Goal: Task Accomplishment & Management: Manage account settings

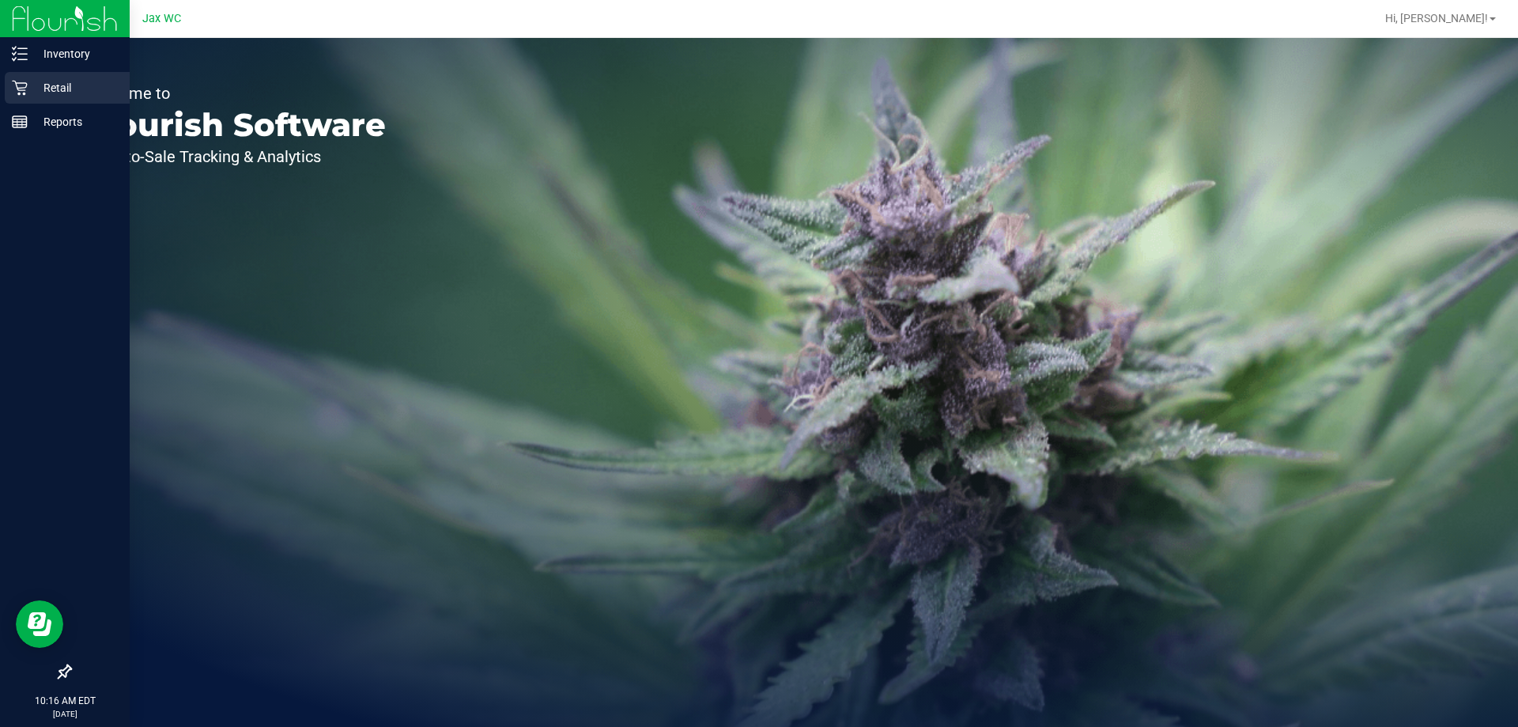
click at [43, 84] on p "Retail" at bounding box center [75, 87] width 95 height 19
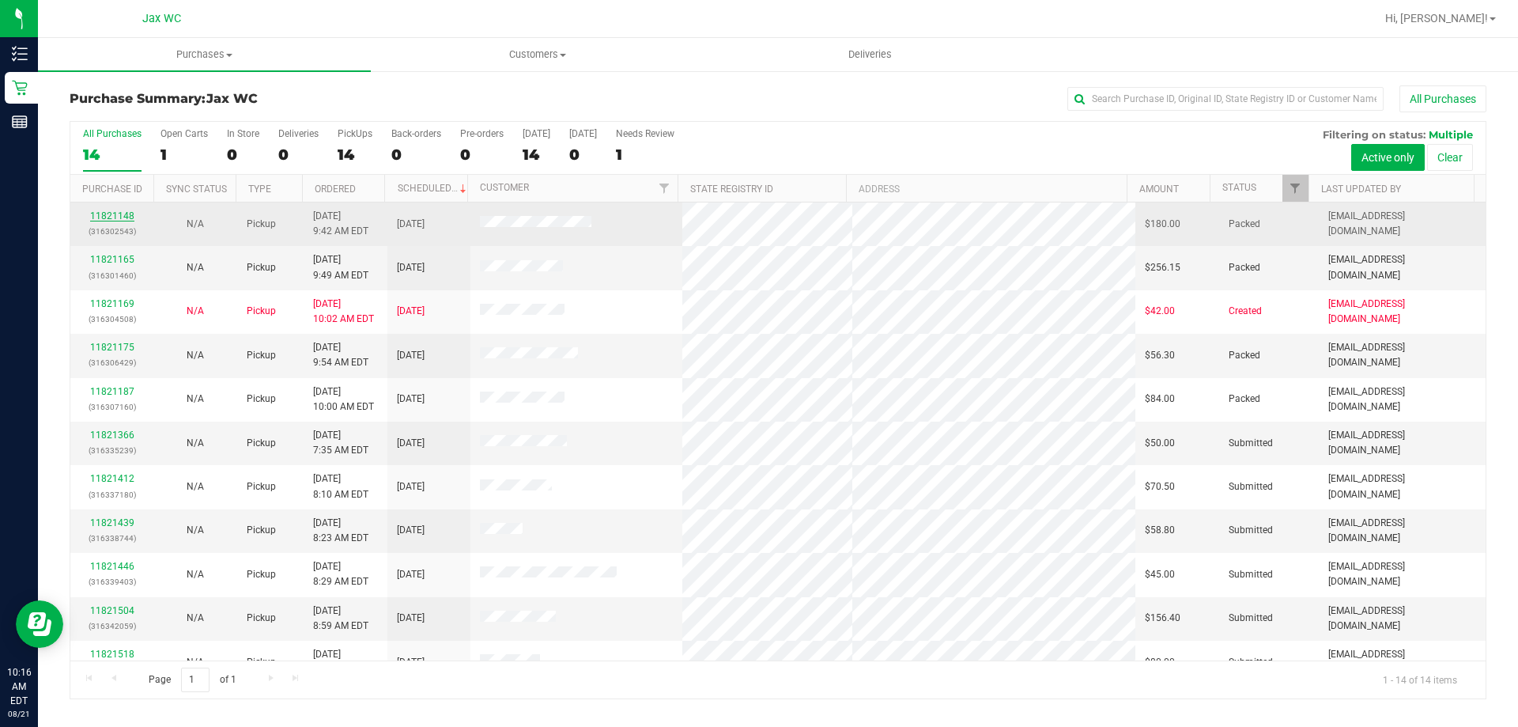
click at [111, 217] on link "11821148" at bounding box center [112, 215] width 44 height 11
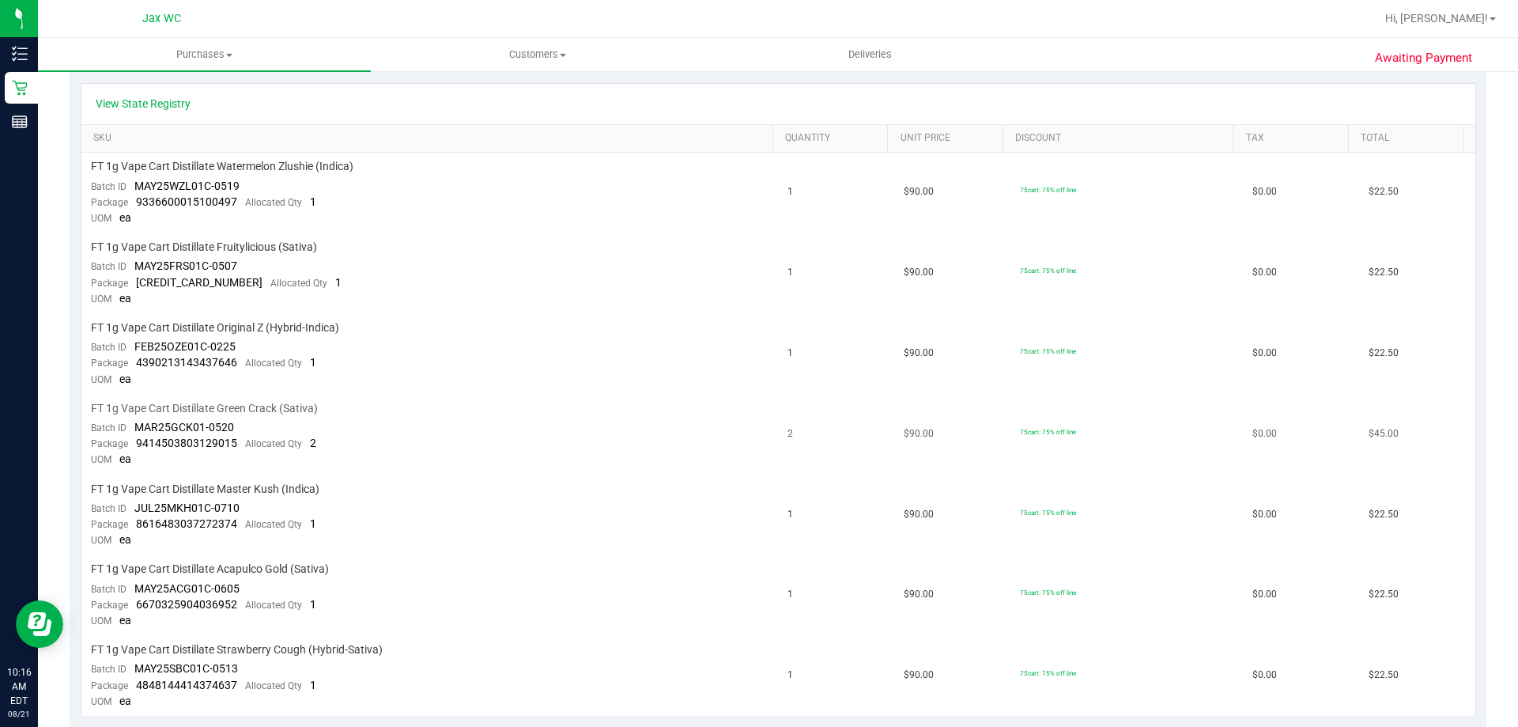
scroll to position [316, 0]
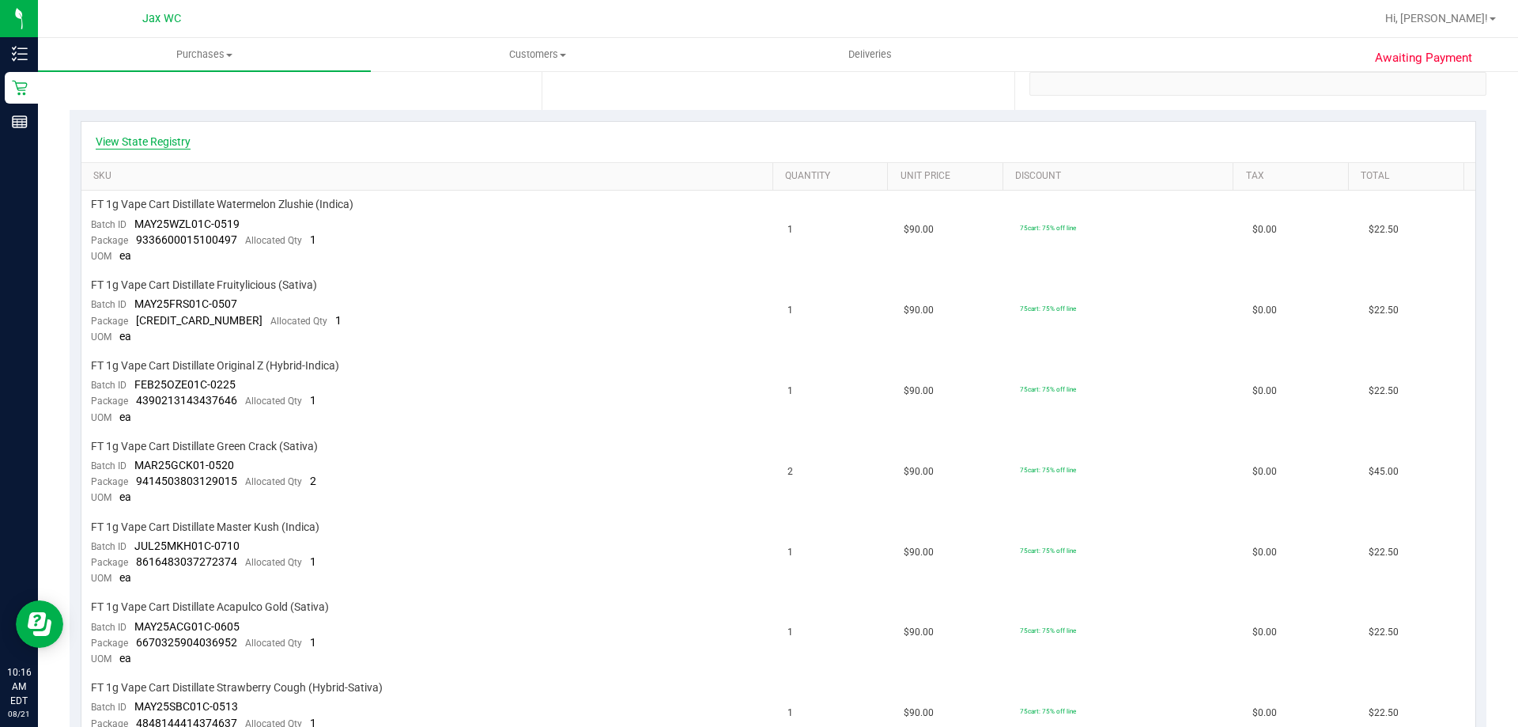
click at [160, 138] on link "View State Registry" at bounding box center [143, 142] width 95 height 16
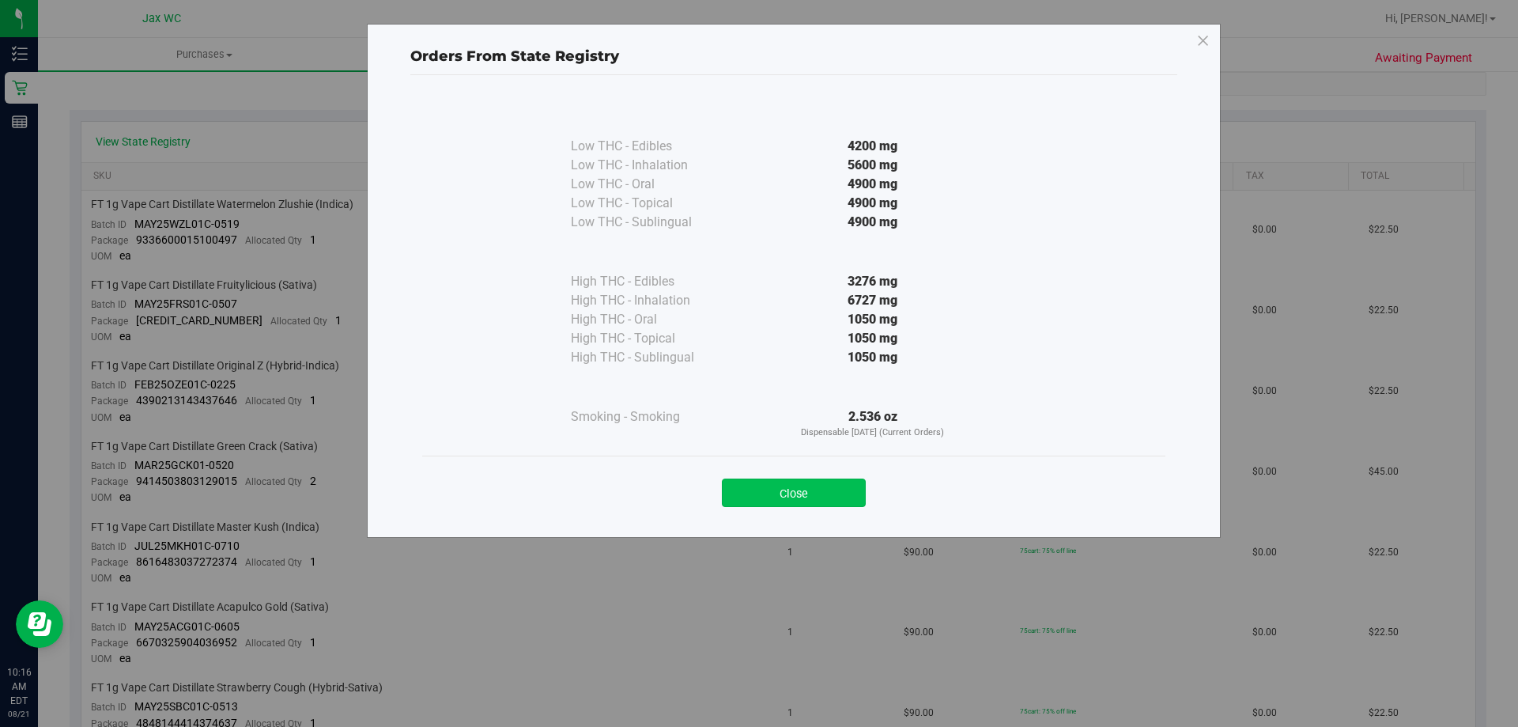
click at [805, 494] on button "Close" at bounding box center [794, 492] width 144 height 28
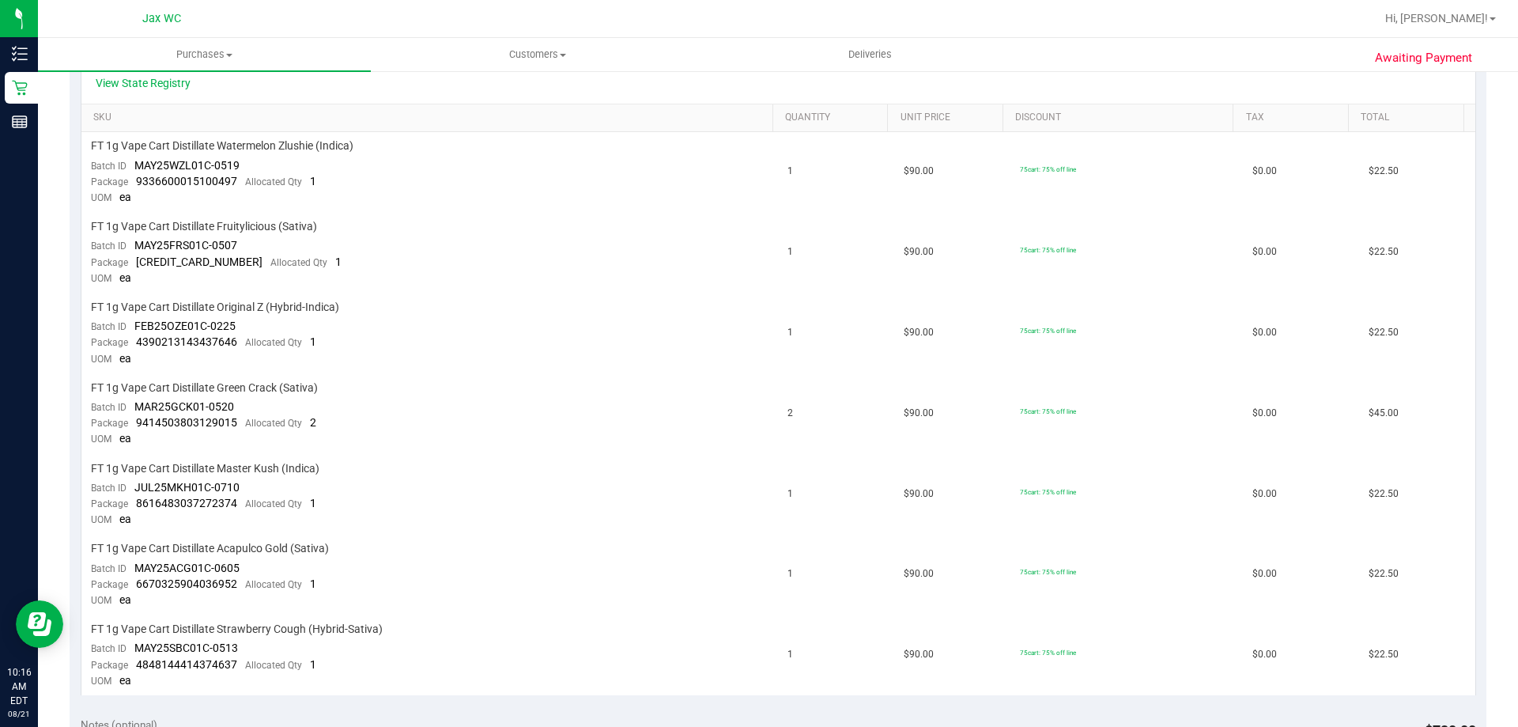
scroll to position [359, 0]
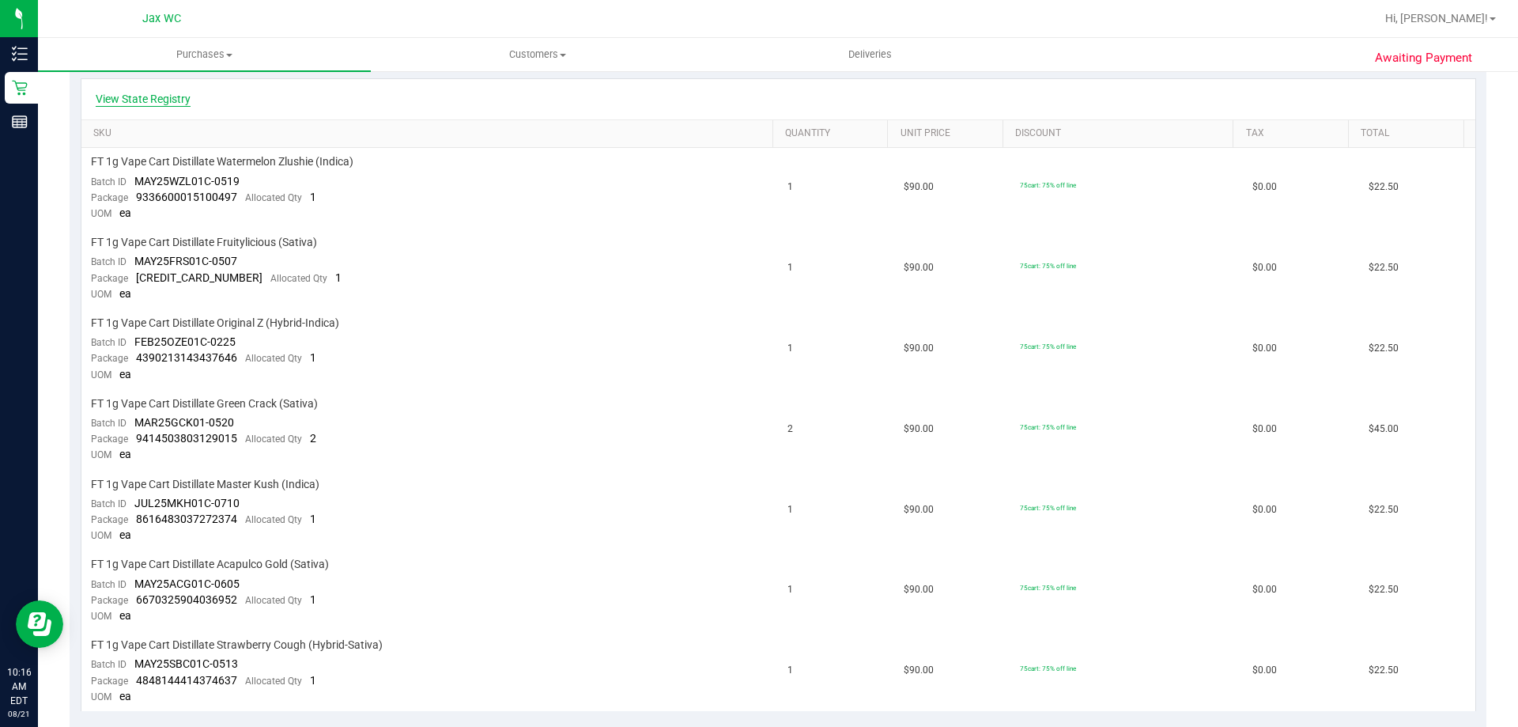
click at [172, 99] on link "View State Registry" at bounding box center [143, 99] width 95 height 16
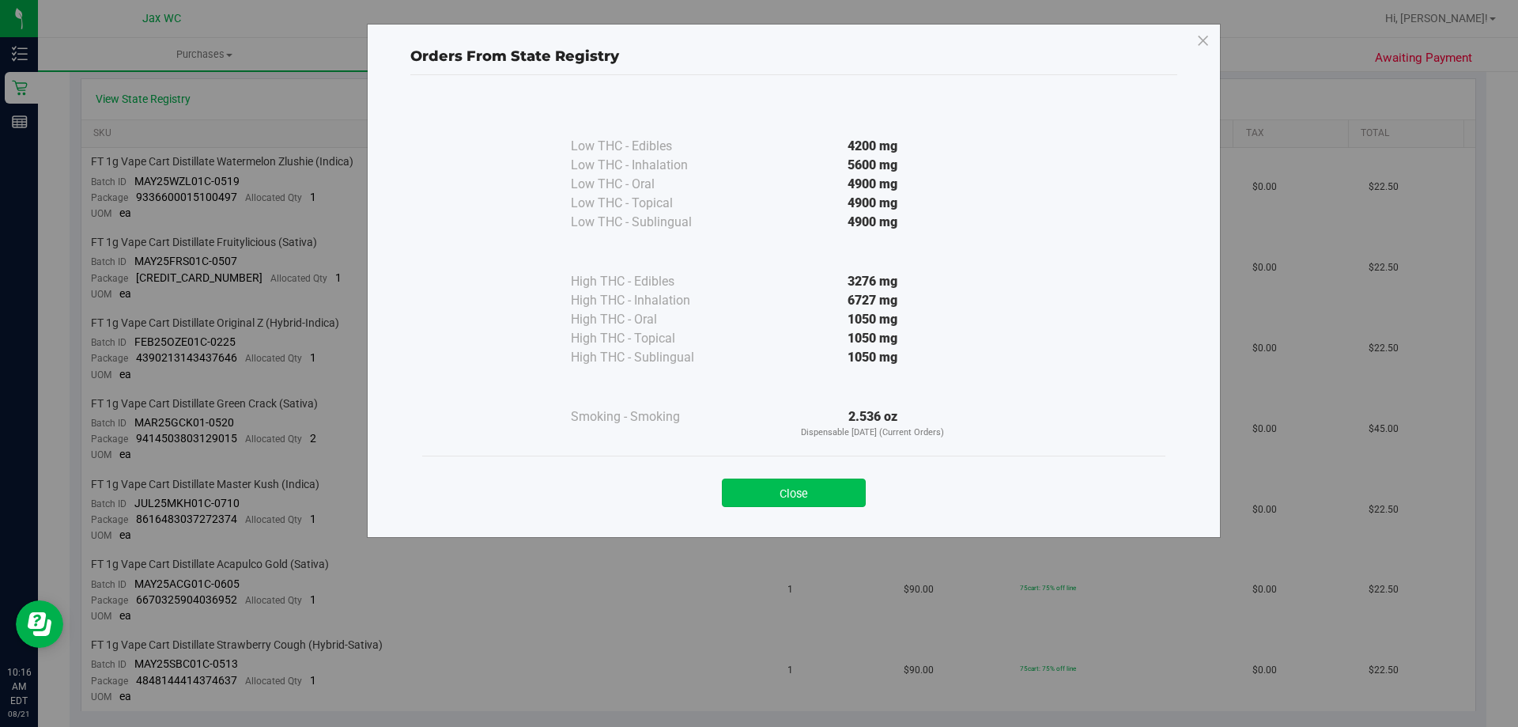
click at [812, 485] on button "Close" at bounding box center [794, 492] width 144 height 28
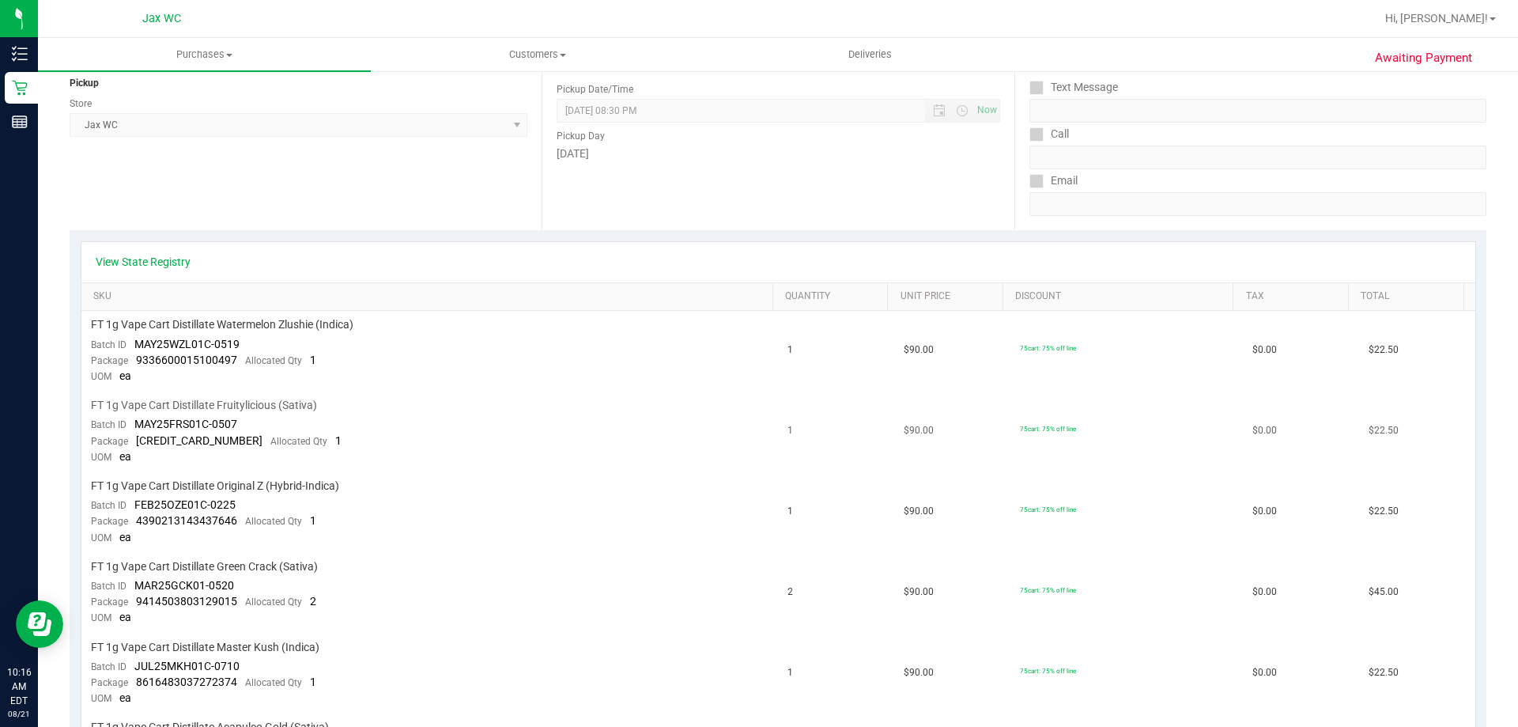
scroll to position [0, 0]
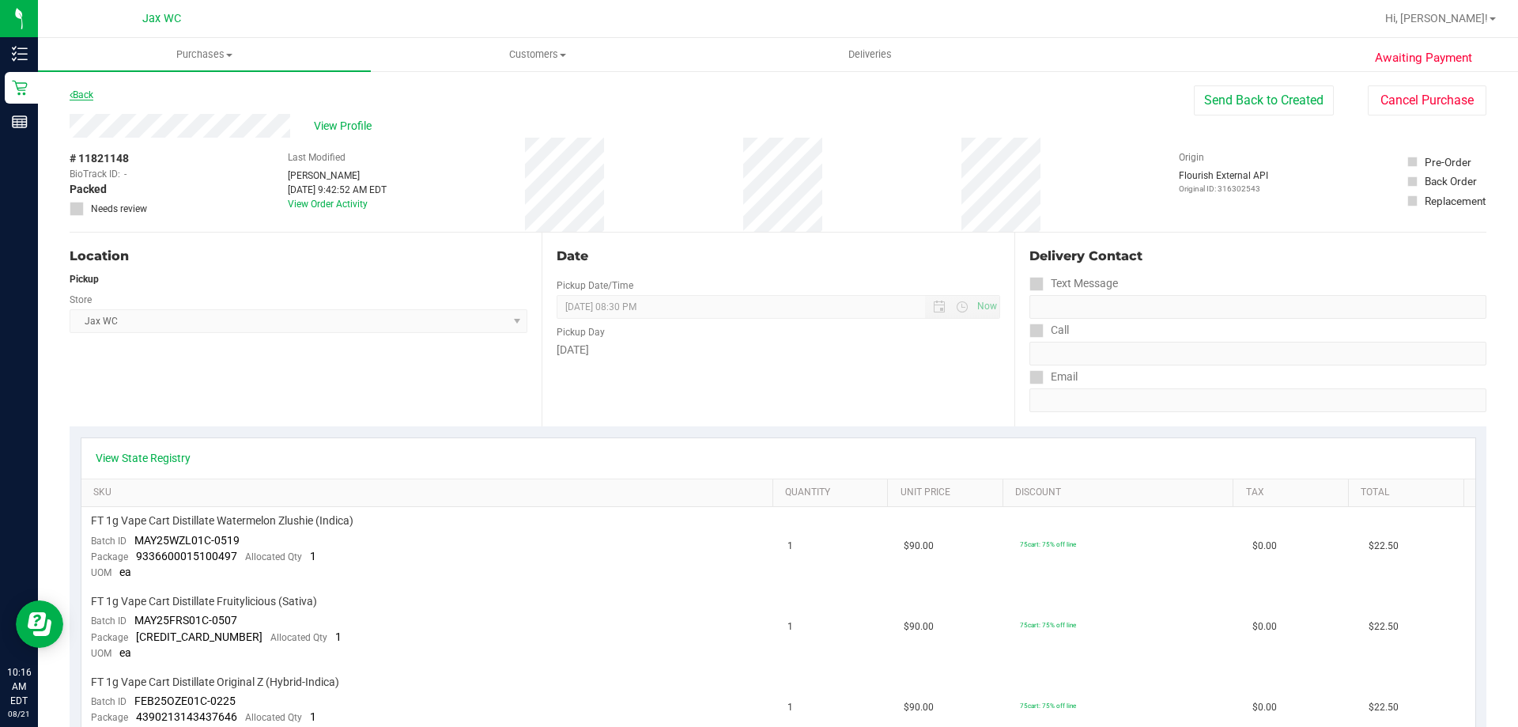
click at [85, 92] on link "Back" at bounding box center [82, 94] width 24 height 11
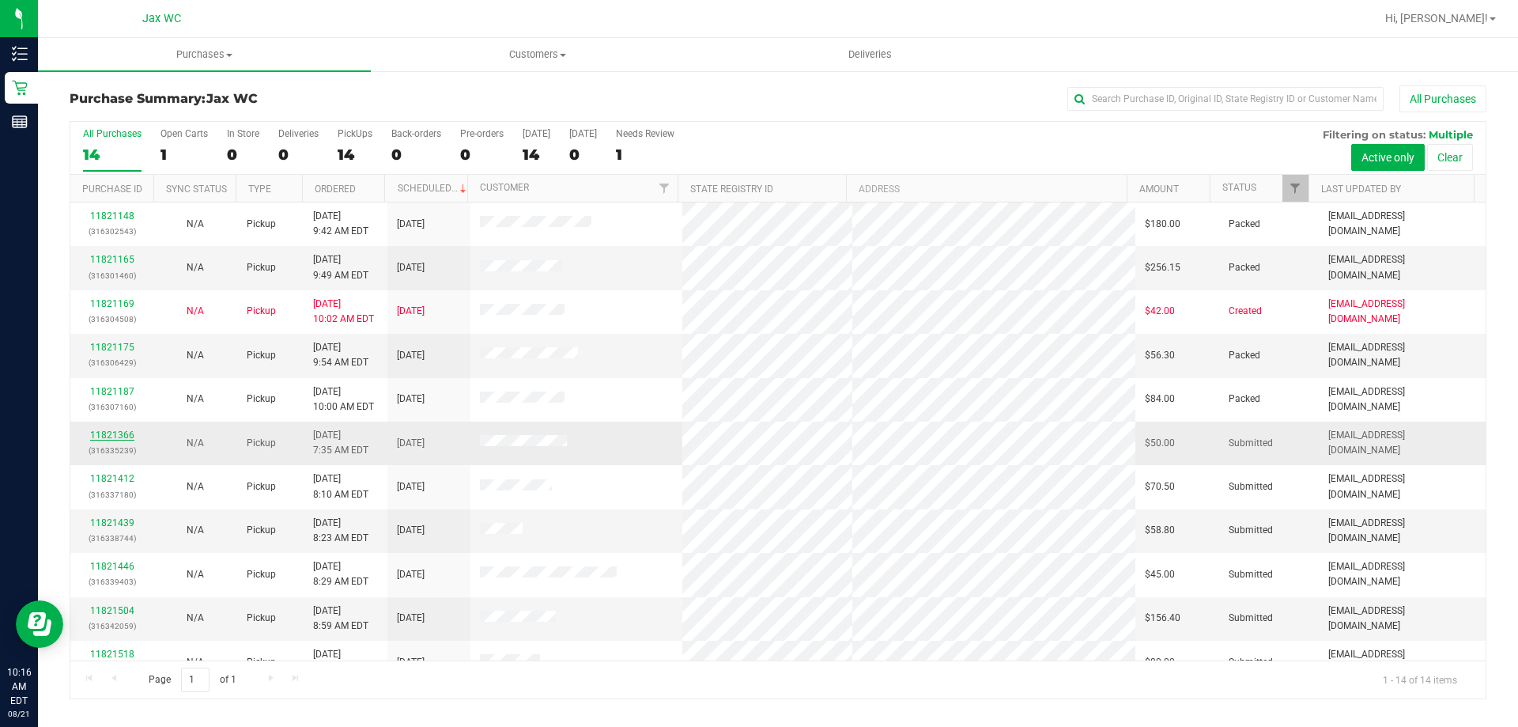
click at [126, 438] on link "11821366" at bounding box center [112, 434] width 44 height 11
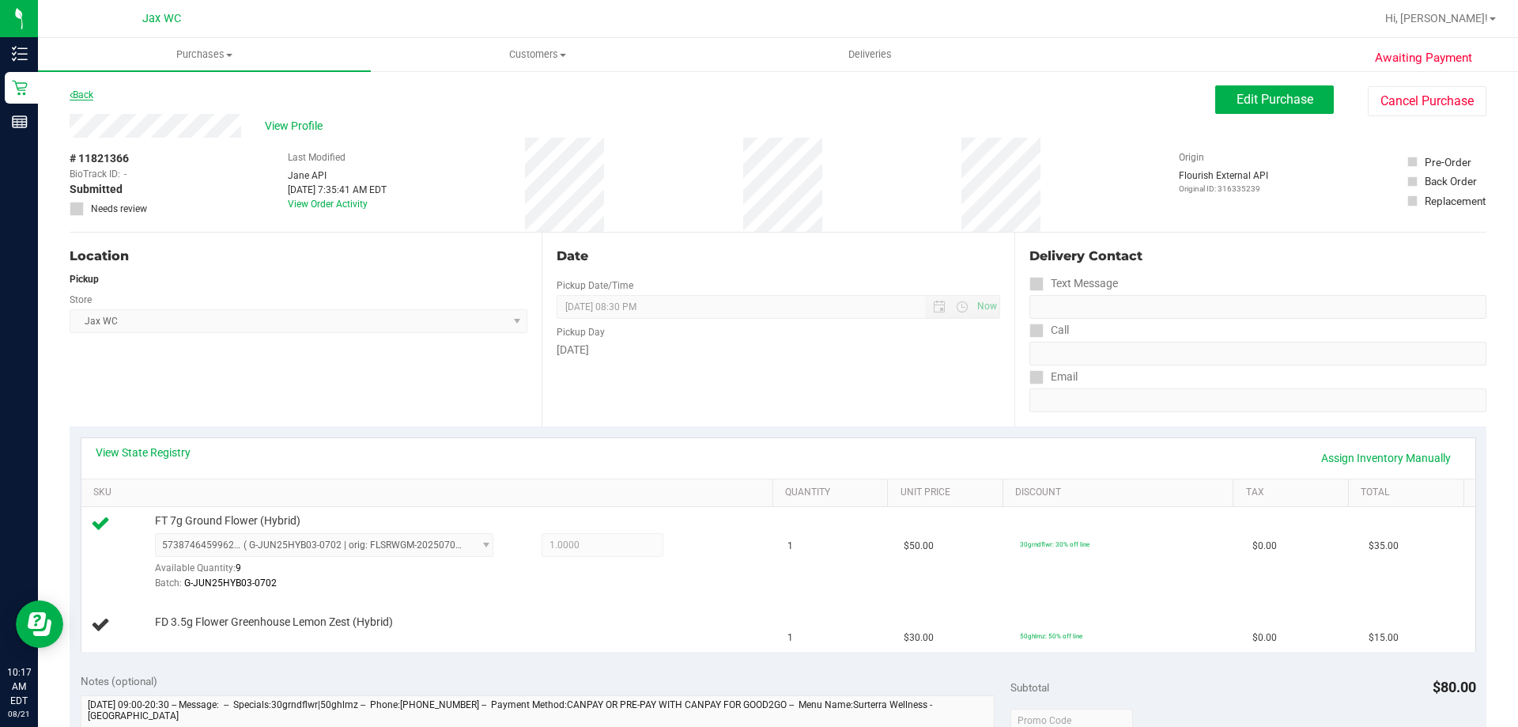
click at [80, 91] on link "Back" at bounding box center [82, 94] width 24 height 11
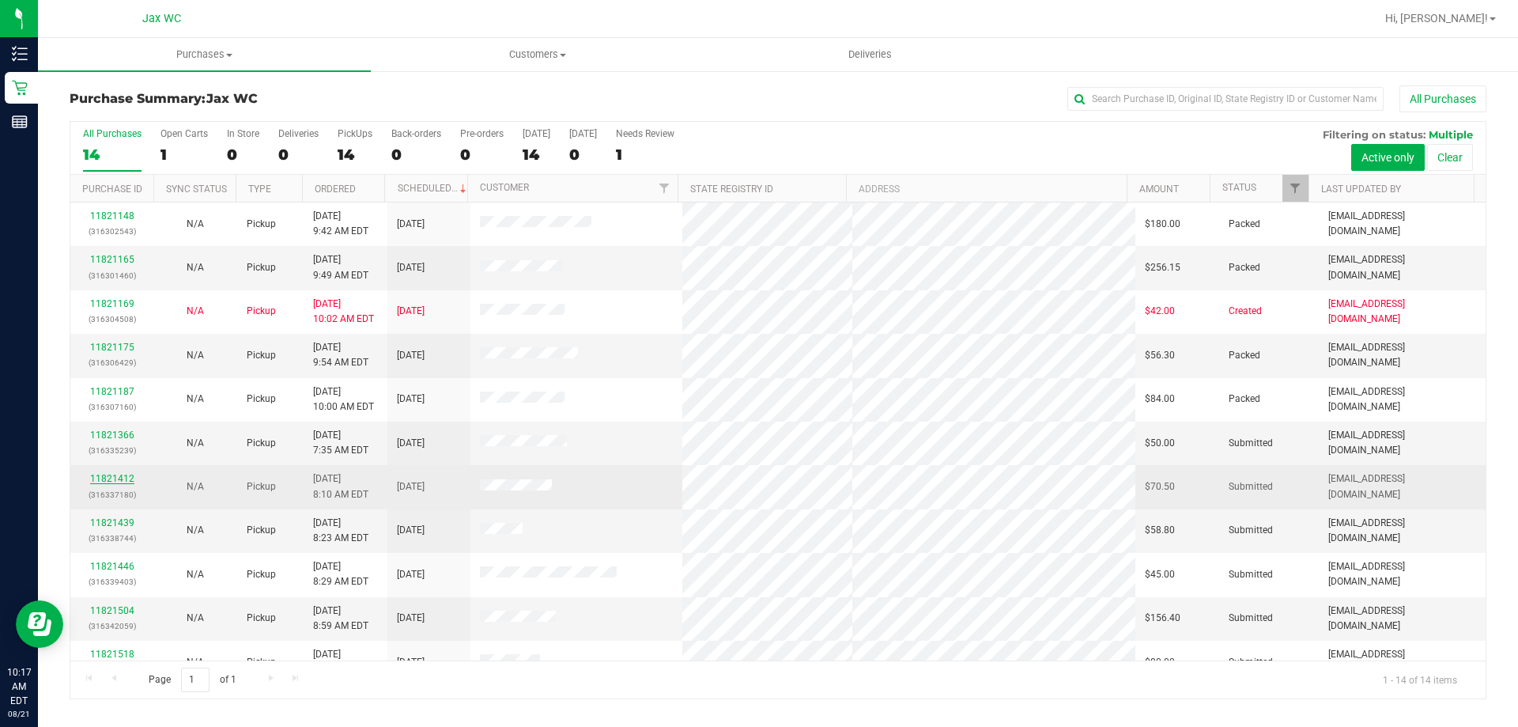
click at [128, 478] on link "11821412" at bounding box center [112, 478] width 44 height 11
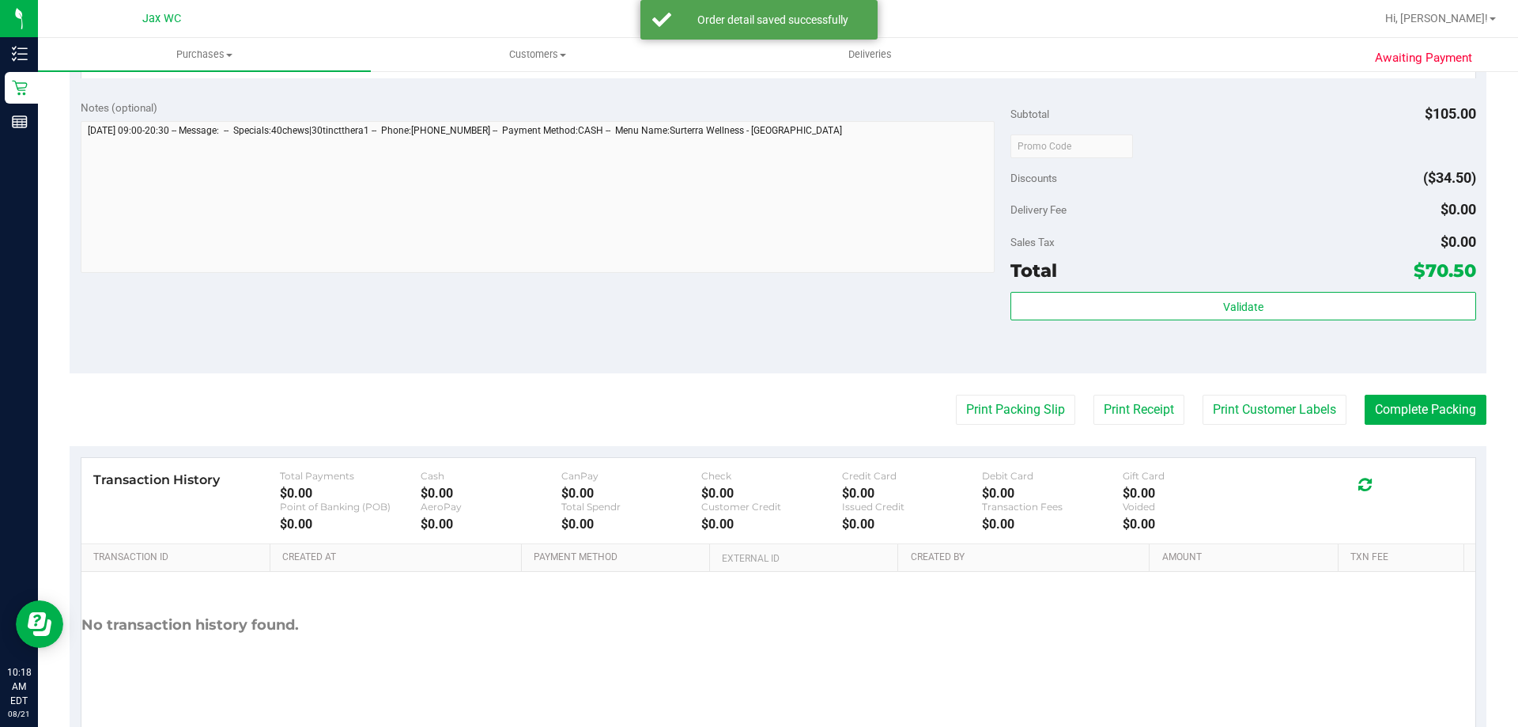
scroll to position [658, 0]
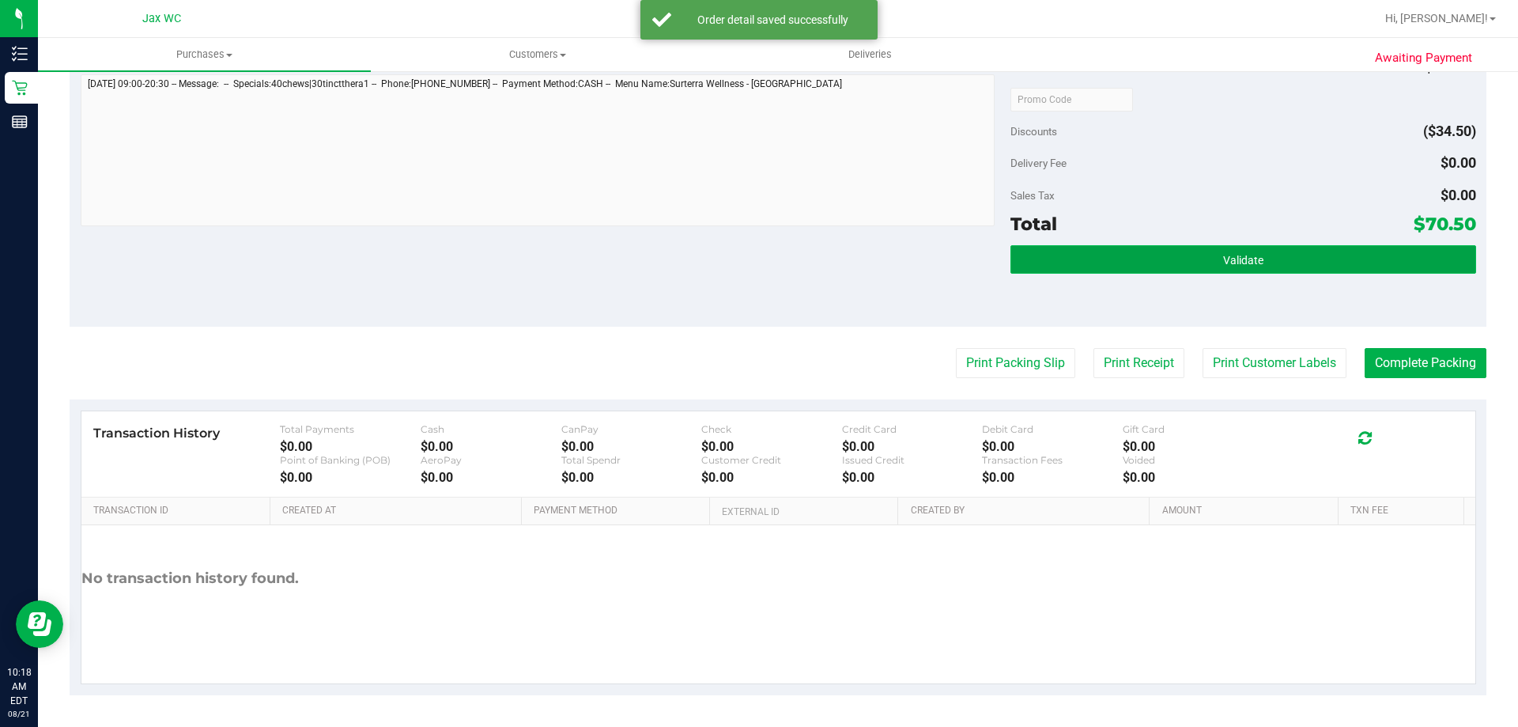
click at [1221, 271] on button "Validate" at bounding box center [1242, 259] width 465 height 28
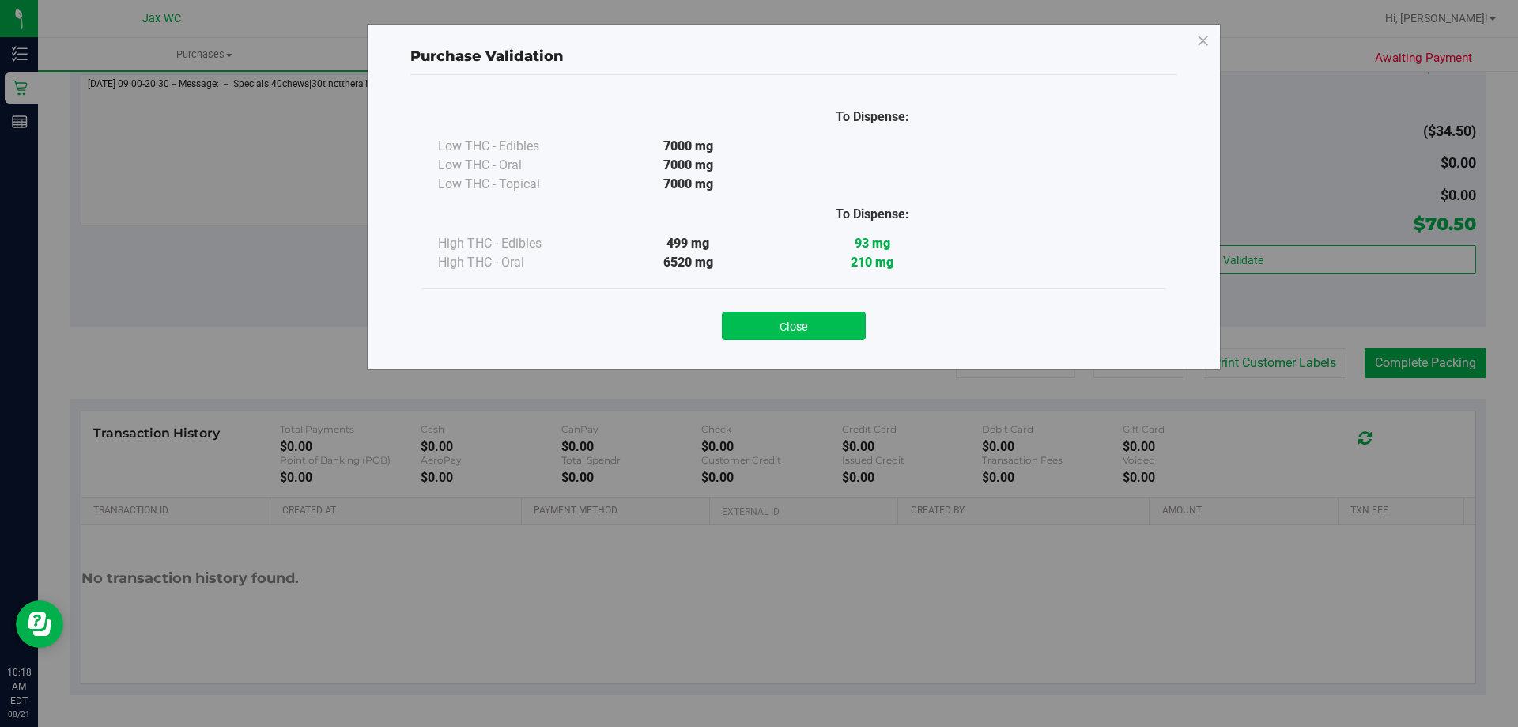
click at [818, 322] on button "Close" at bounding box center [794, 325] width 144 height 28
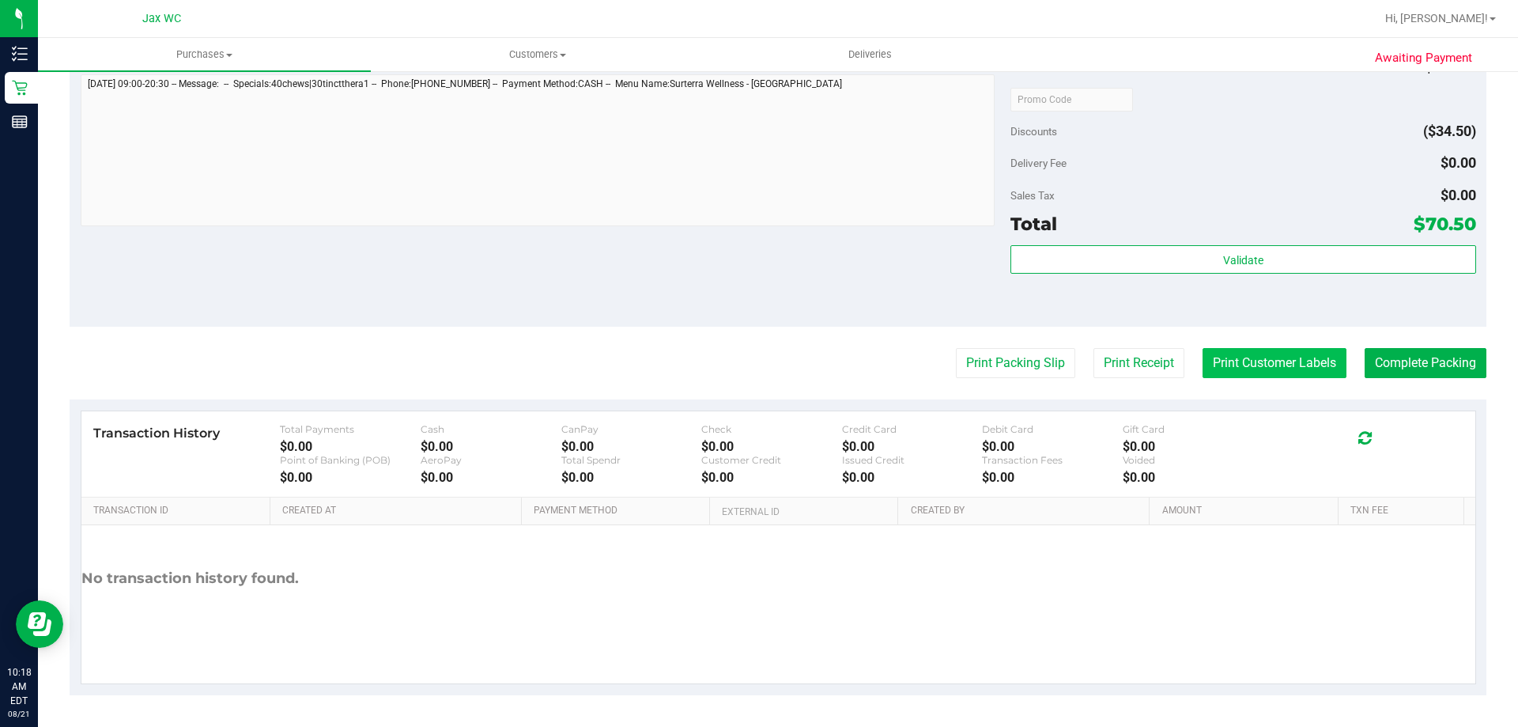
click at [1300, 374] on button "Print Customer Labels" at bounding box center [1274, 363] width 144 height 30
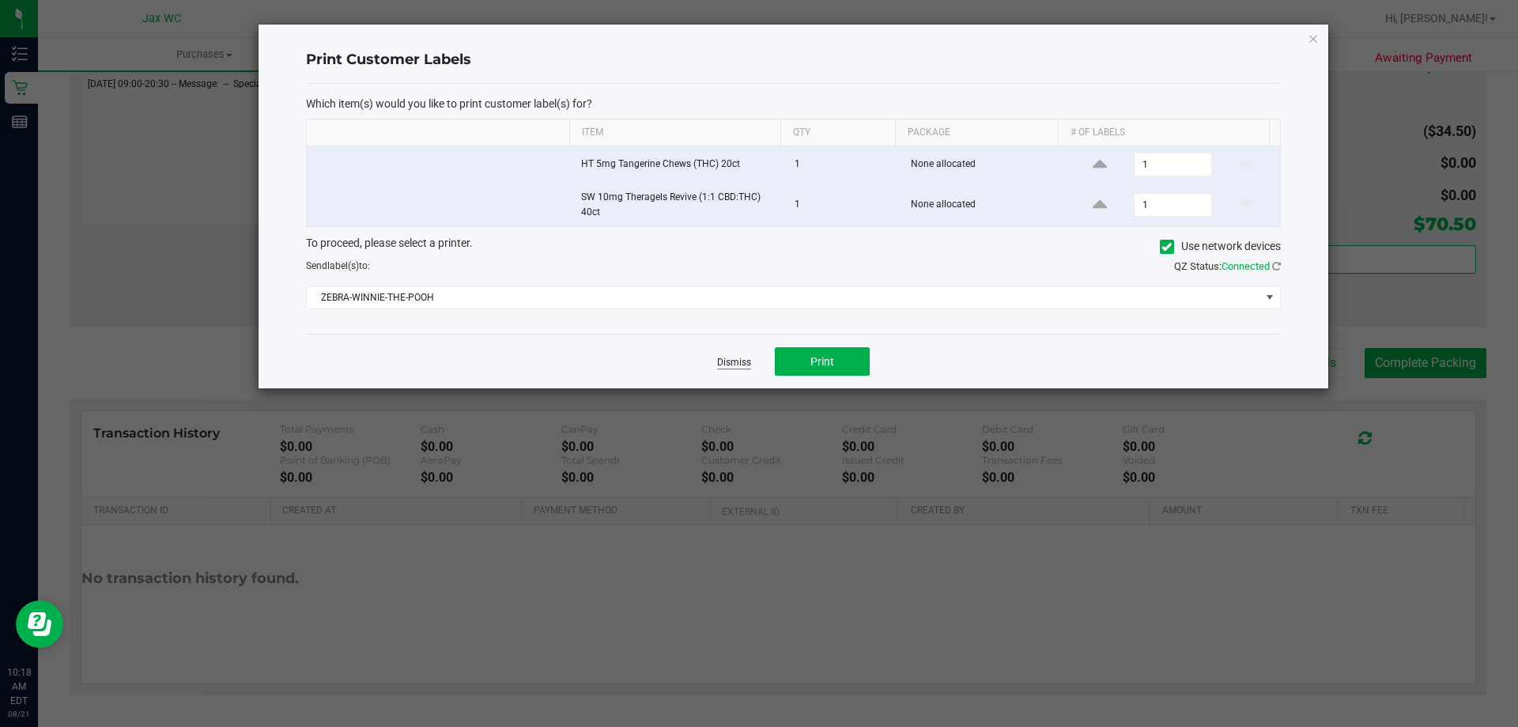
click at [734, 367] on link "Dismiss" at bounding box center [734, 362] width 34 height 13
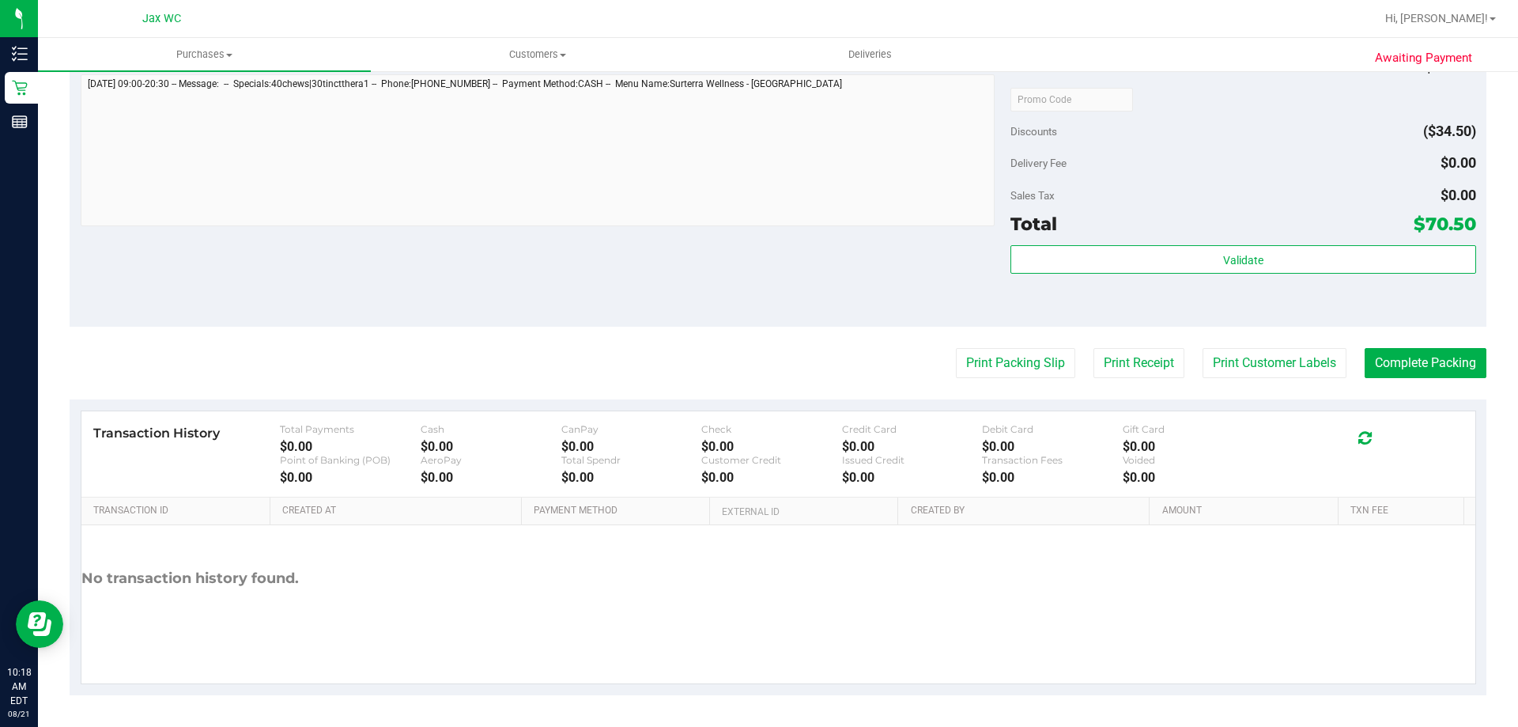
click at [1202, 348] on button "Print Customer Labels" at bounding box center [1274, 363] width 144 height 30
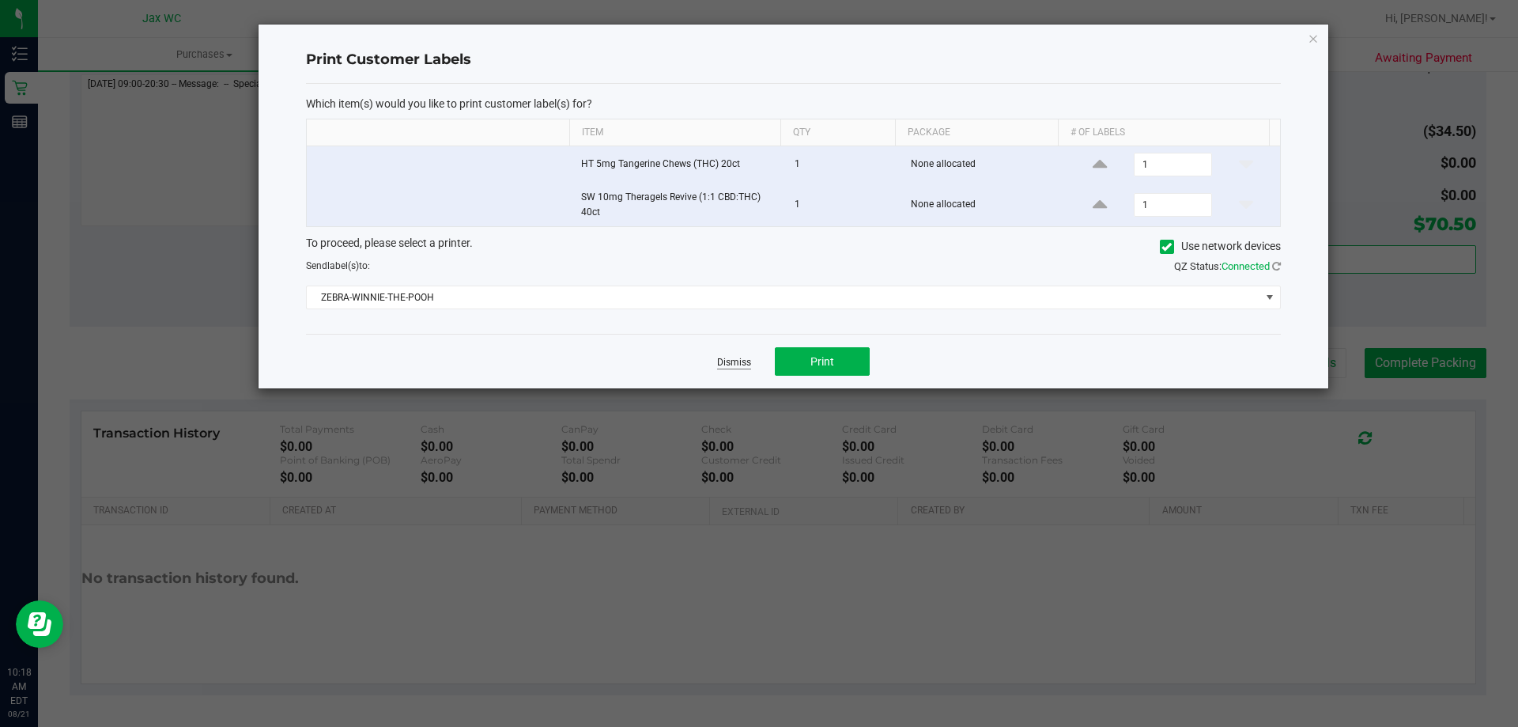
click at [735, 361] on link "Dismiss" at bounding box center [734, 362] width 34 height 13
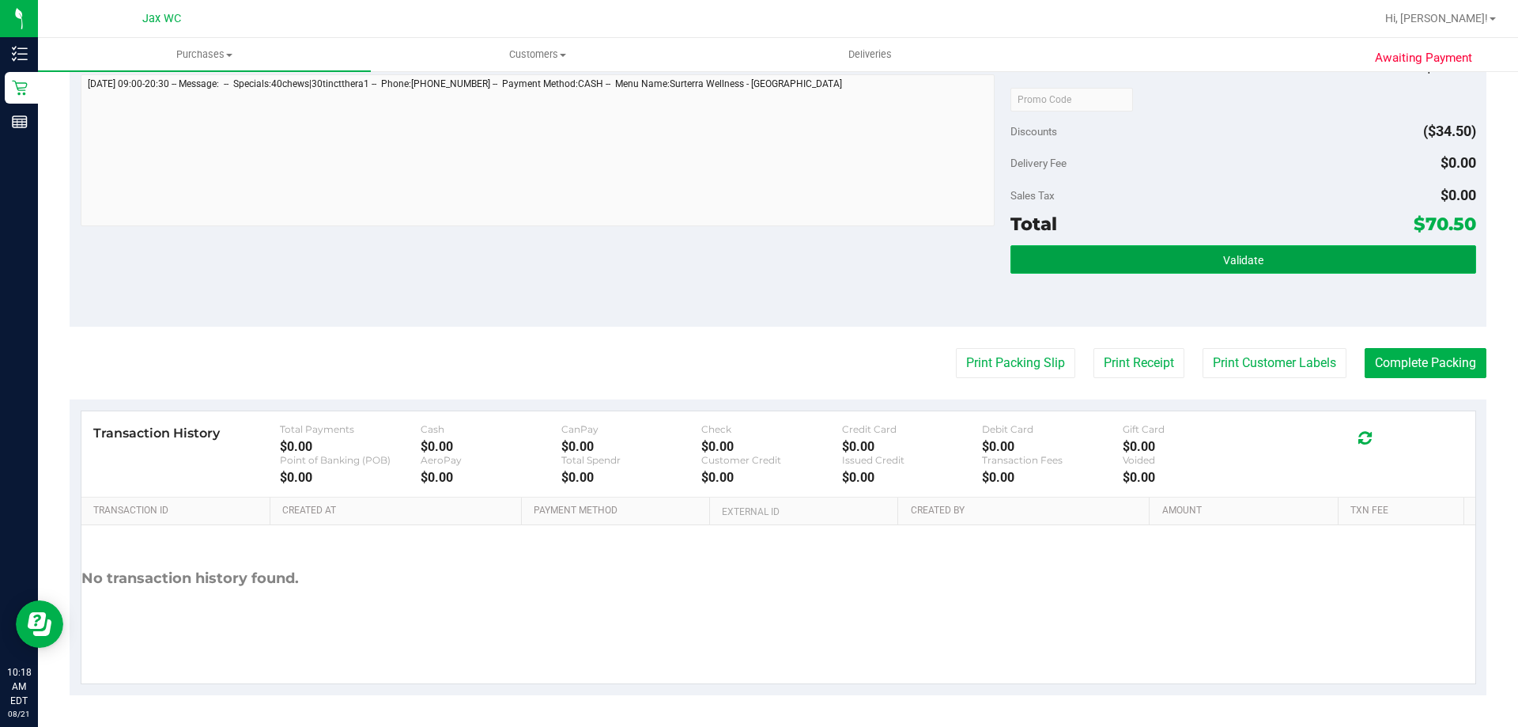
click at [1211, 250] on button "Validate" at bounding box center [1242, 259] width 465 height 28
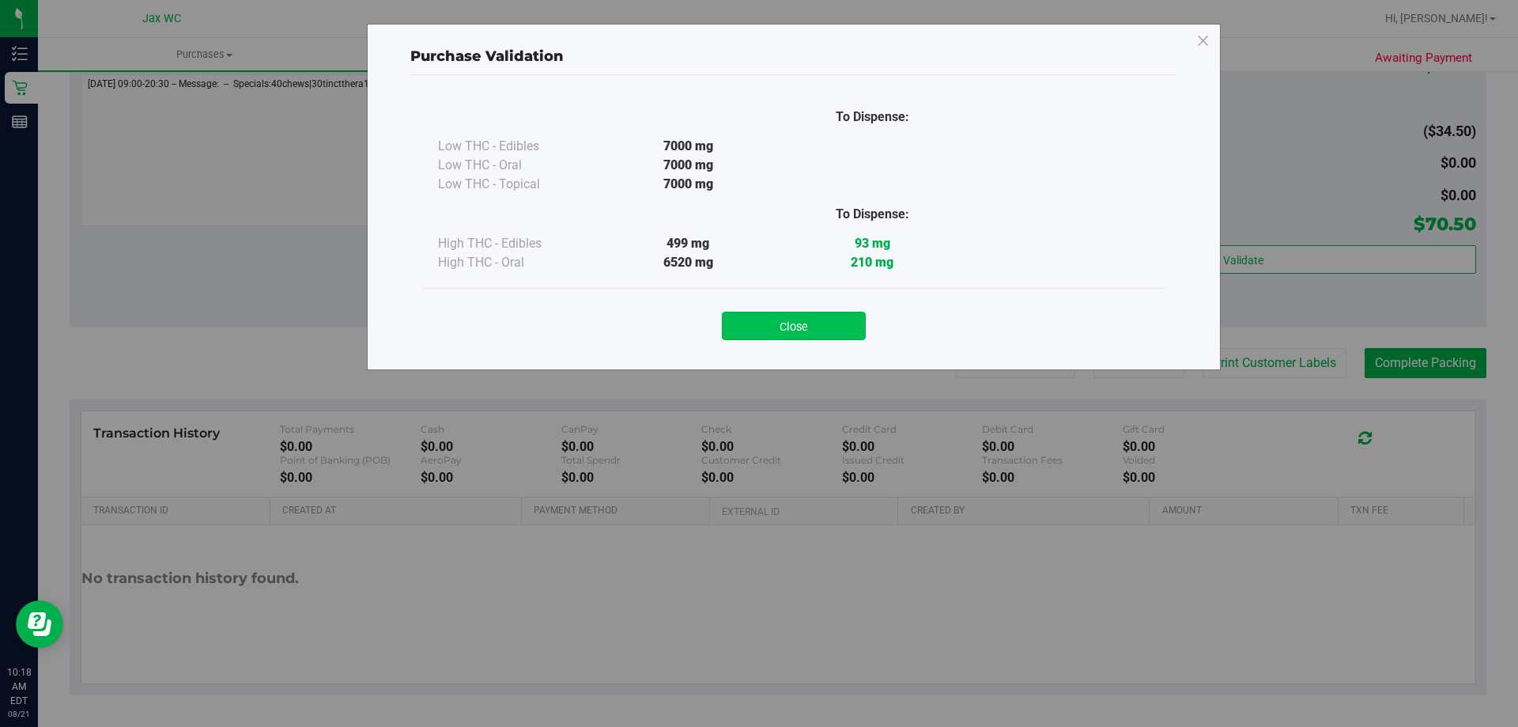
click at [822, 323] on button "Close" at bounding box center [794, 325] width 144 height 28
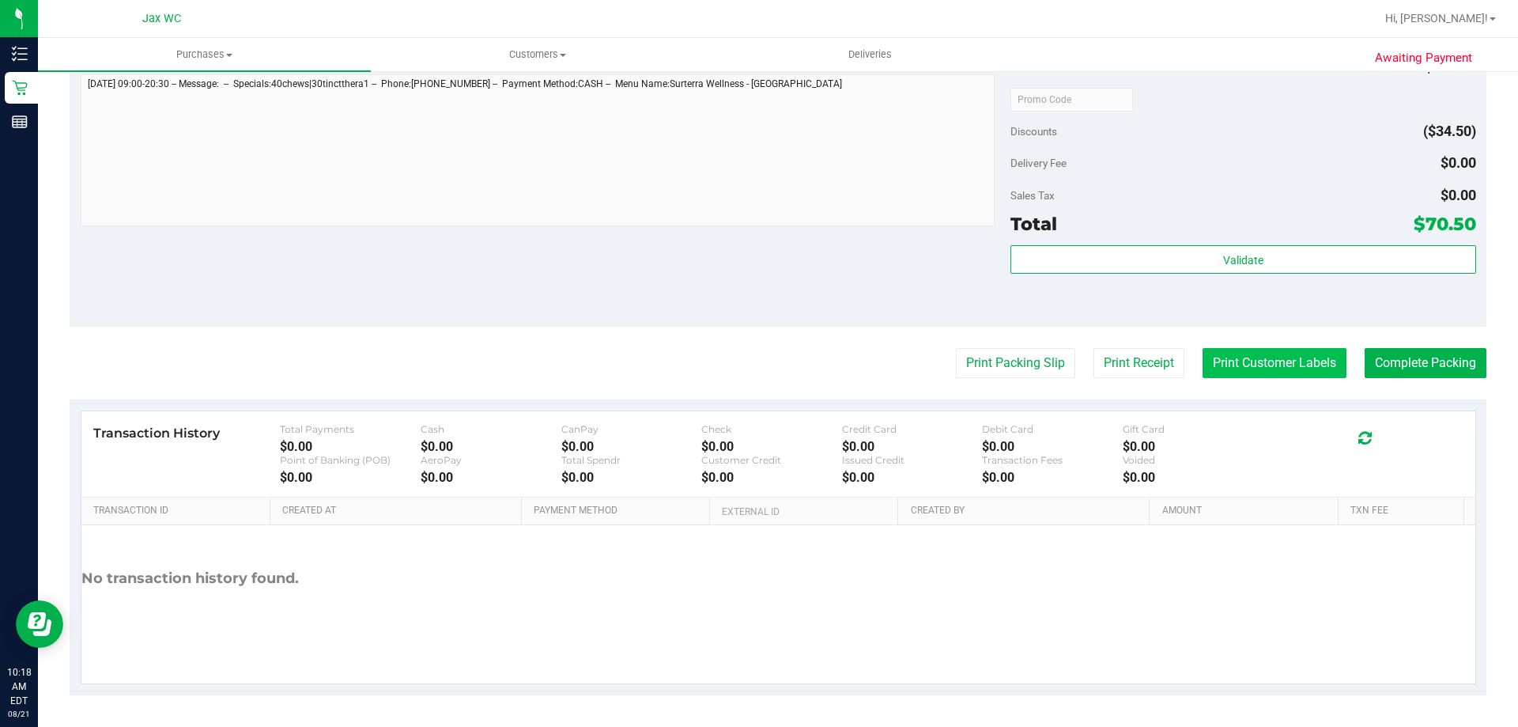
click at [1244, 362] on button "Print Customer Labels" at bounding box center [1274, 363] width 144 height 30
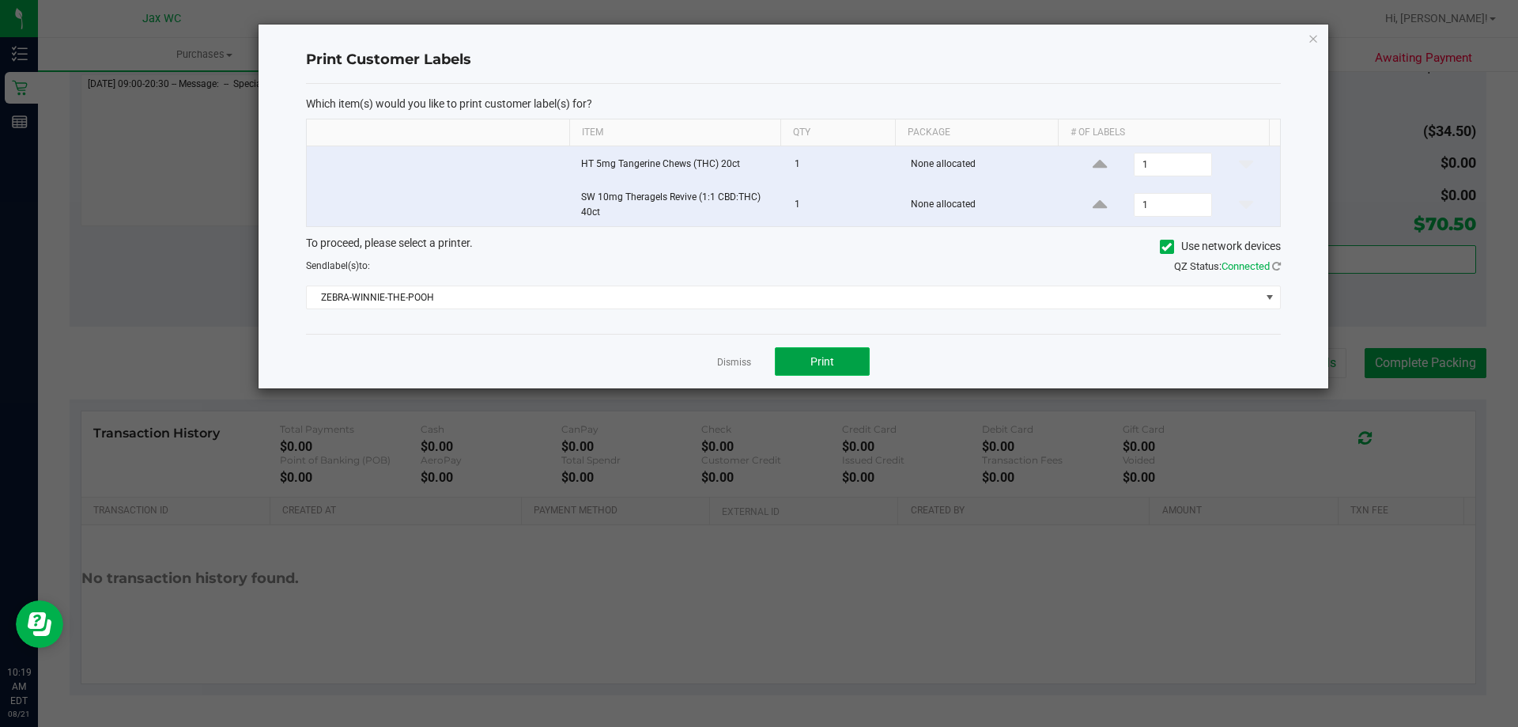
click at [854, 359] on button "Print" at bounding box center [822, 361] width 95 height 28
click at [742, 361] on link "Dismiss" at bounding box center [734, 362] width 34 height 13
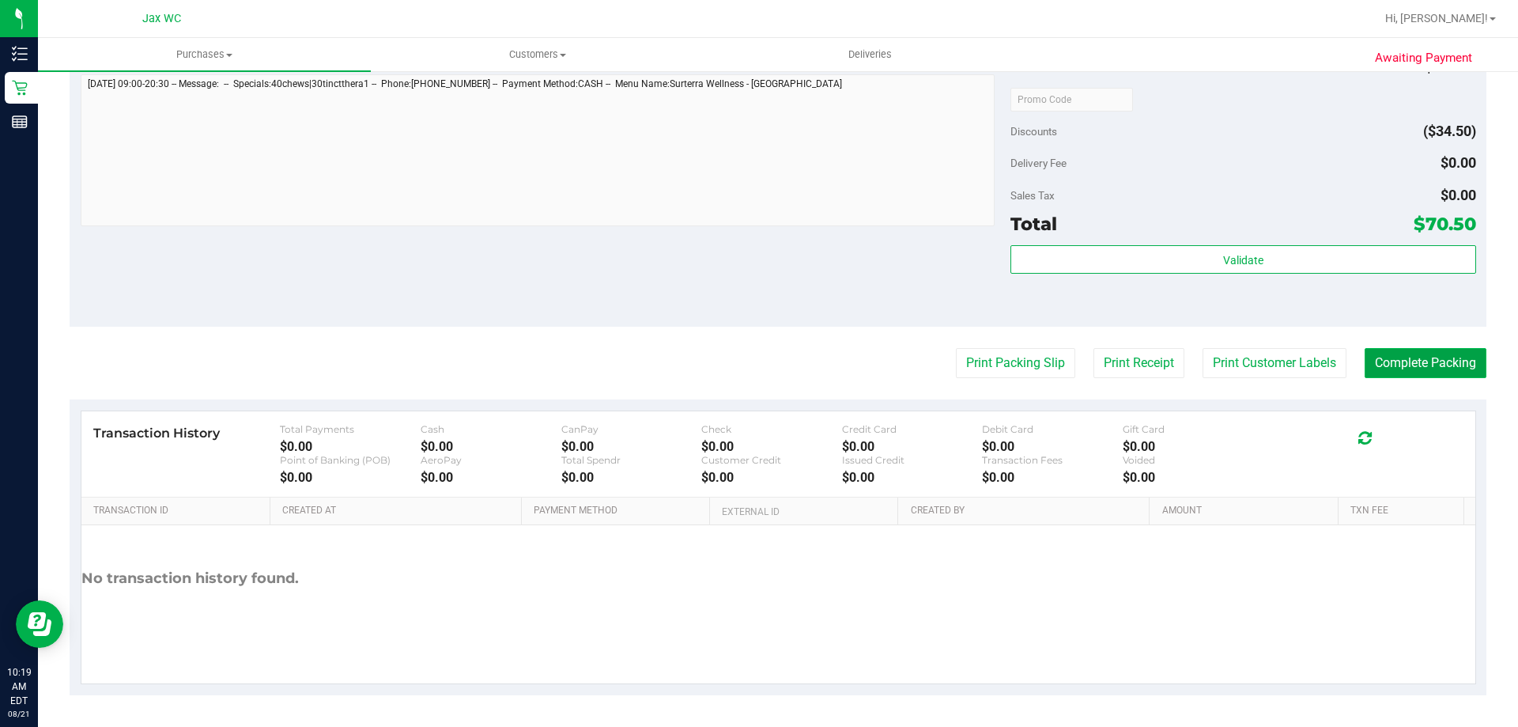
click at [1418, 368] on button "Complete Packing" at bounding box center [1425, 363] width 122 height 30
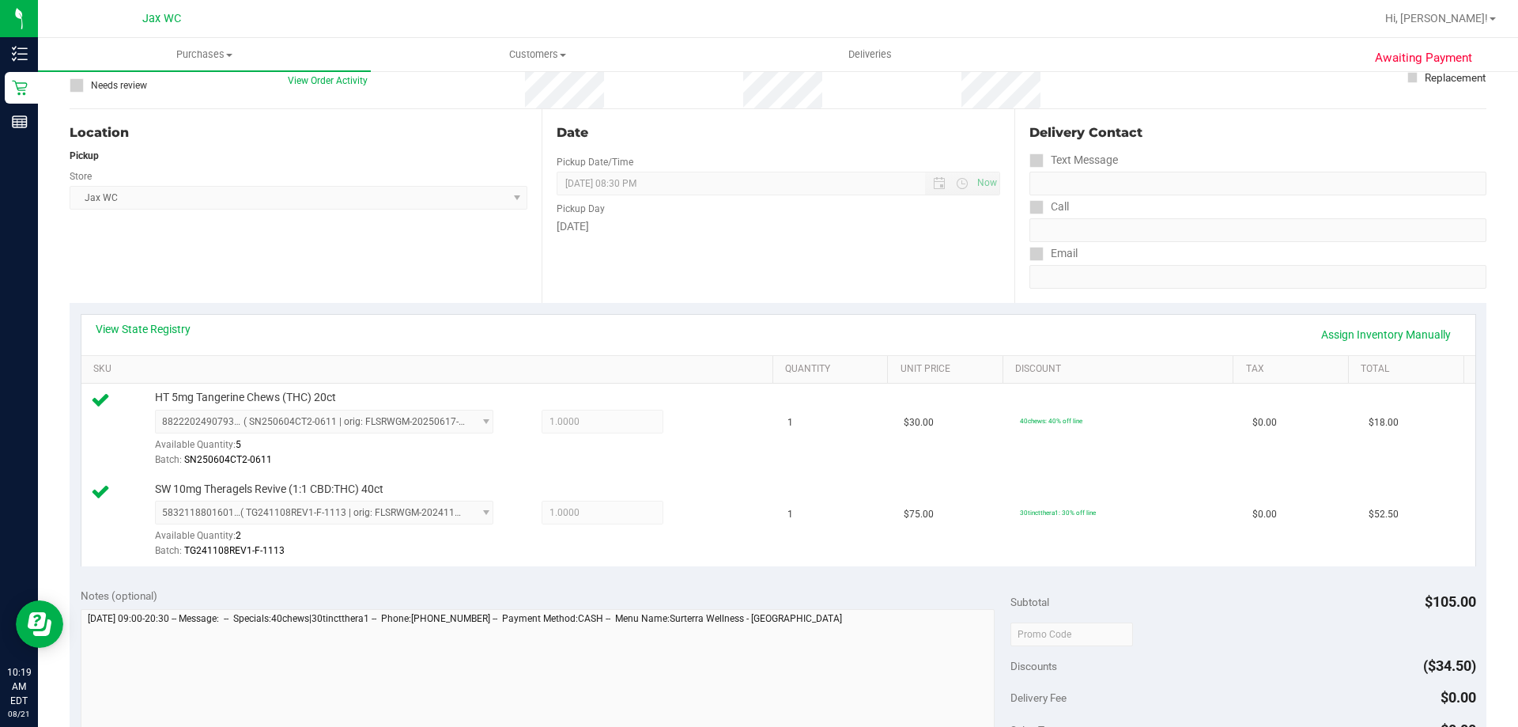
scroll to position [0, 0]
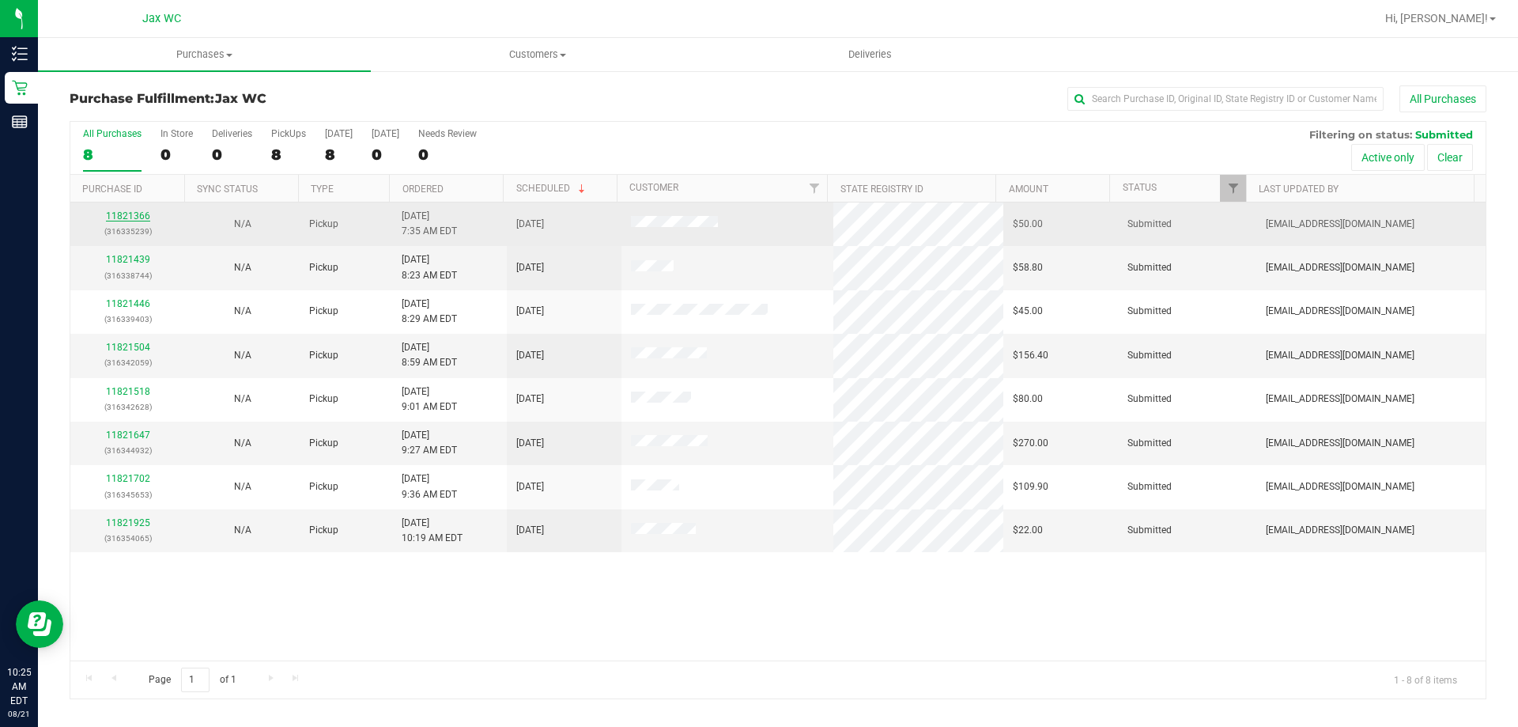
click at [125, 209] on div "11821366 (316335239)" at bounding box center [128, 224] width 96 height 30
click at [124, 213] on link "11821366" at bounding box center [128, 215] width 44 height 11
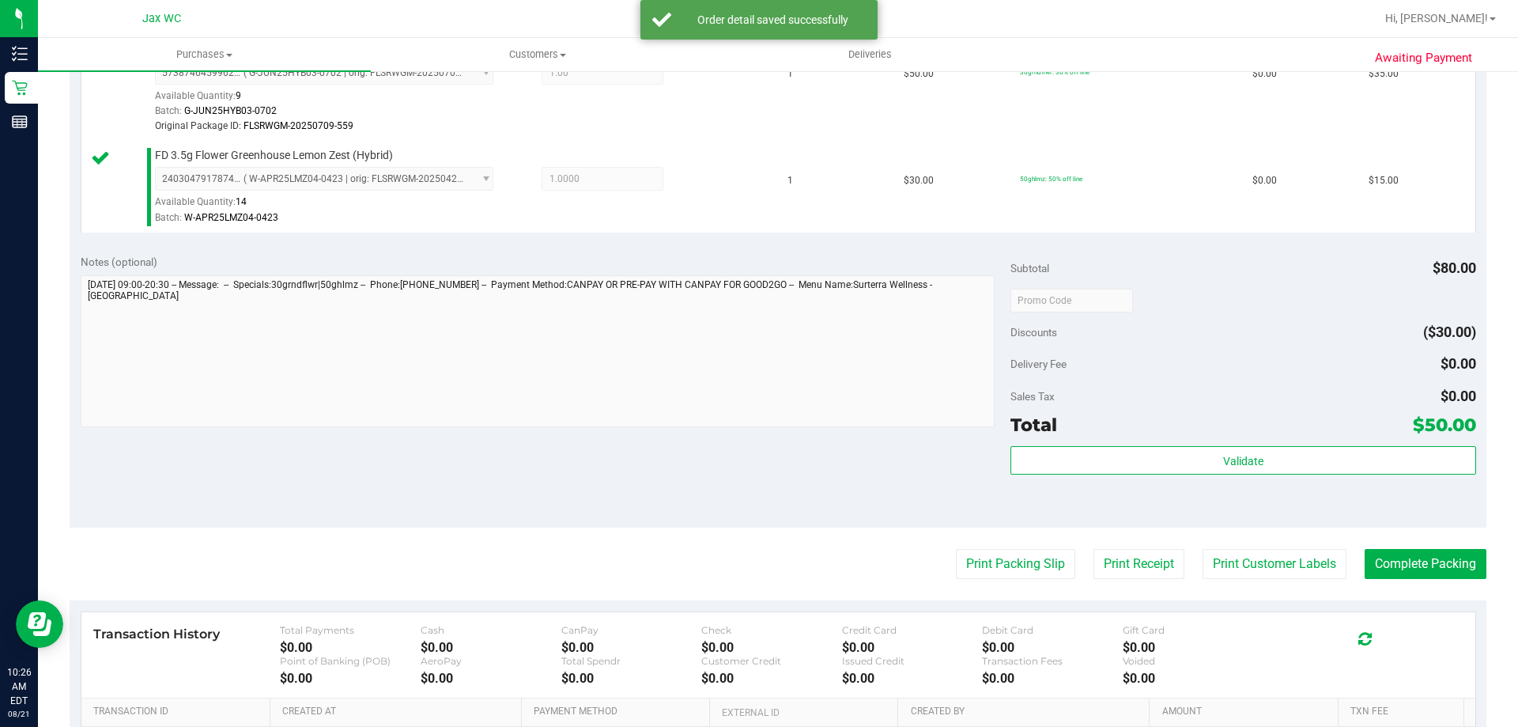
scroll to position [673, 0]
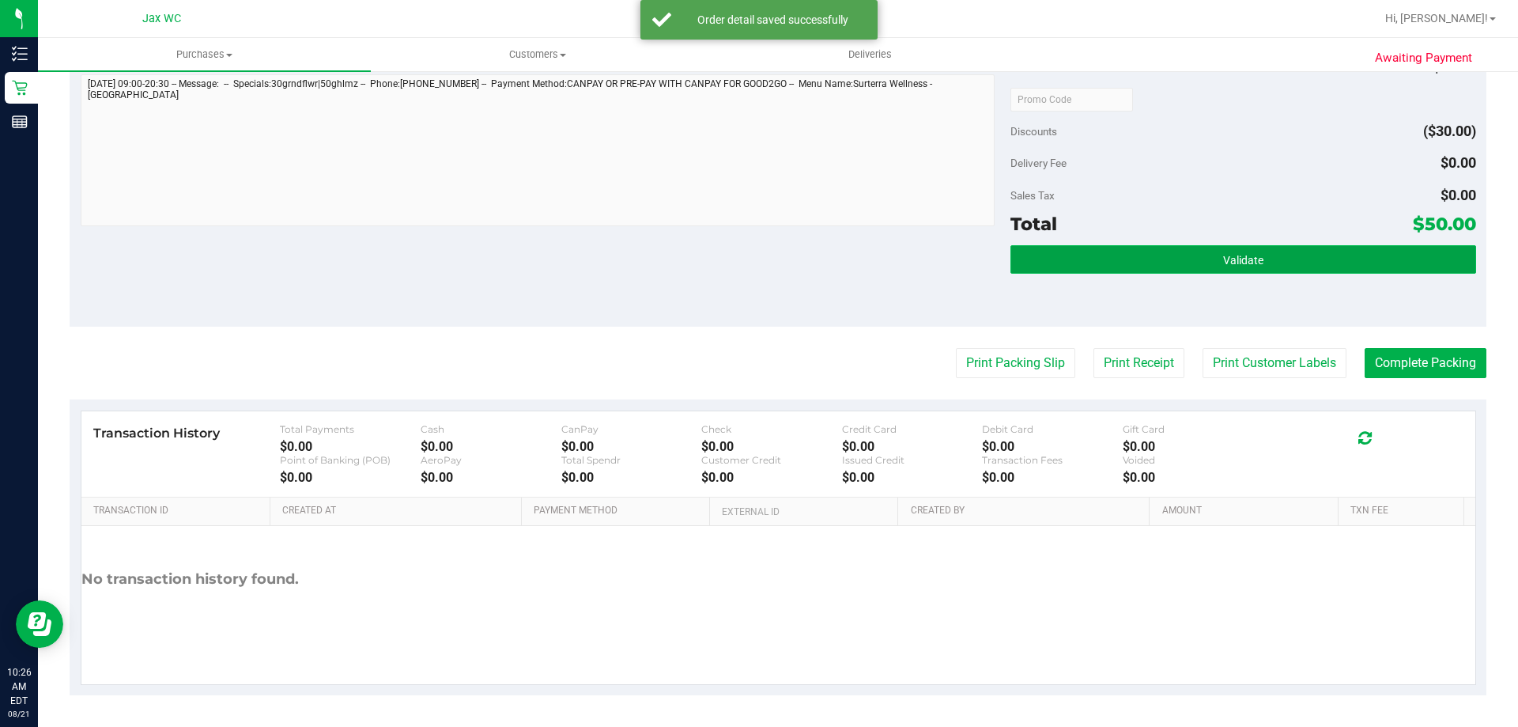
click at [1223, 249] on button "Validate" at bounding box center [1242, 259] width 465 height 28
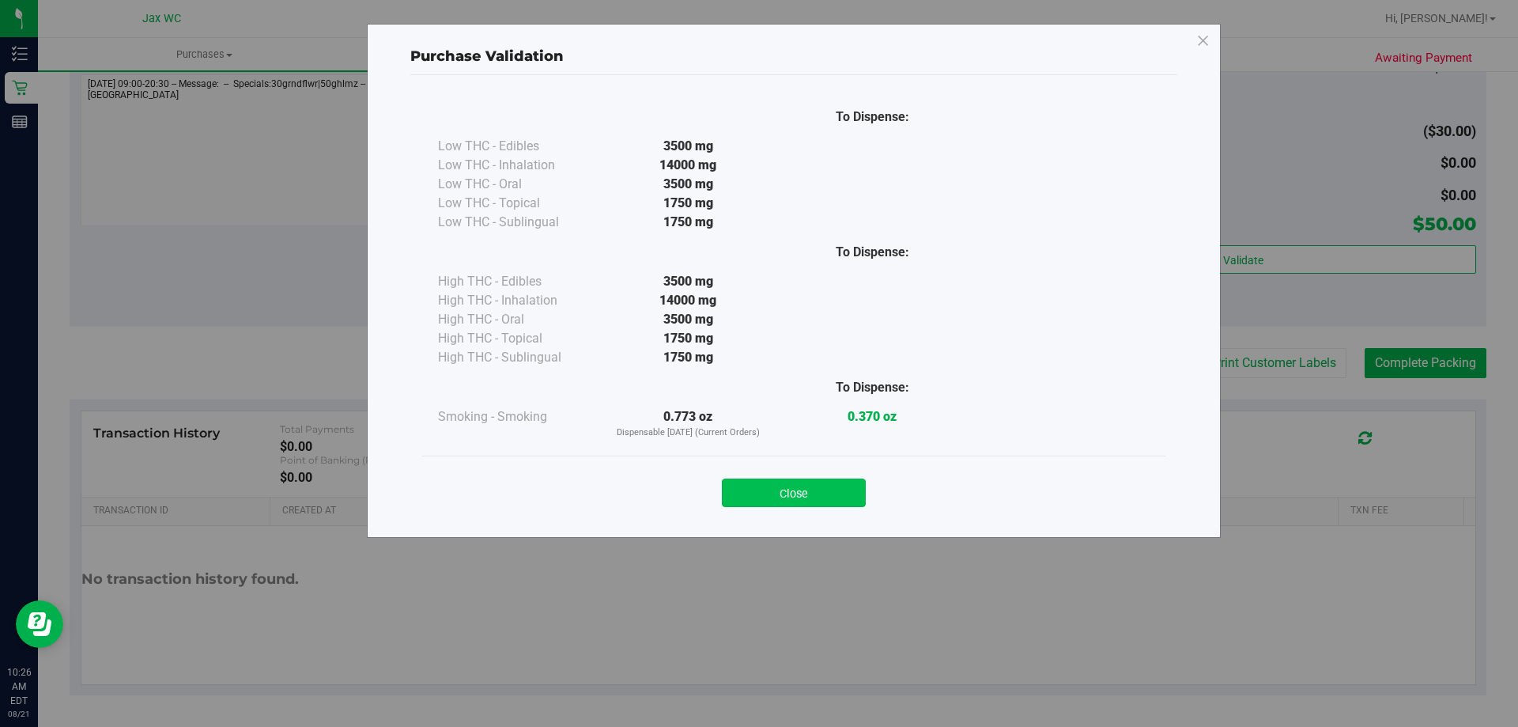
click at [839, 498] on button "Close" at bounding box center [794, 492] width 144 height 28
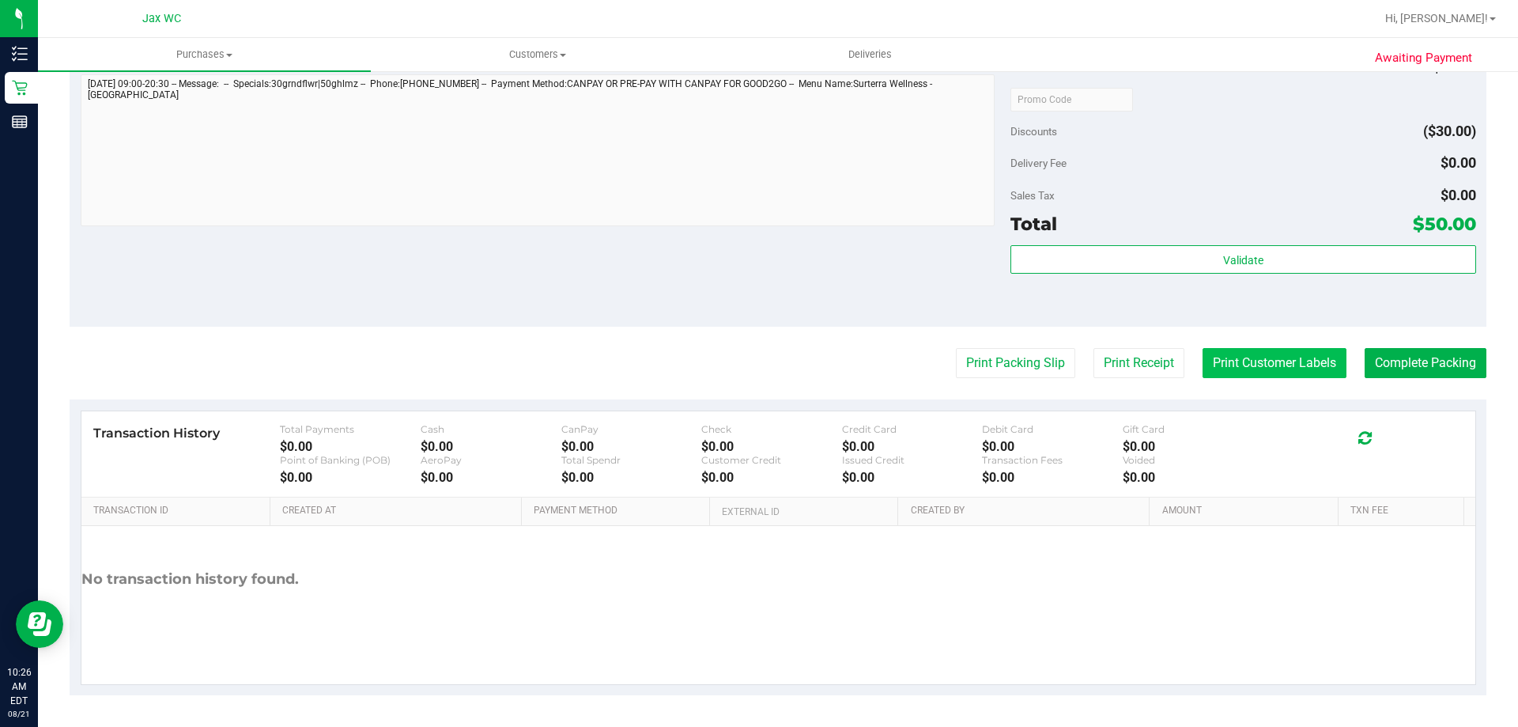
click at [1247, 368] on button "Print Customer Labels" at bounding box center [1274, 363] width 144 height 30
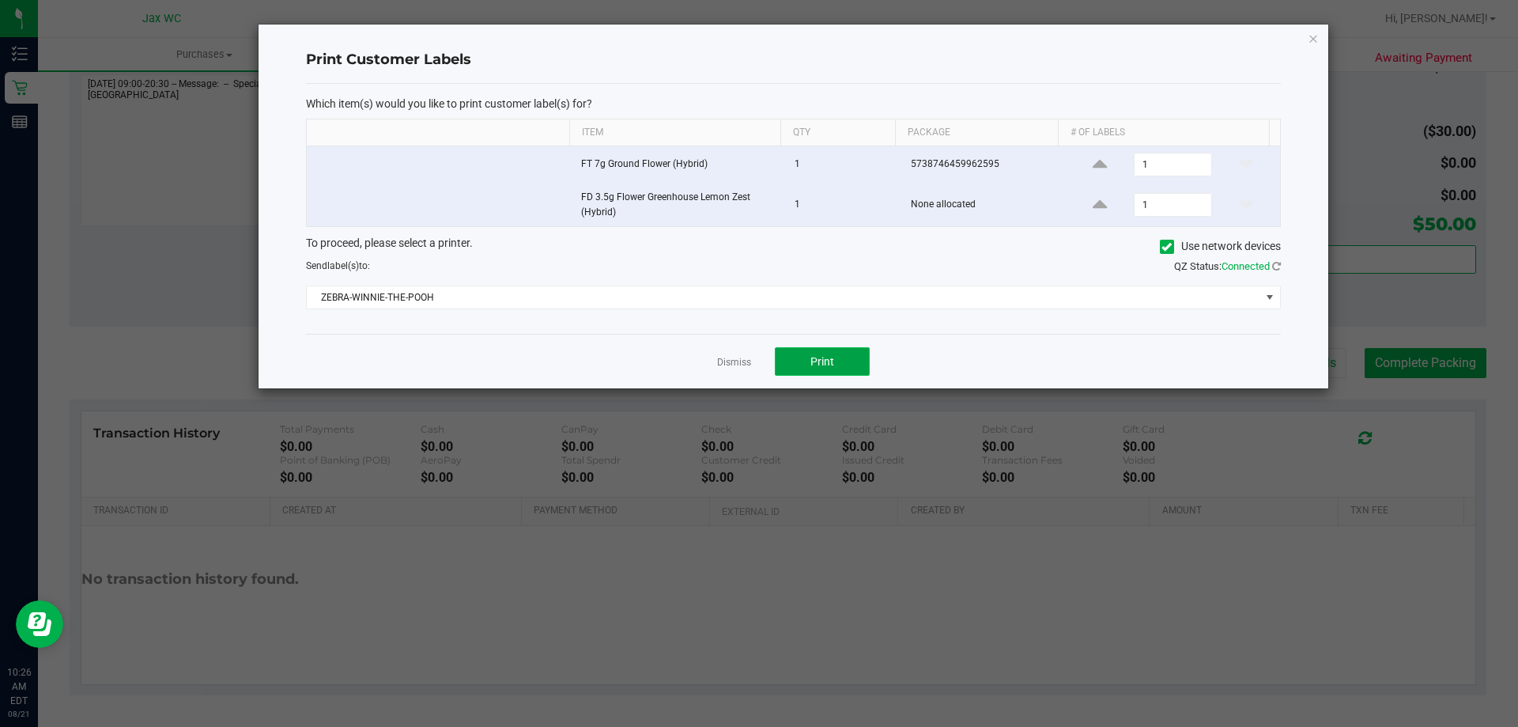
click at [804, 357] on button "Print" at bounding box center [822, 361] width 95 height 28
click at [744, 363] on link "Dismiss" at bounding box center [734, 362] width 34 height 13
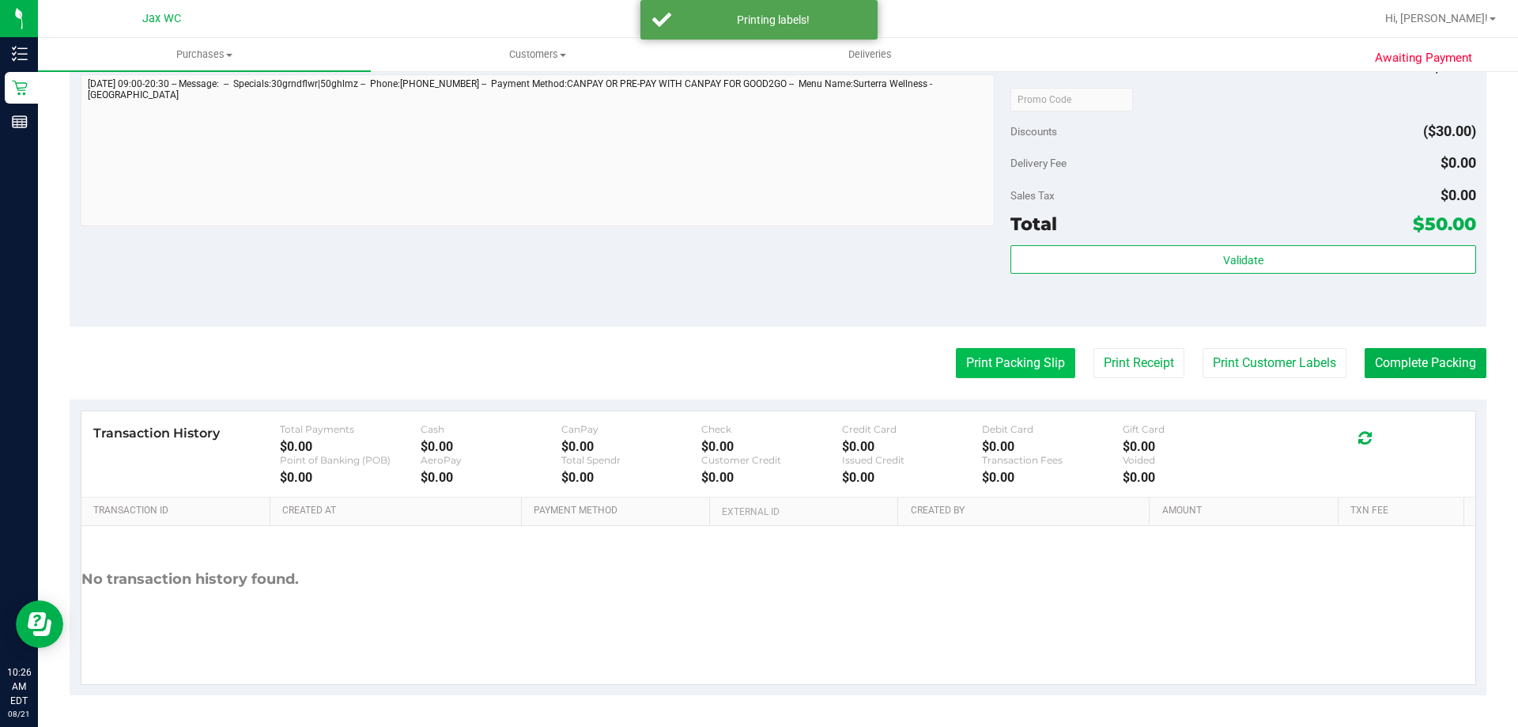
click at [1010, 363] on button "Print Packing Slip" at bounding box center [1015, 363] width 119 height 30
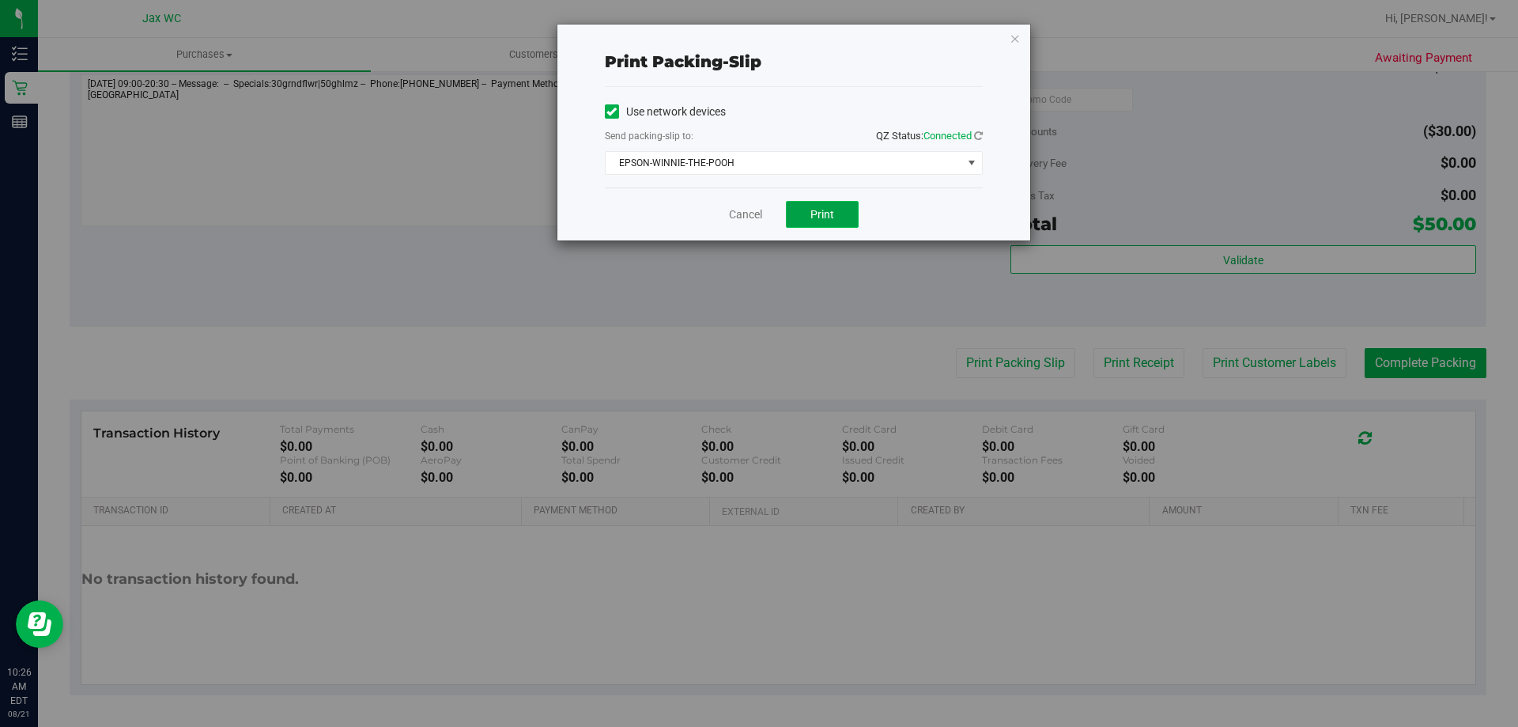
click at [816, 211] on span "Print" at bounding box center [822, 214] width 24 height 13
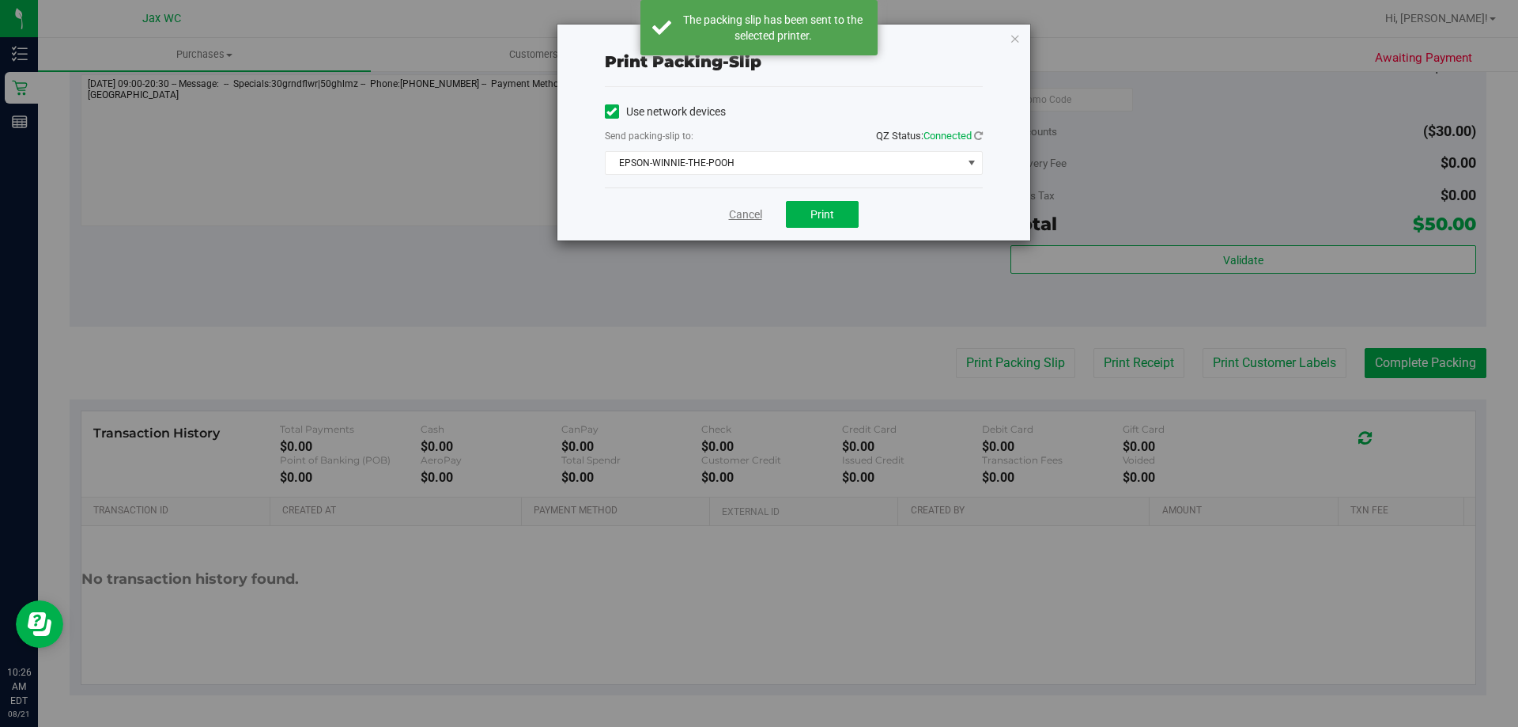
click at [735, 214] on link "Cancel" at bounding box center [745, 214] width 33 height 17
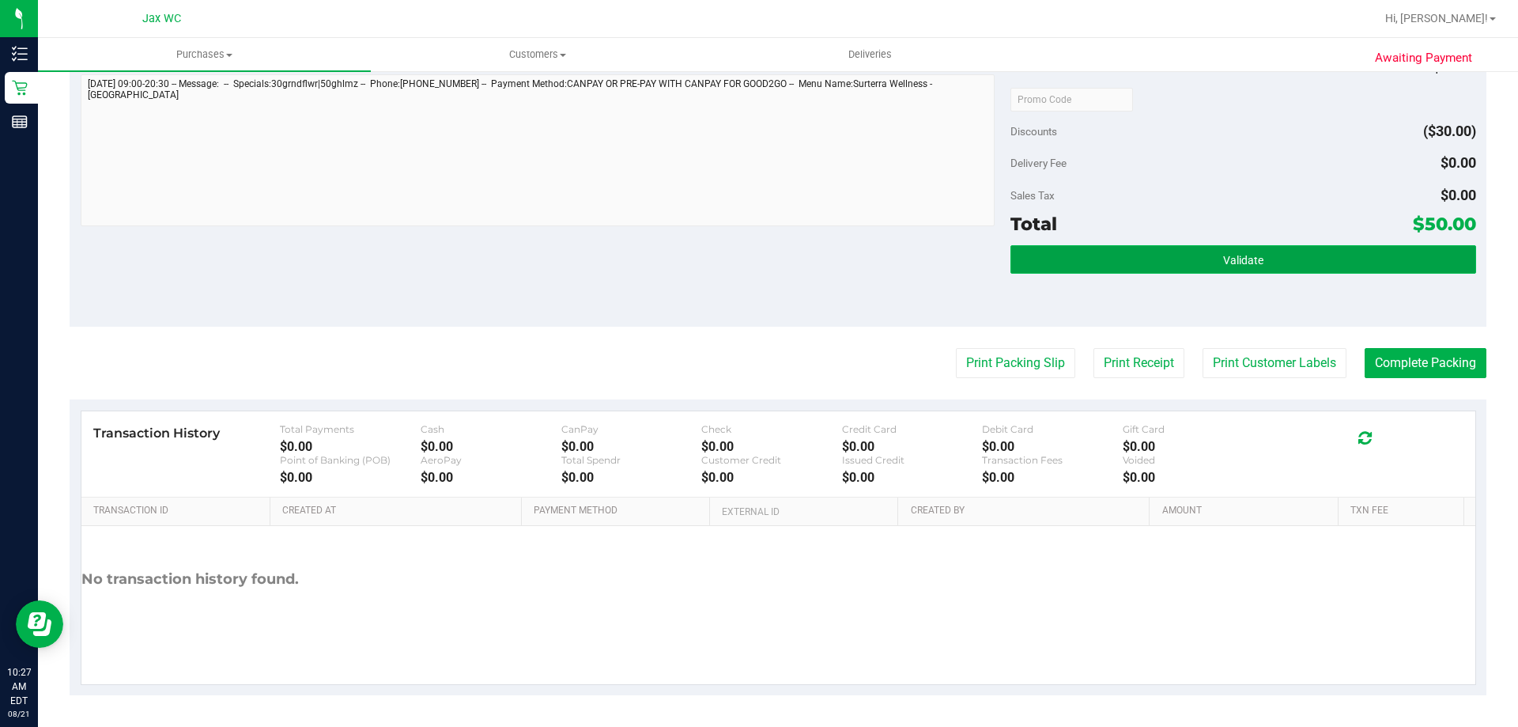
click at [1258, 256] on button "Validate" at bounding box center [1242, 259] width 465 height 28
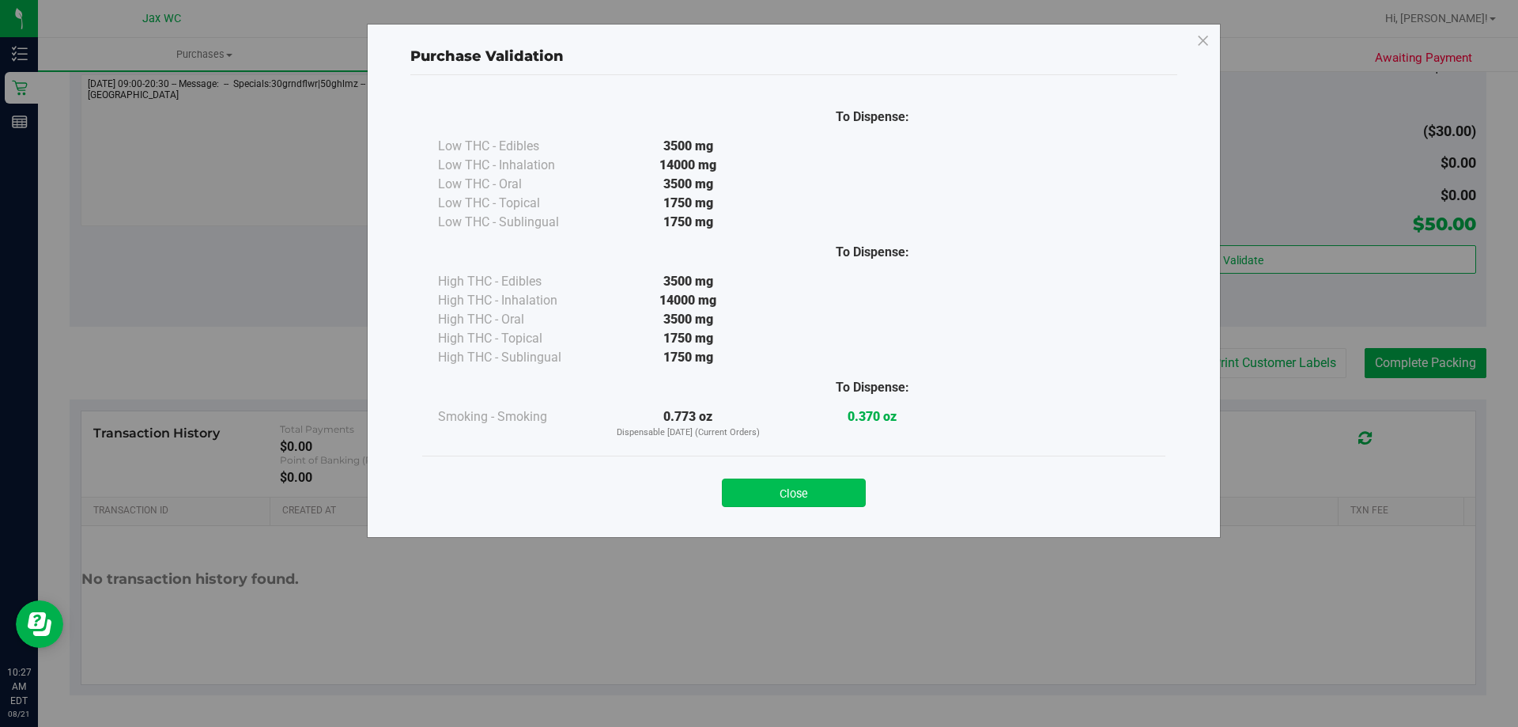
click at [804, 496] on button "Close" at bounding box center [794, 492] width 144 height 28
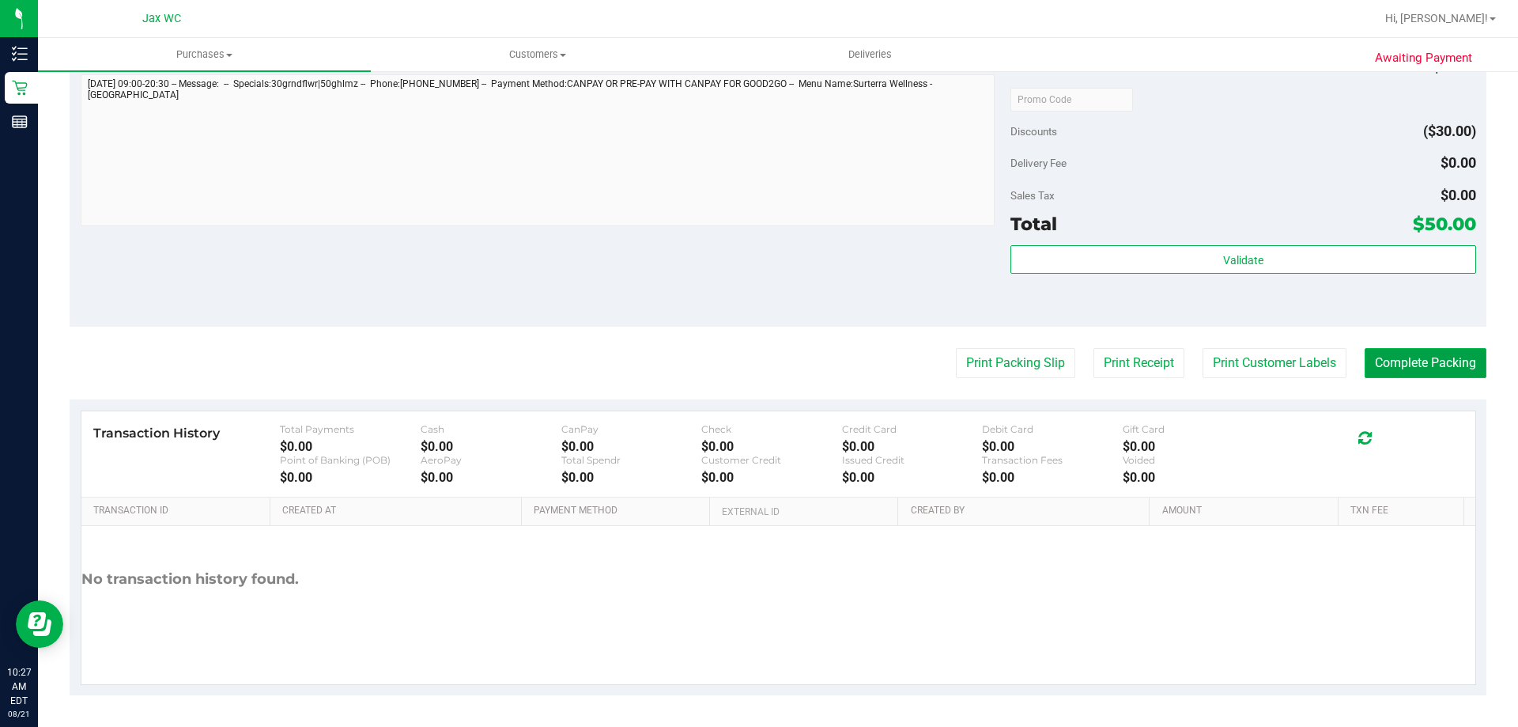
click at [1423, 353] on button "Complete Packing" at bounding box center [1425, 363] width 122 height 30
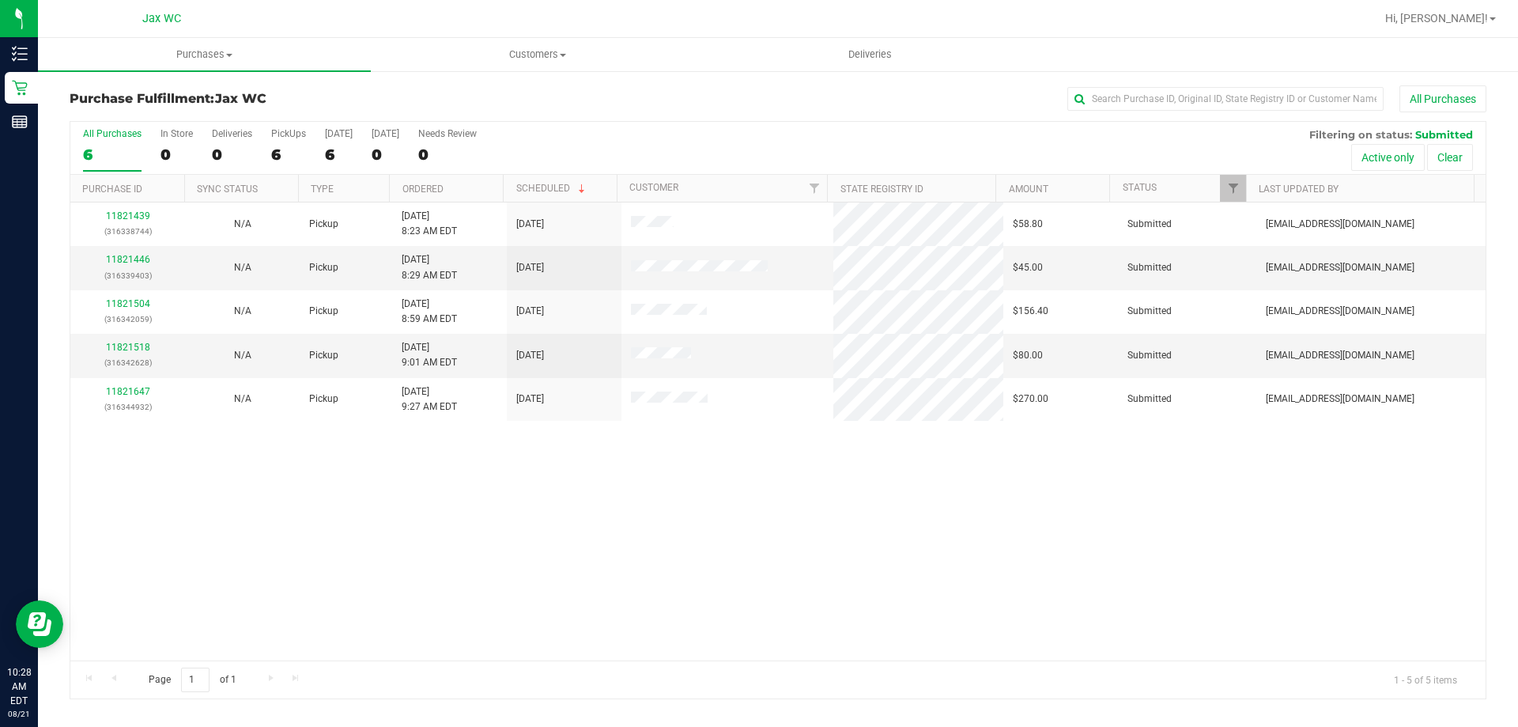
click at [326, 510] on div "11821439 (316338744) N/A Pickup 8/21/2025 8:23 AM EDT 8/21/2025 $58.80 Submitte…" at bounding box center [777, 431] width 1415 height 458
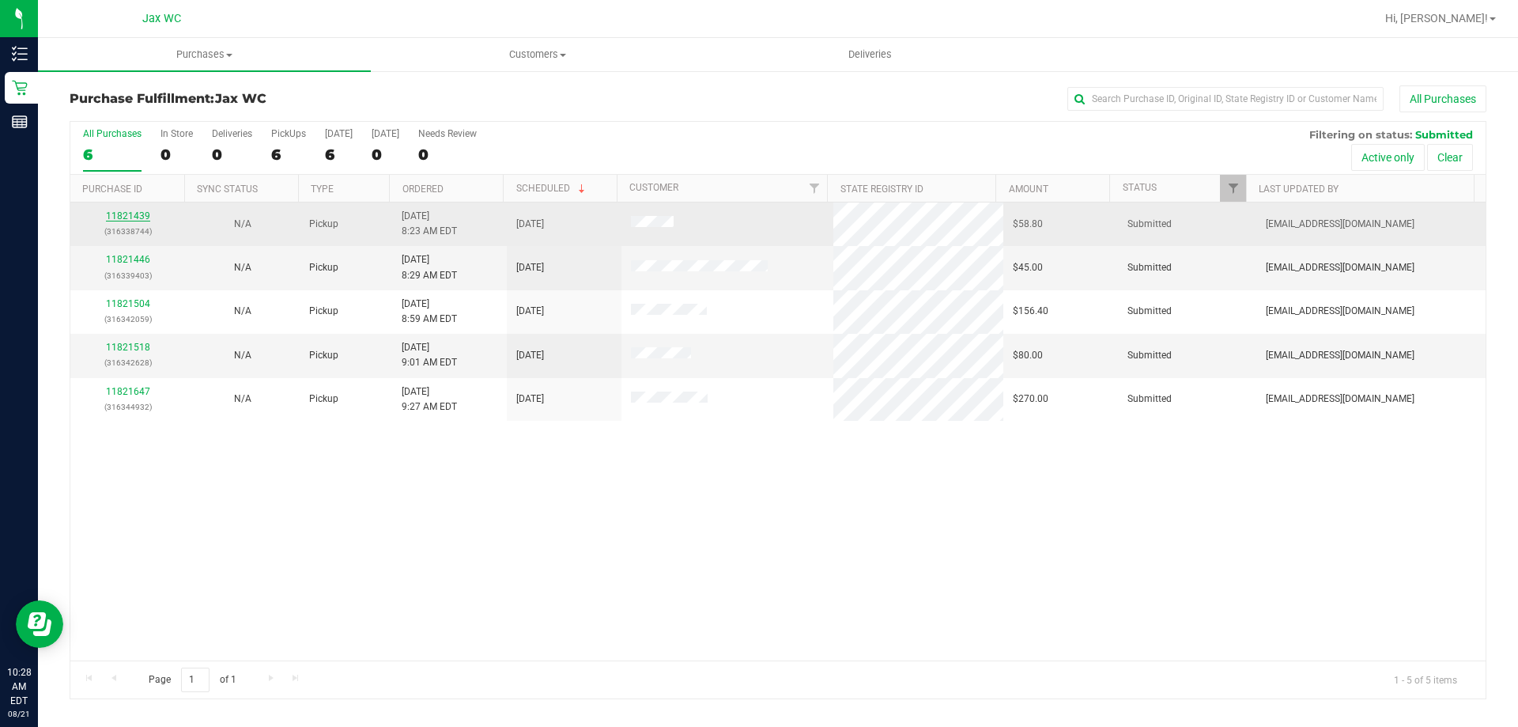
click at [123, 217] on link "11821439" at bounding box center [128, 215] width 44 height 11
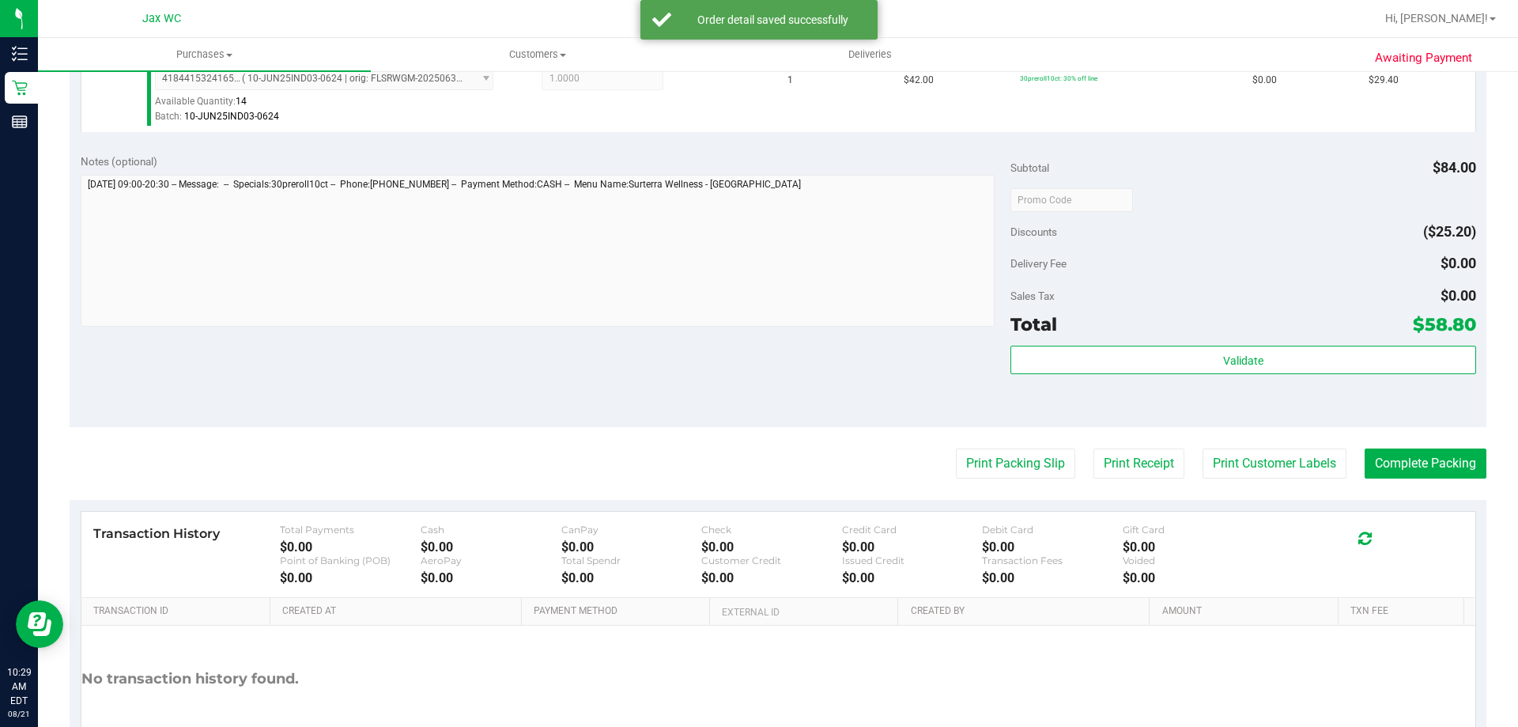
scroll to position [658, 0]
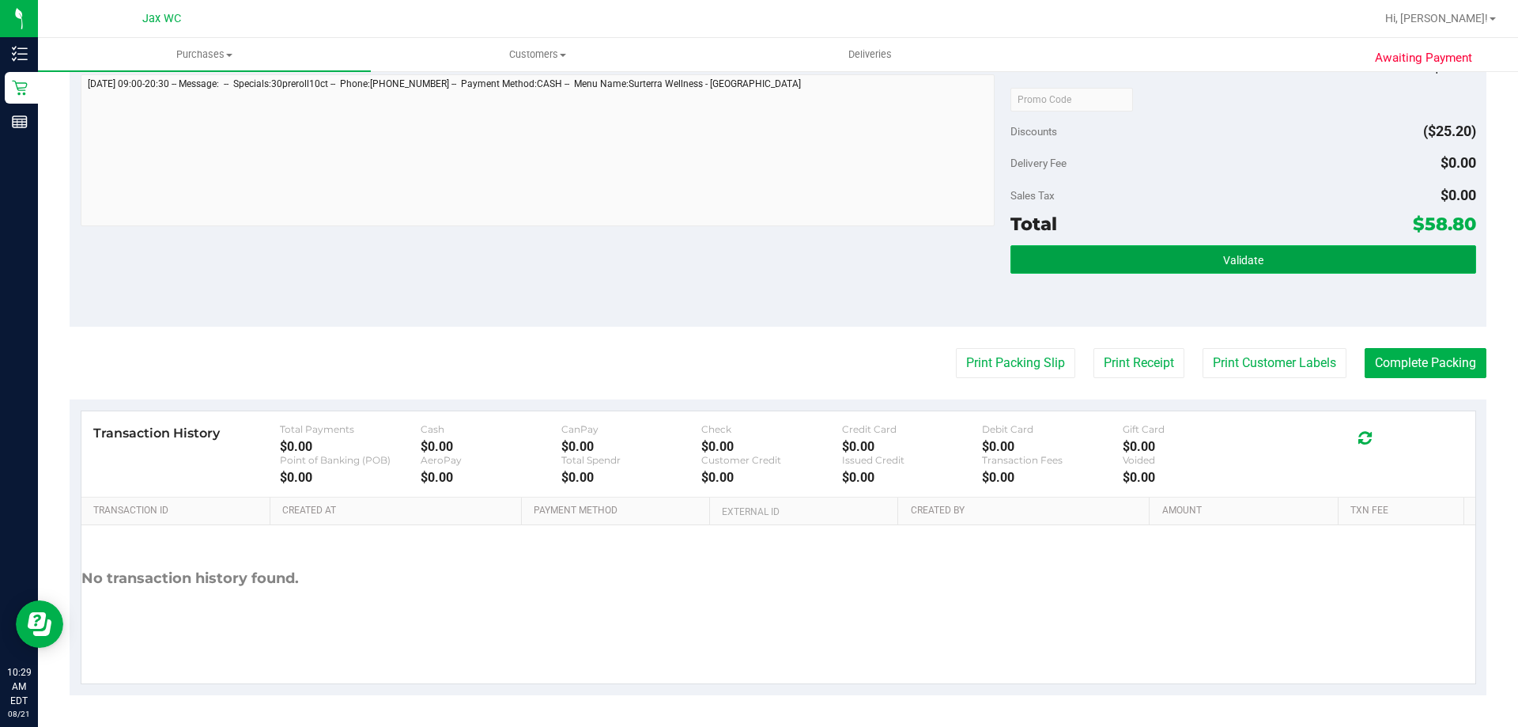
click at [1258, 262] on button "Validate" at bounding box center [1242, 259] width 465 height 28
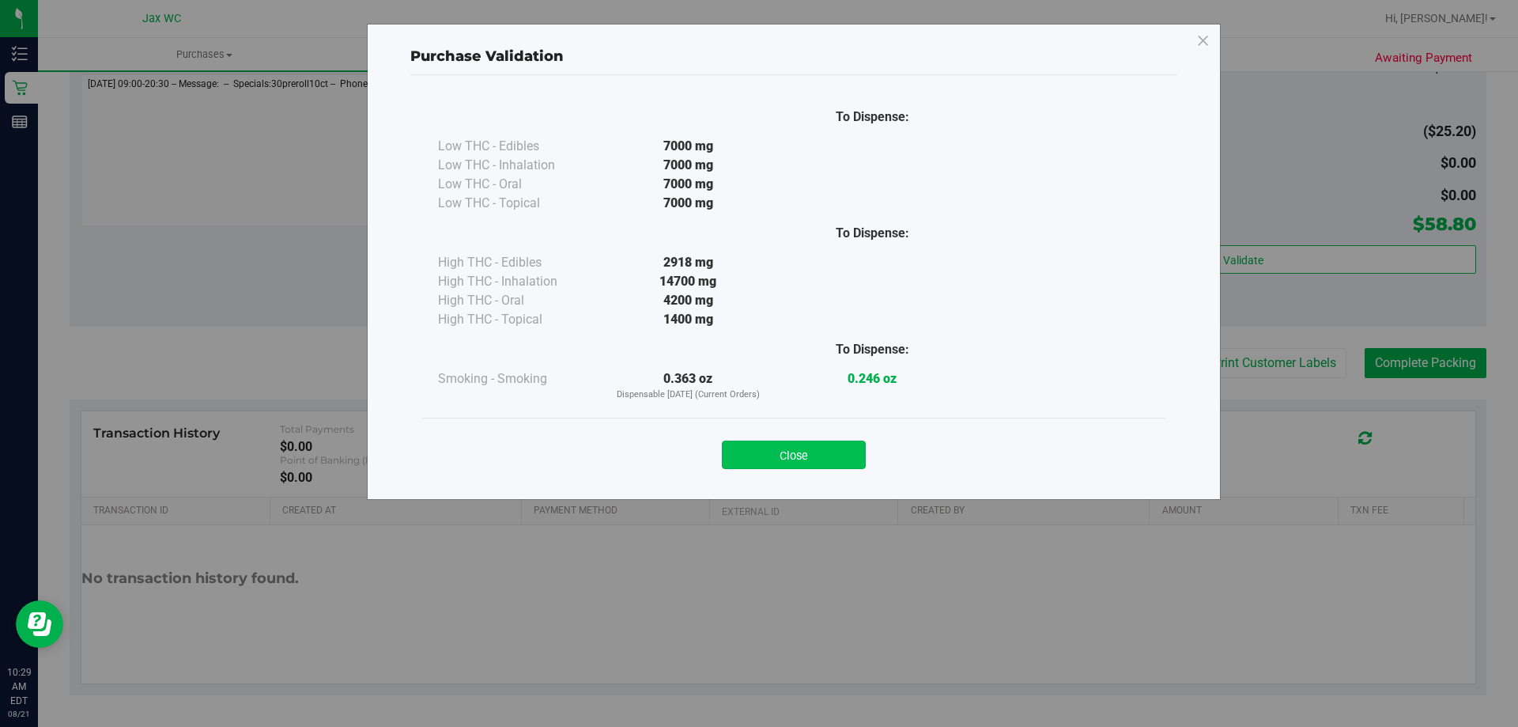
click at [805, 451] on button "Close" at bounding box center [794, 454] width 144 height 28
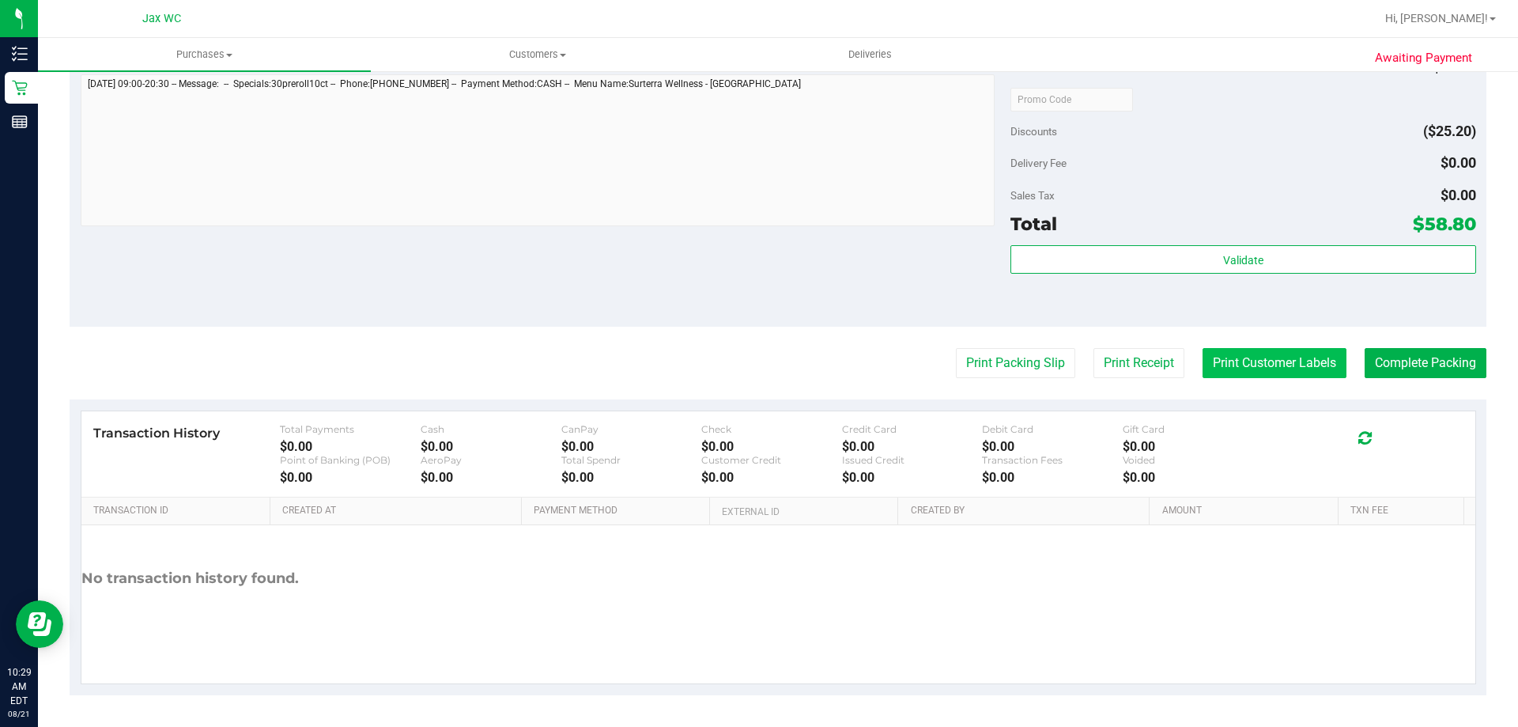
click at [1281, 357] on button "Print Customer Labels" at bounding box center [1274, 363] width 144 height 30
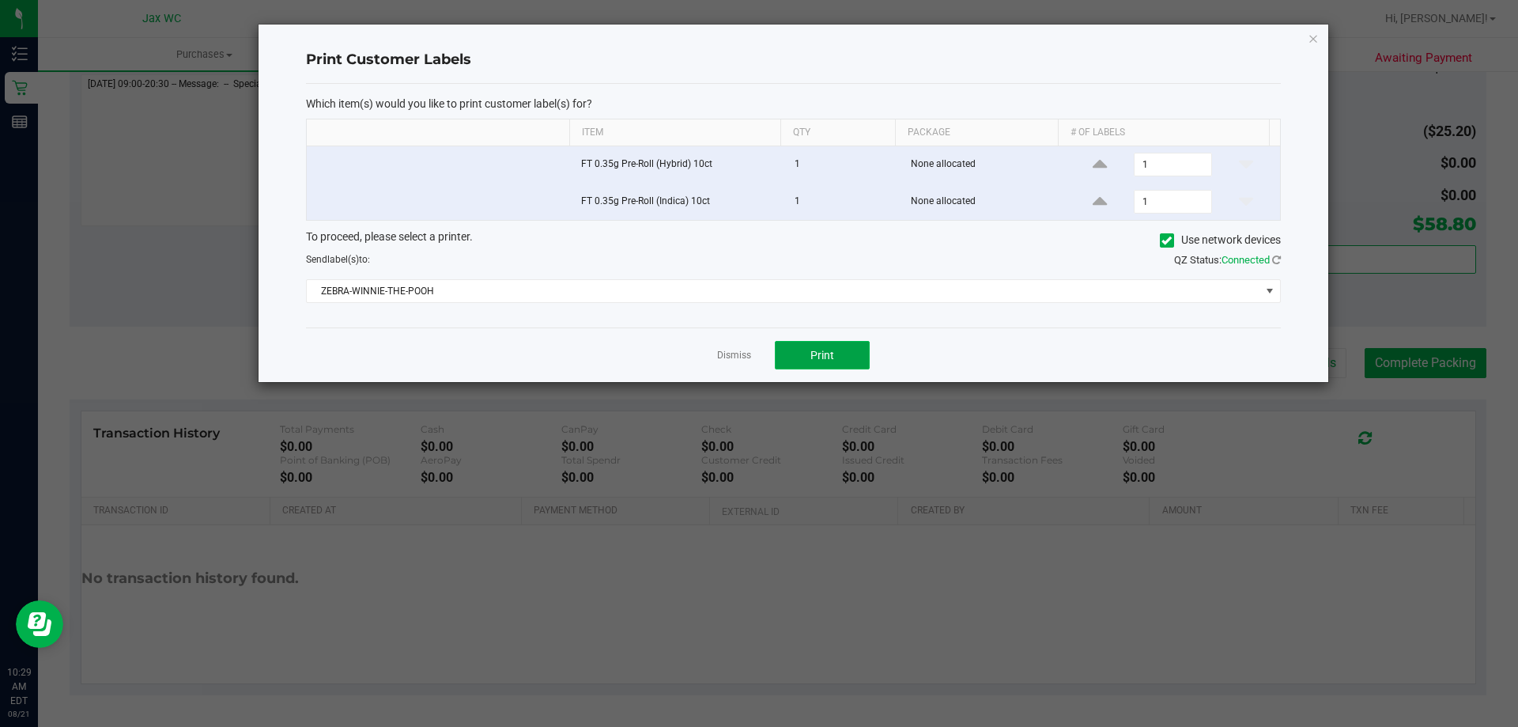
click at [851, 362] on button "Print" at bounding box center [822, 355] width 95 height 28
click at [730, 355] on link "Dismiss" at bounding box center [734, 355] width 34 height 13
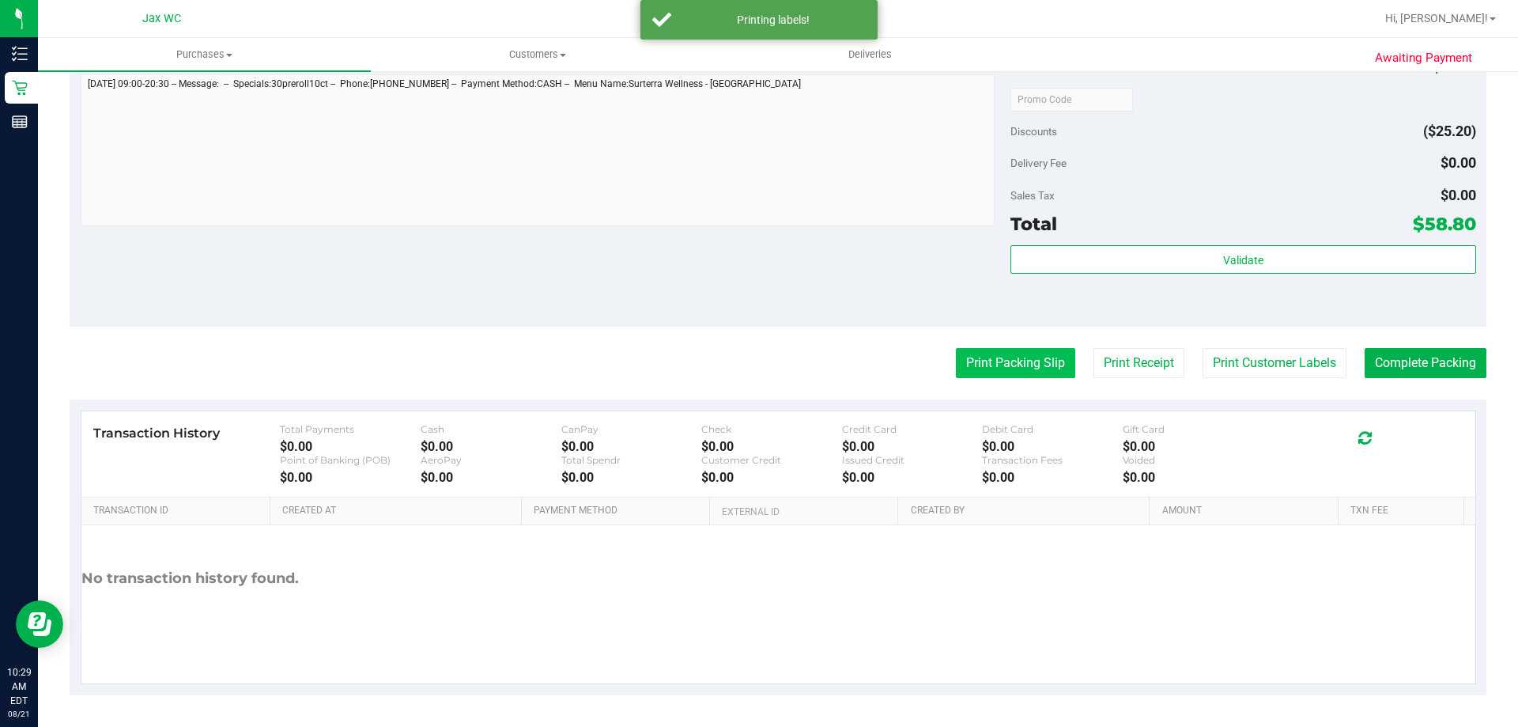
click at [1011, 350] on button "Print Packing Slip" at bounding box center [1015, 363] width 119 height 30
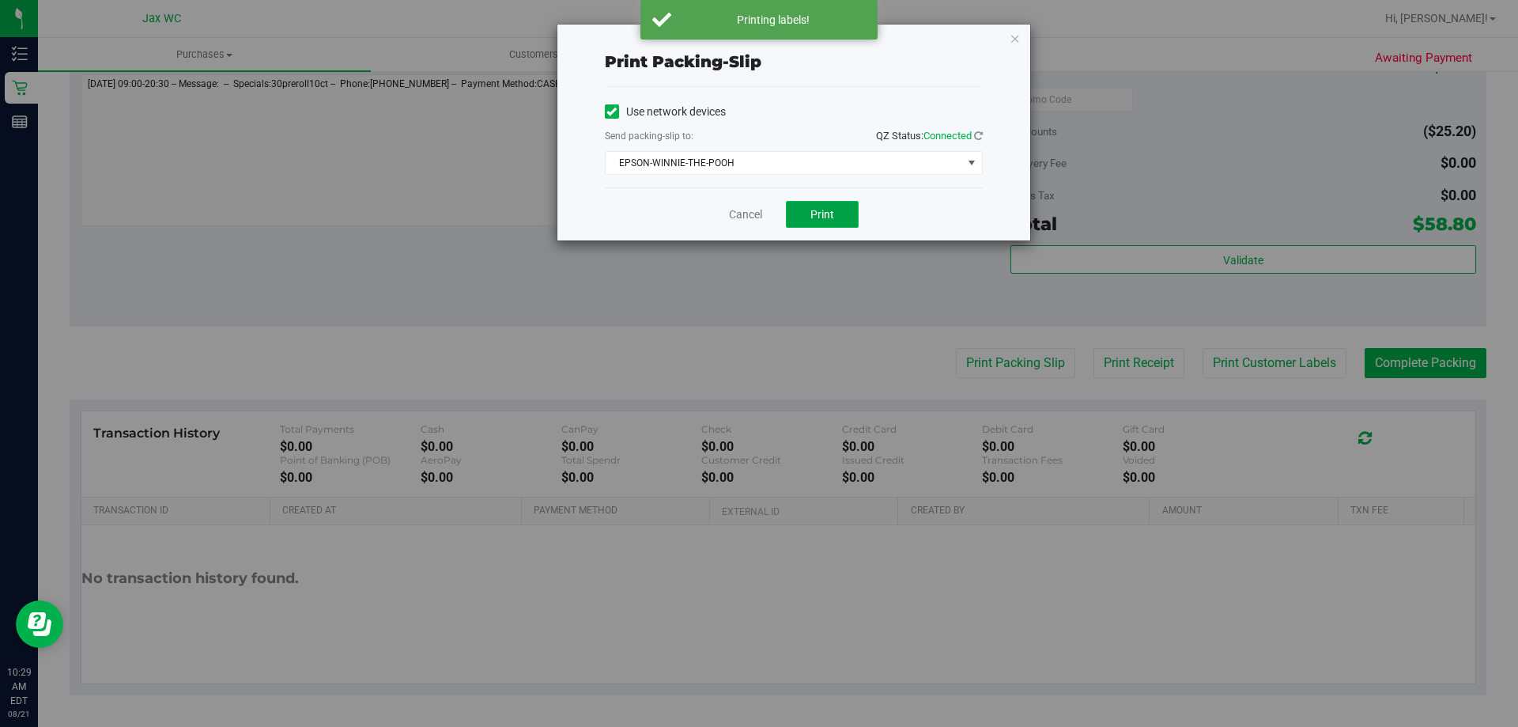
click at [806, 221] on button "Print" at bounding box center [822, 214] width 73 height 27
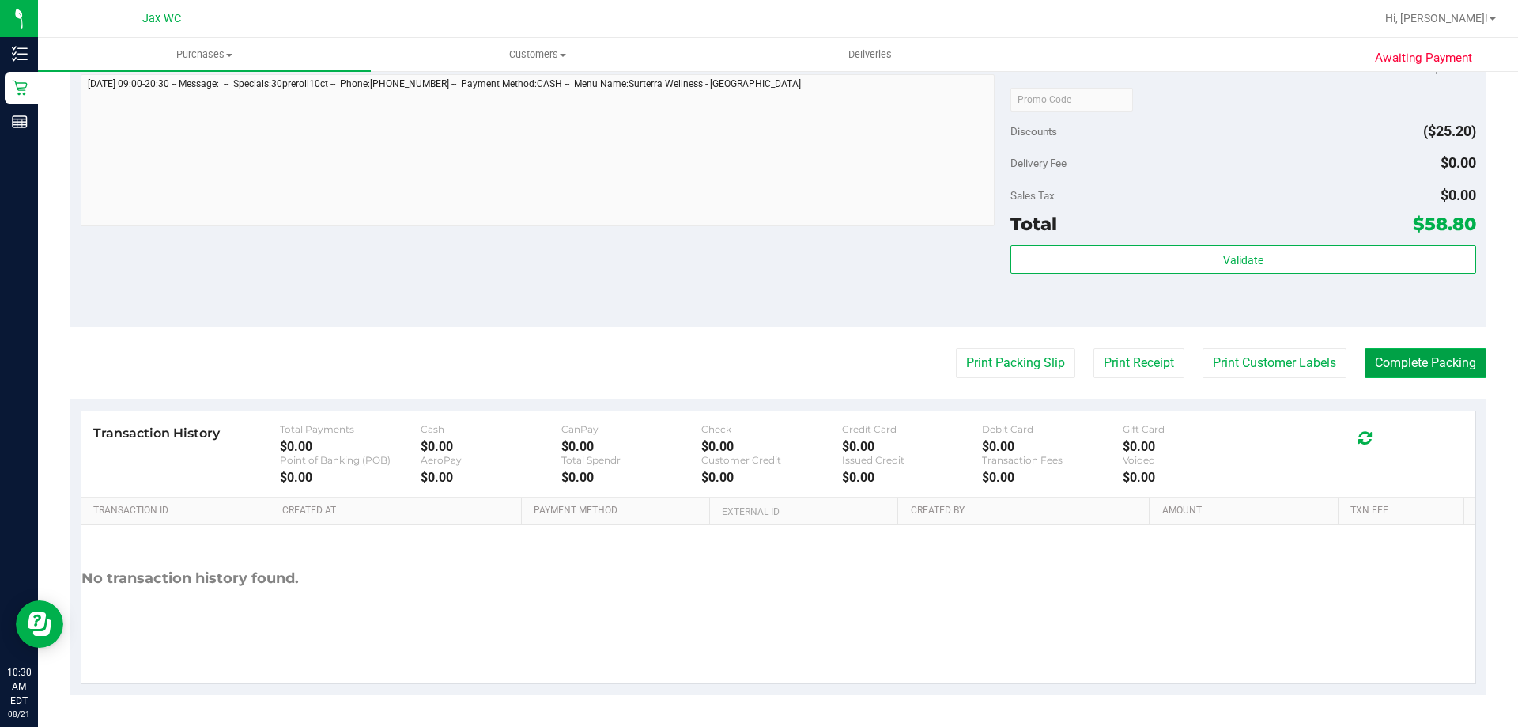
click at [1418, 364] on button "Complete Packing" at bounding box center [1425, 363] width 122 height 30
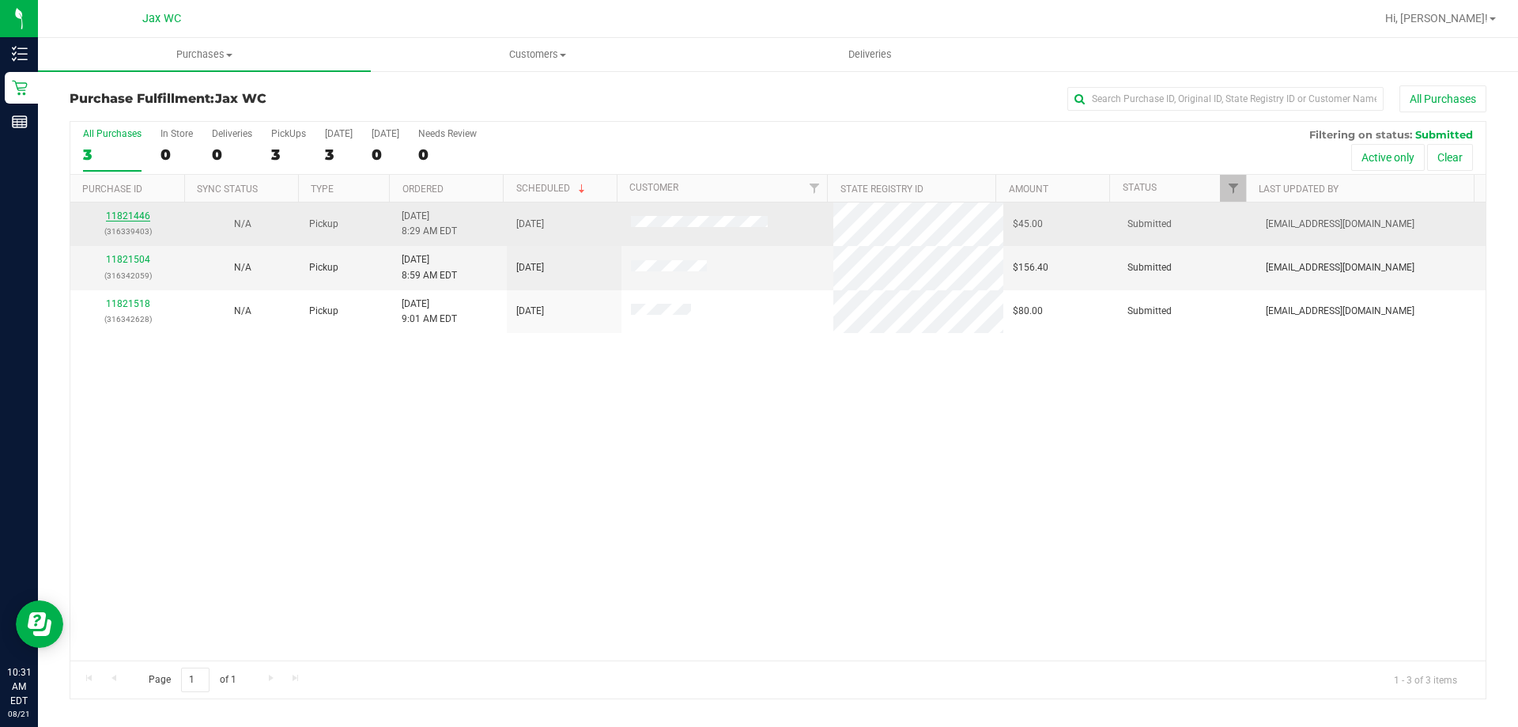
click at [136, 213] on link "11821446" at bounding box center [128, 215] width 44 height 11
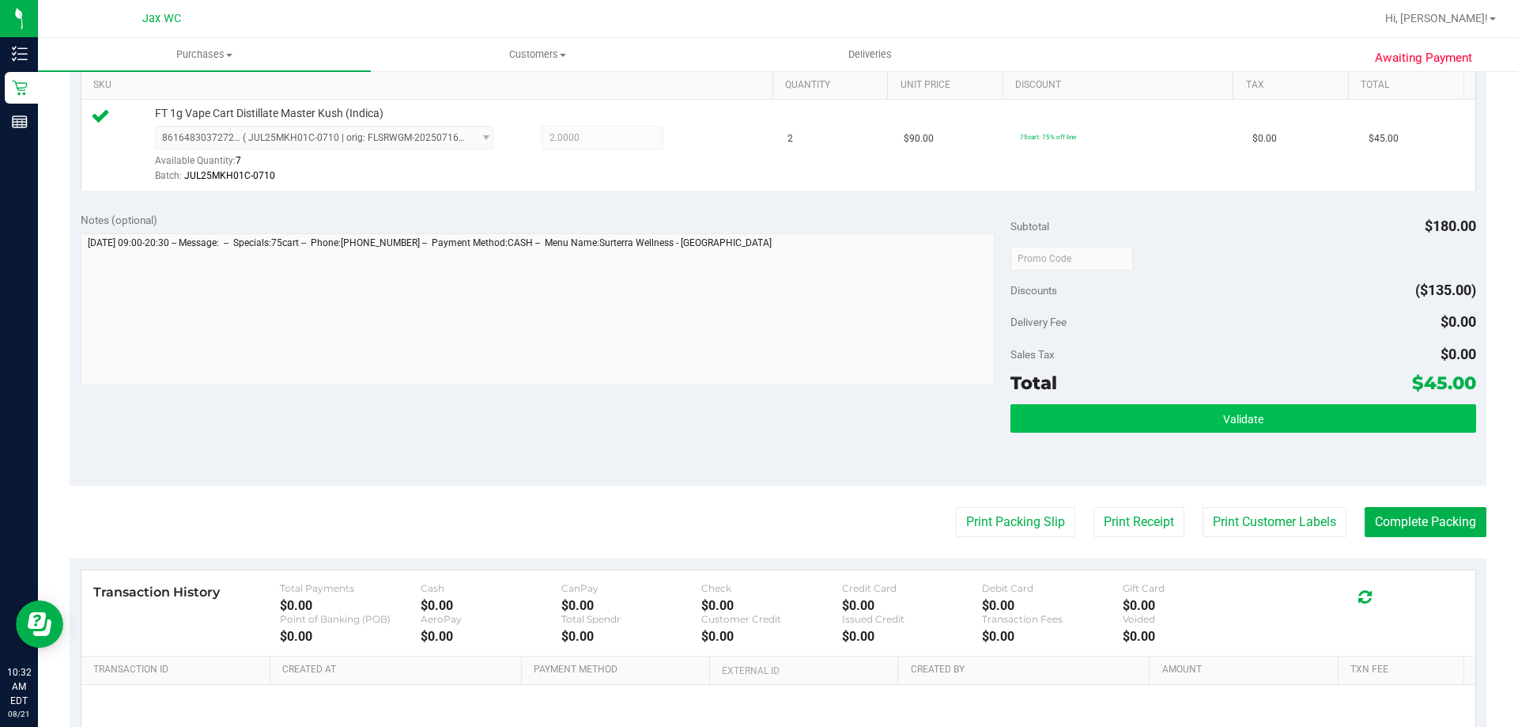
scroll to position [566, 0]
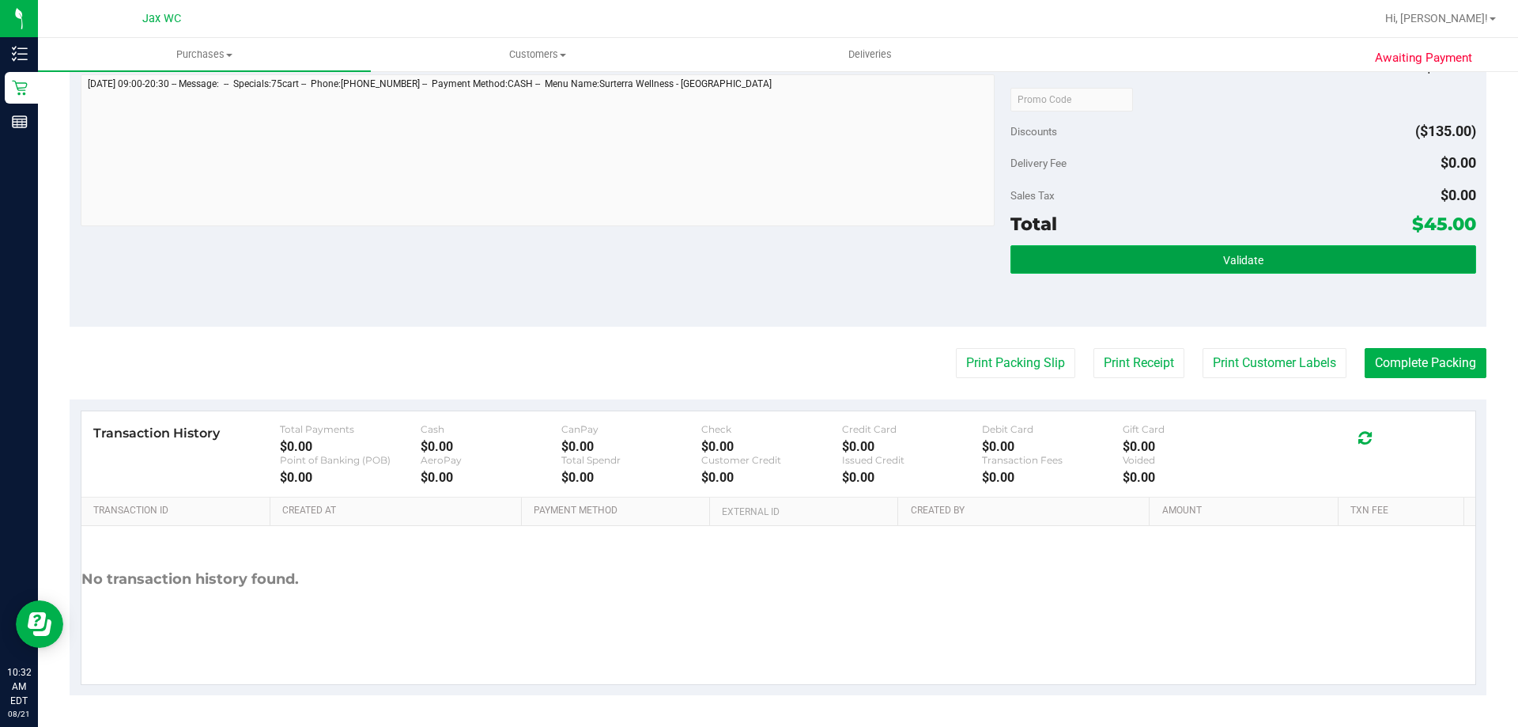
click at [1211, 266] on button "Validate" at bounding box center [1242, 259] width 465 height 28
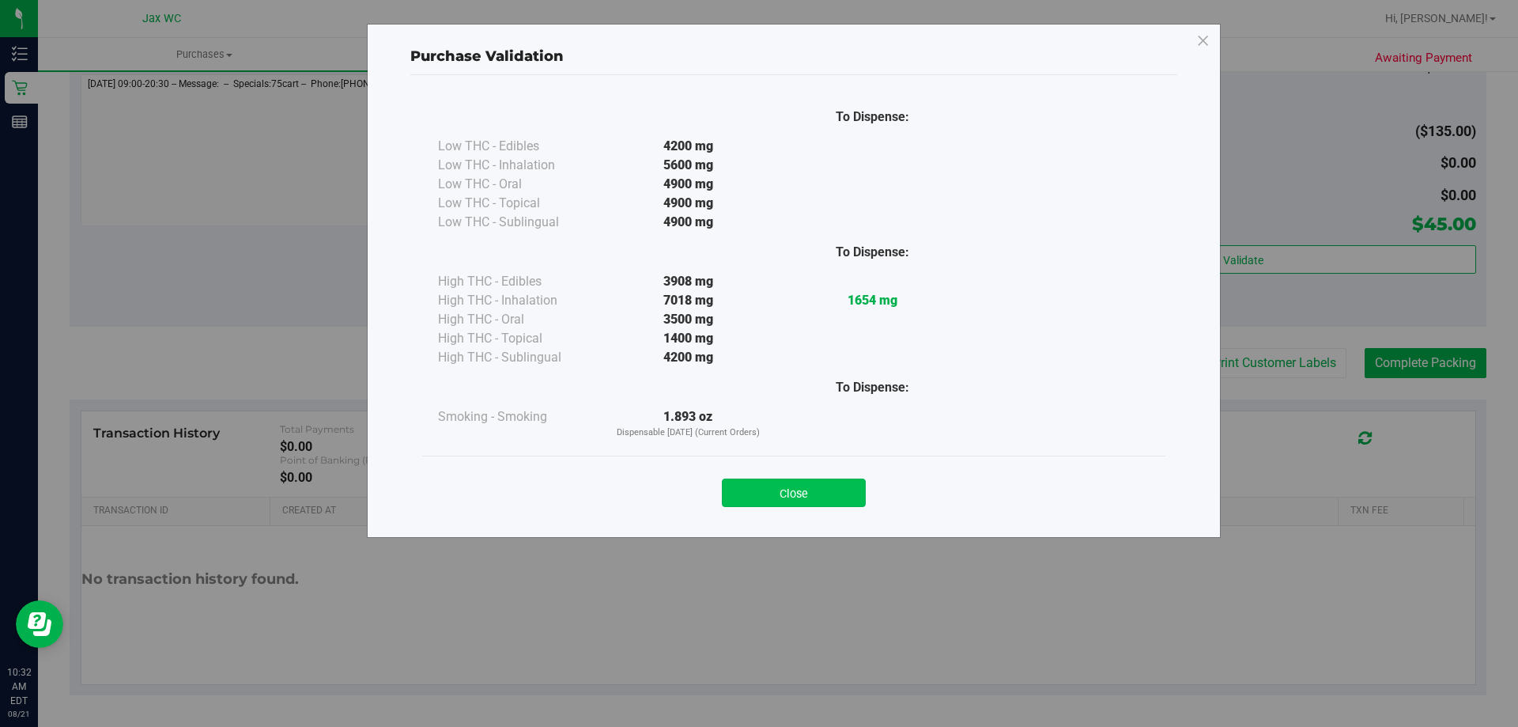
click at [802, 492] on button "Close" at bounding box center [794, 492] width 144 height 28
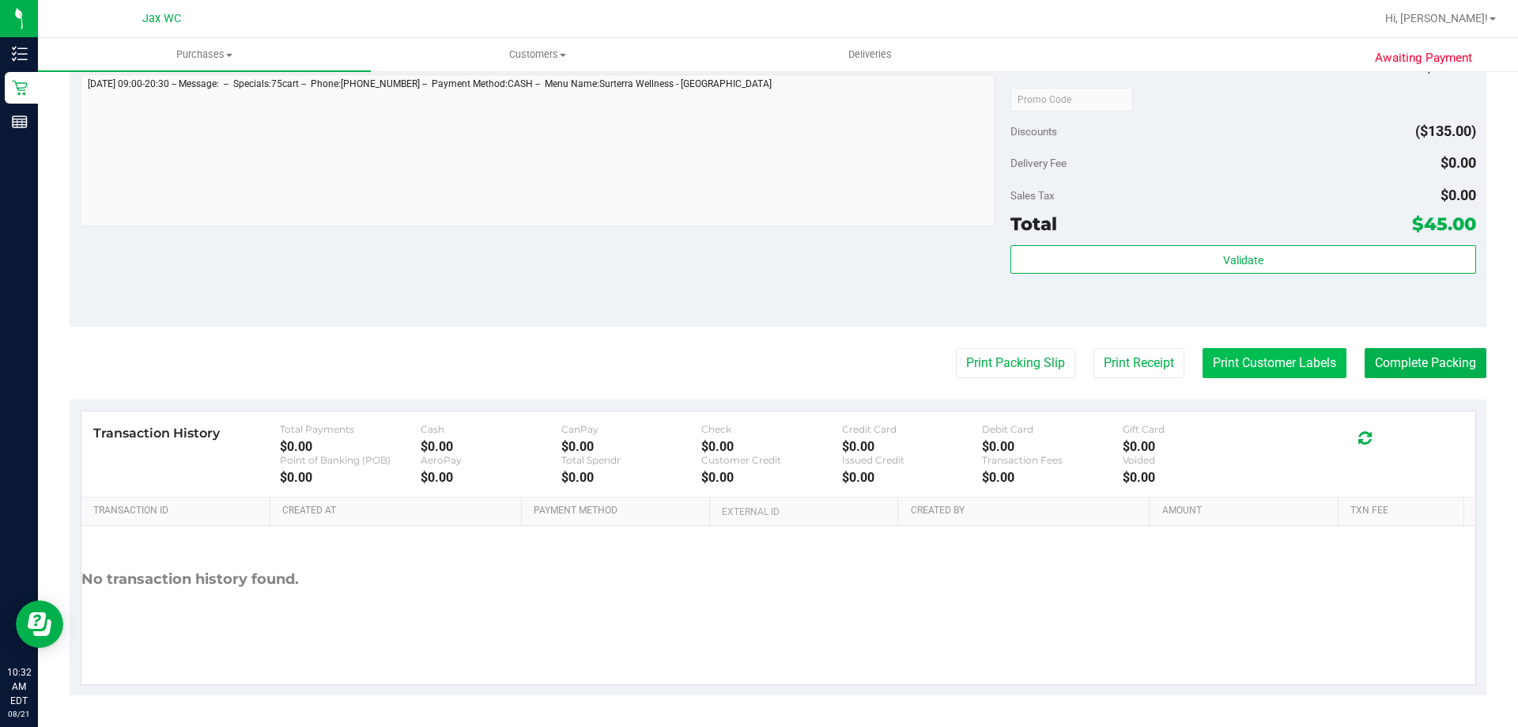
click at [1260, 360] on button "Print Customer Labels" at bounding box center [1274, 363] width 144 height 30
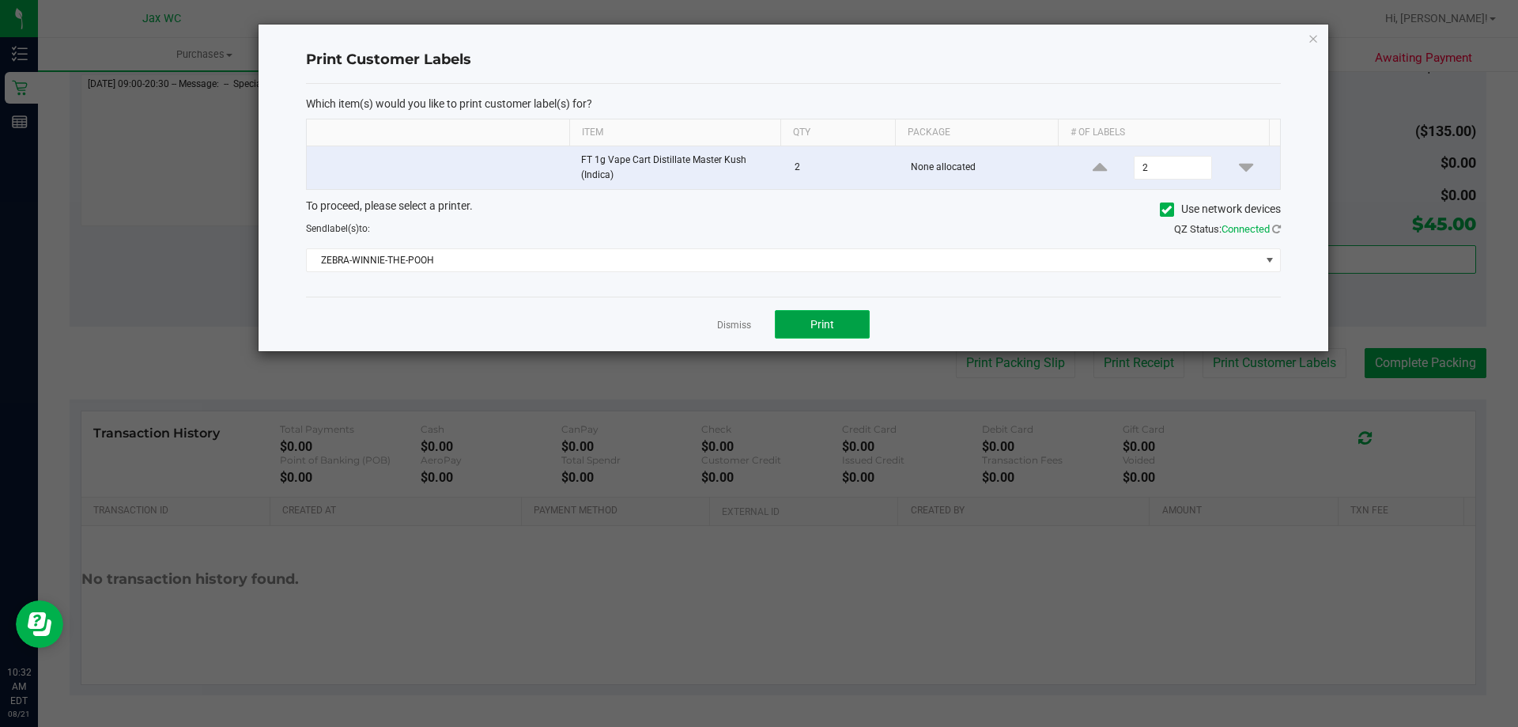
click at [844, 330] on button "Print" at bounding box center [822, 324] width 95 height 28
click at [738, 326] on link "Dismiss" at bounding box center [734, 325] width 34 height 13
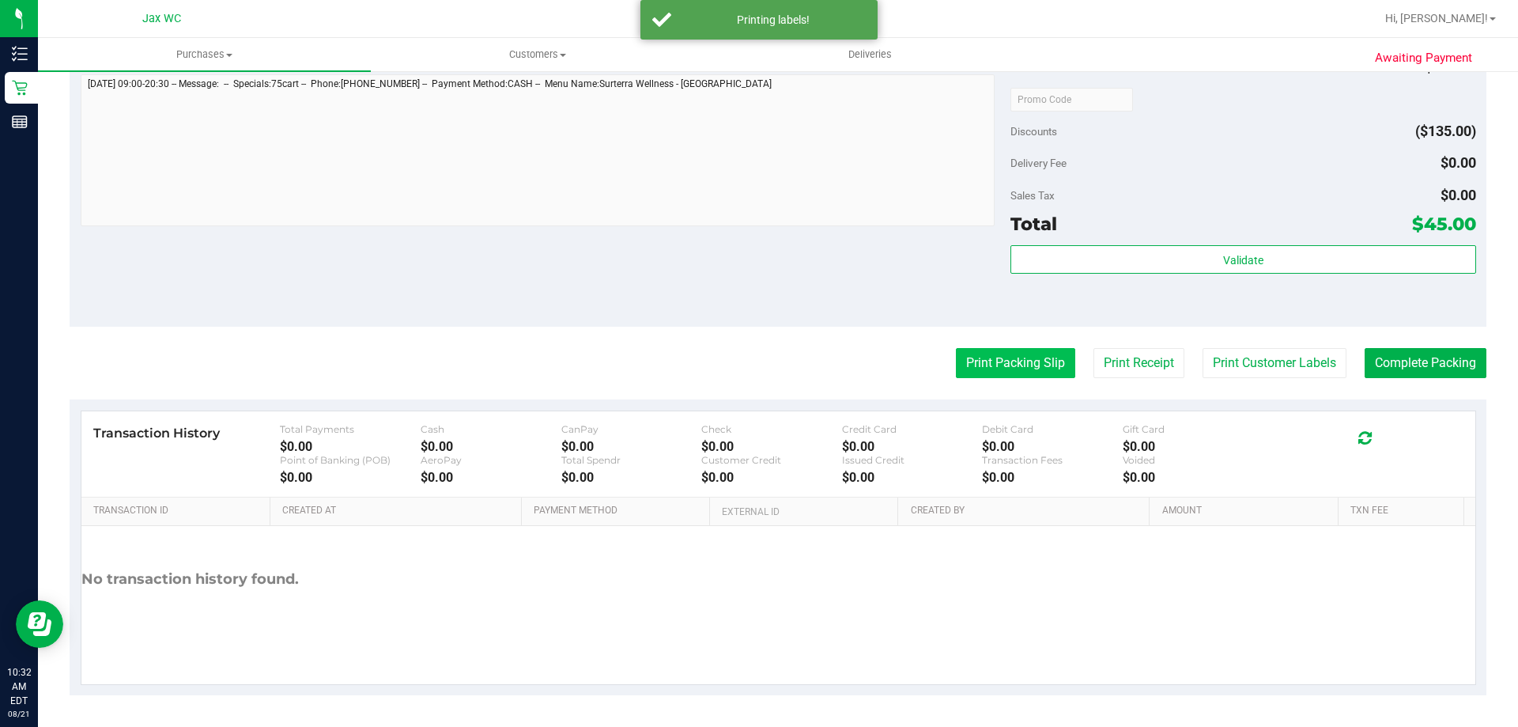
click at [983, 364] on button "Print Packing Slip" at bounding box center [1015, 363] width 119 height 30
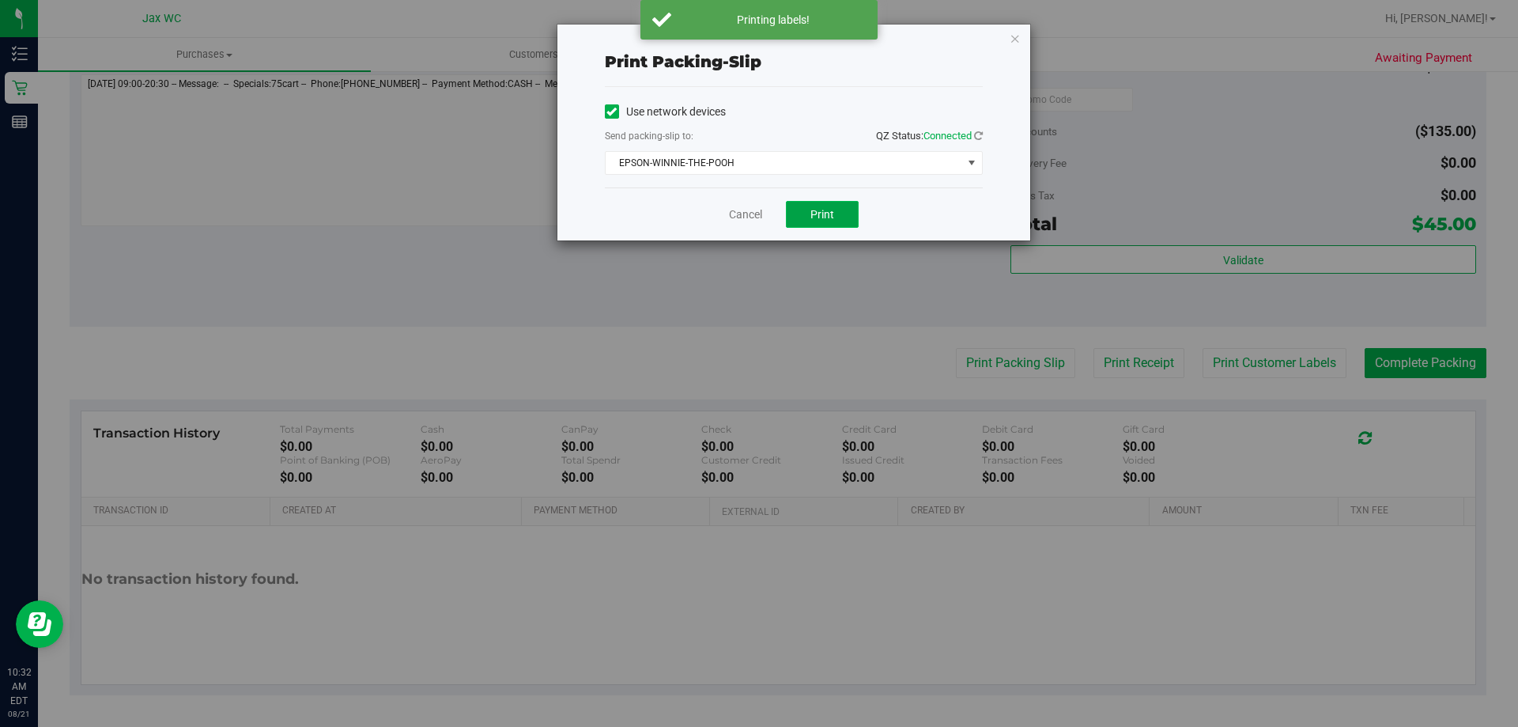
click at [817, 216] on span "Print" at bounding box center [822, 214] width 24 height 13
click at [749, 207] on link "Cancel" at bounding box center [745, 214] width 33 height 17
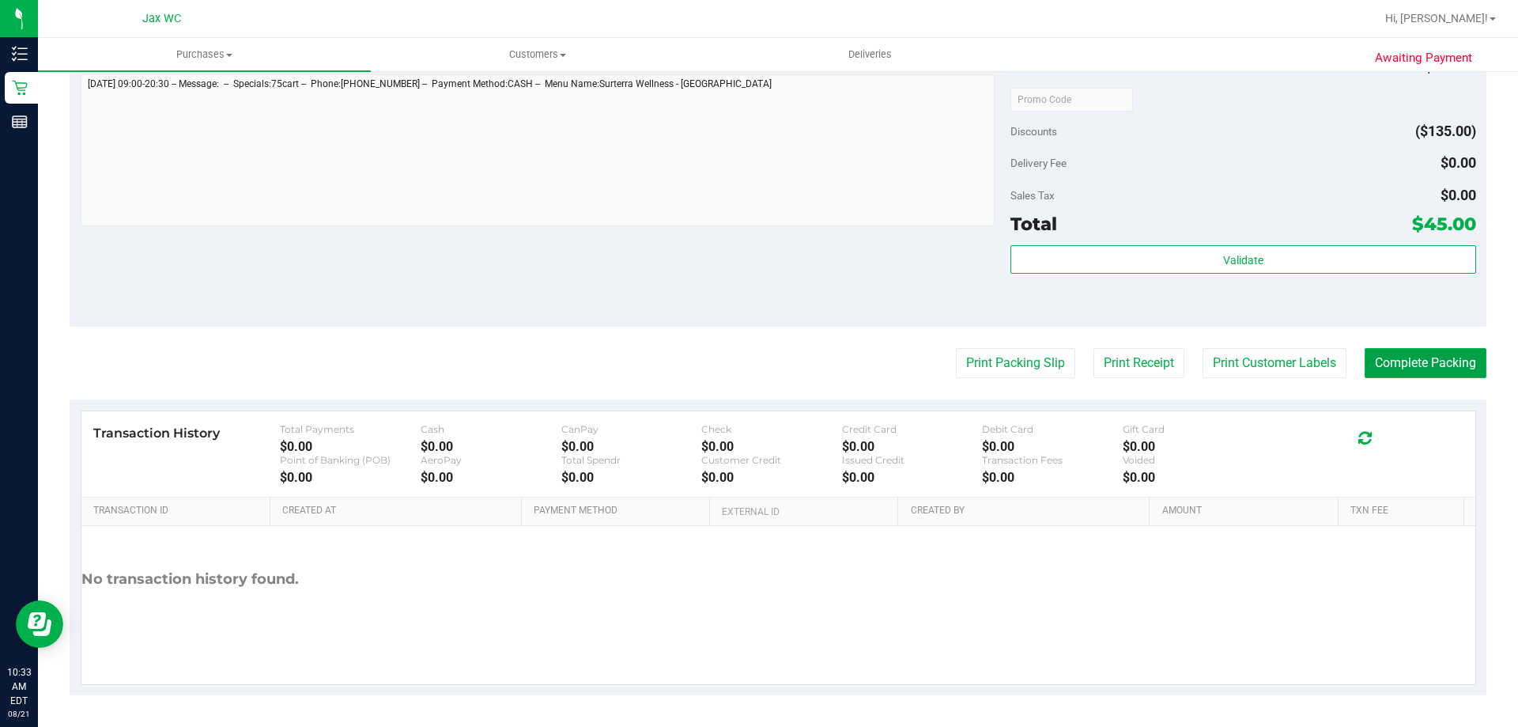
click at [1398, 361] on button "Complete Packing" at bounding box center [1425, 363] width 122 height 30
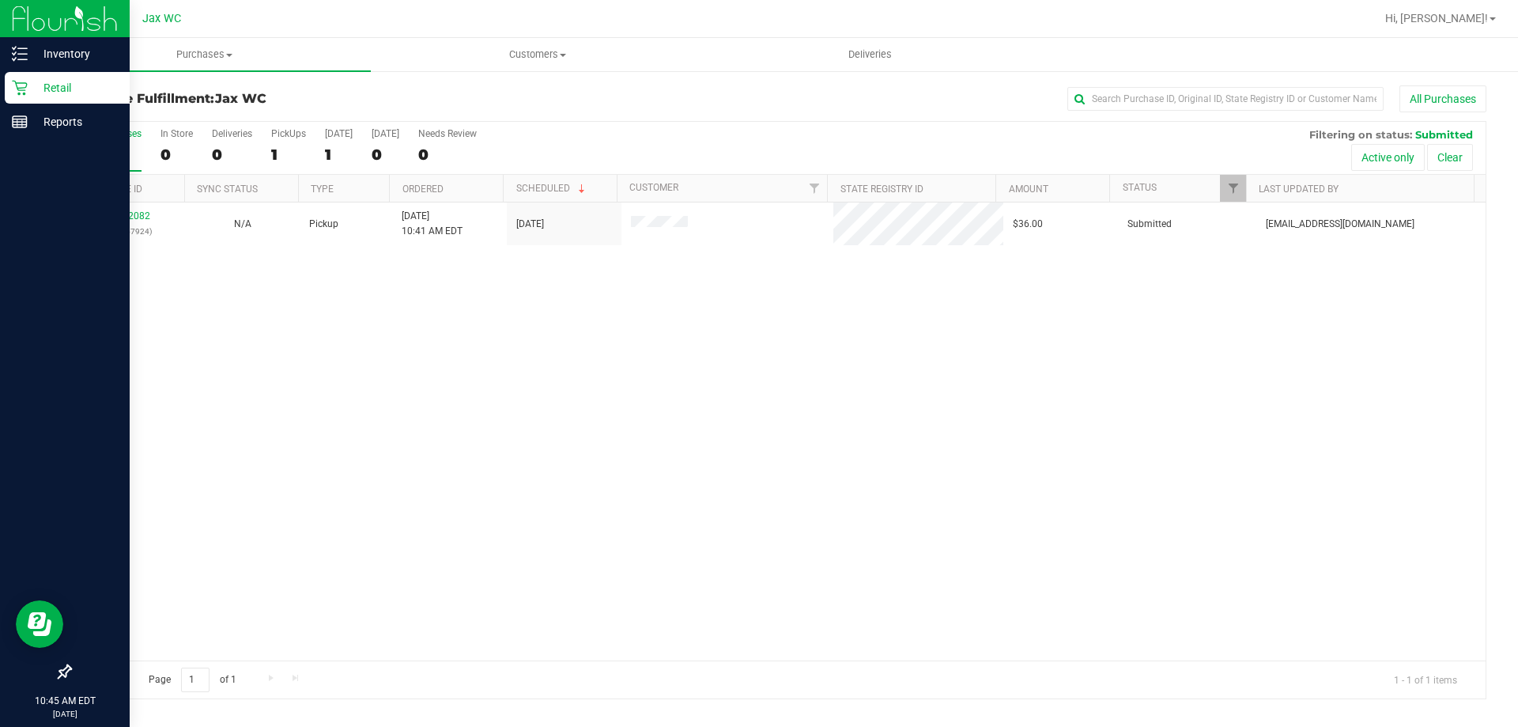
click at [31, 85] on p "Retail" at bounding box center [75, 87] width 95 height 19
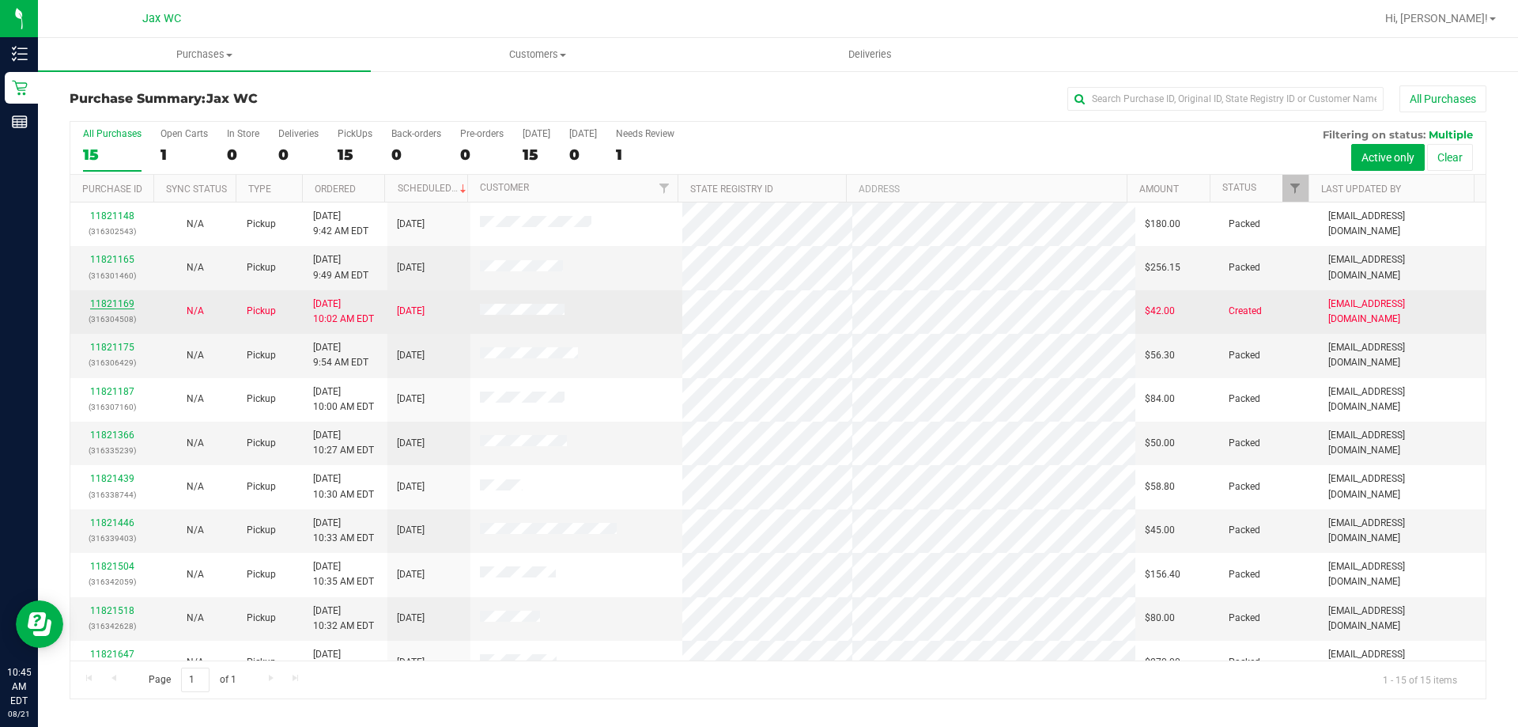
click at [111, 302] on link "11821169" at bounding box center [112, 303] width 44 height 11
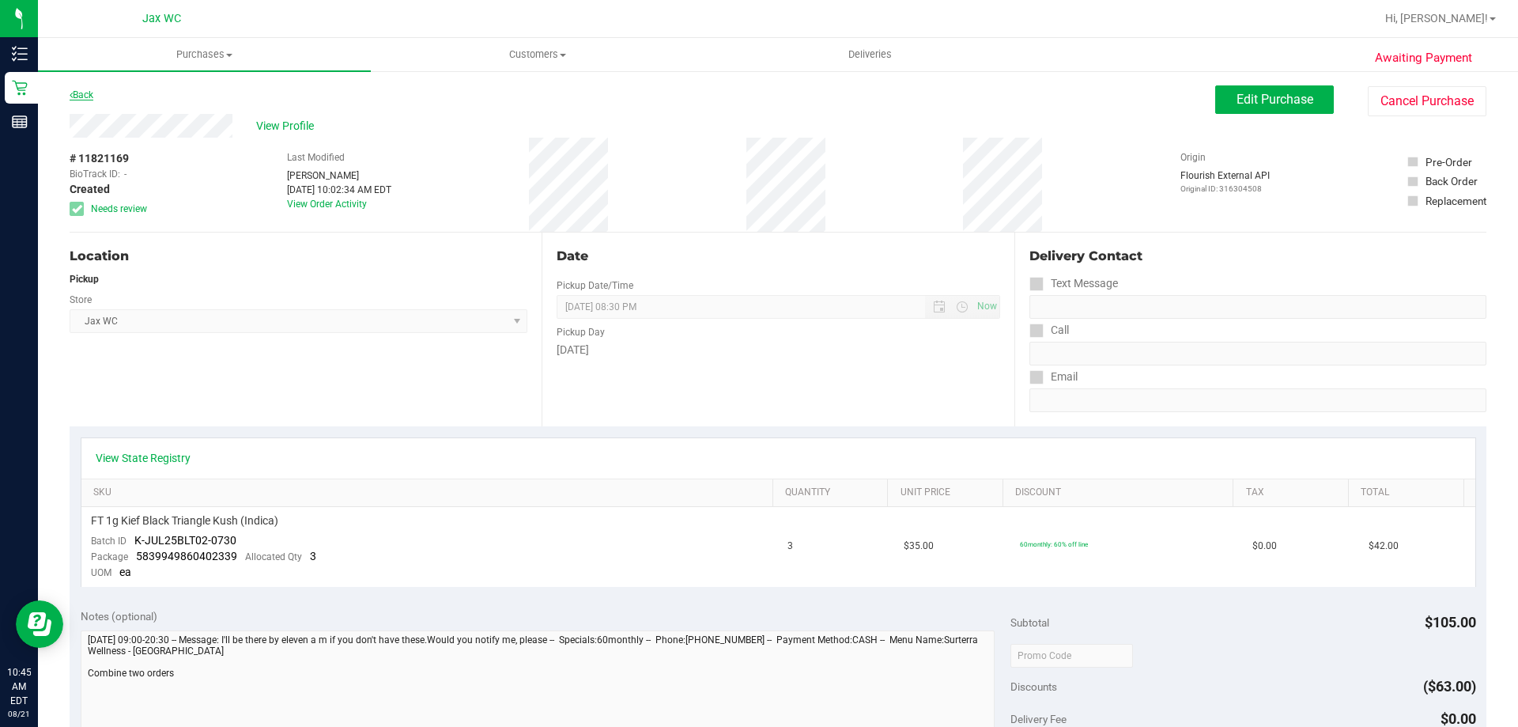
click at [76, 93] on link "Back" at bounding box center [82, 94] width 24 height 11
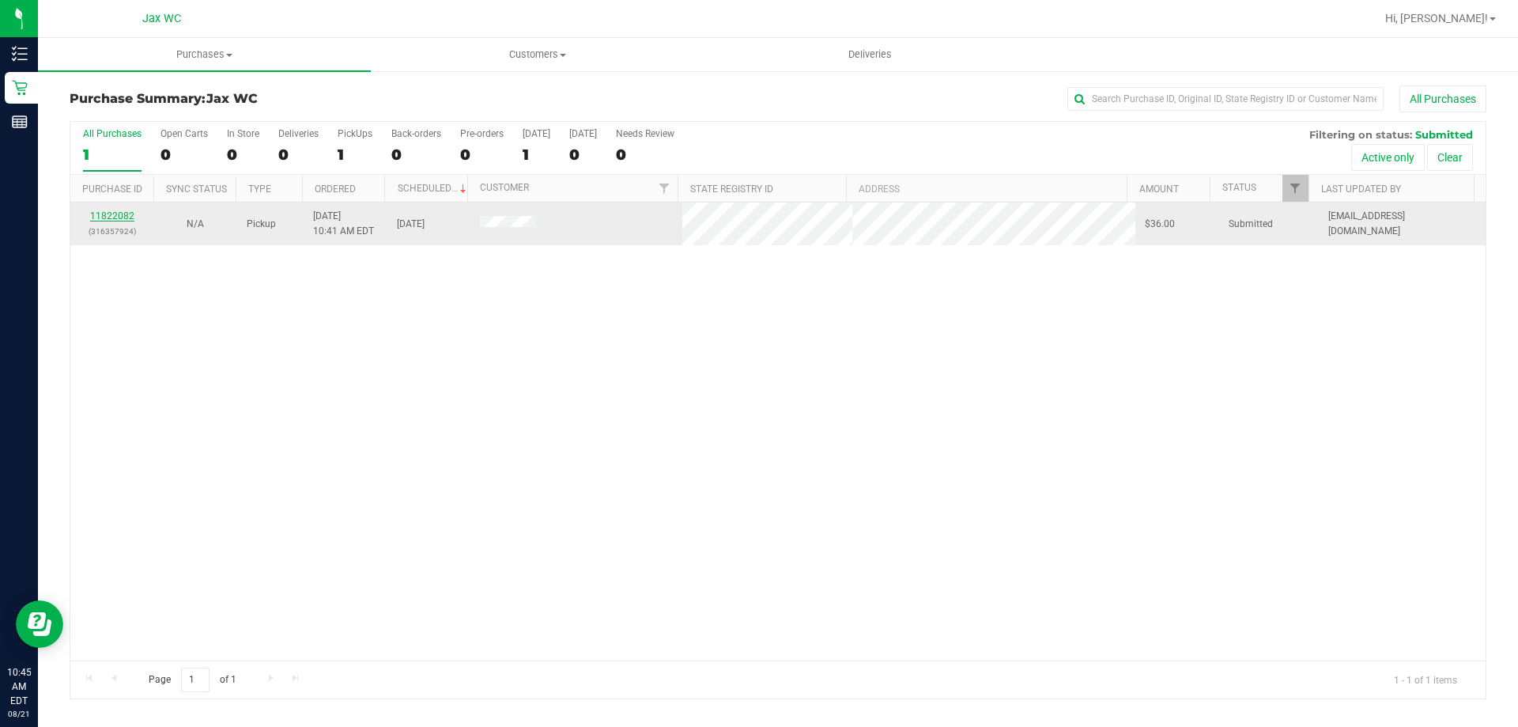
click at [128, 216] on link "11822082" at bounding box center [112, 215] width 44 height 11
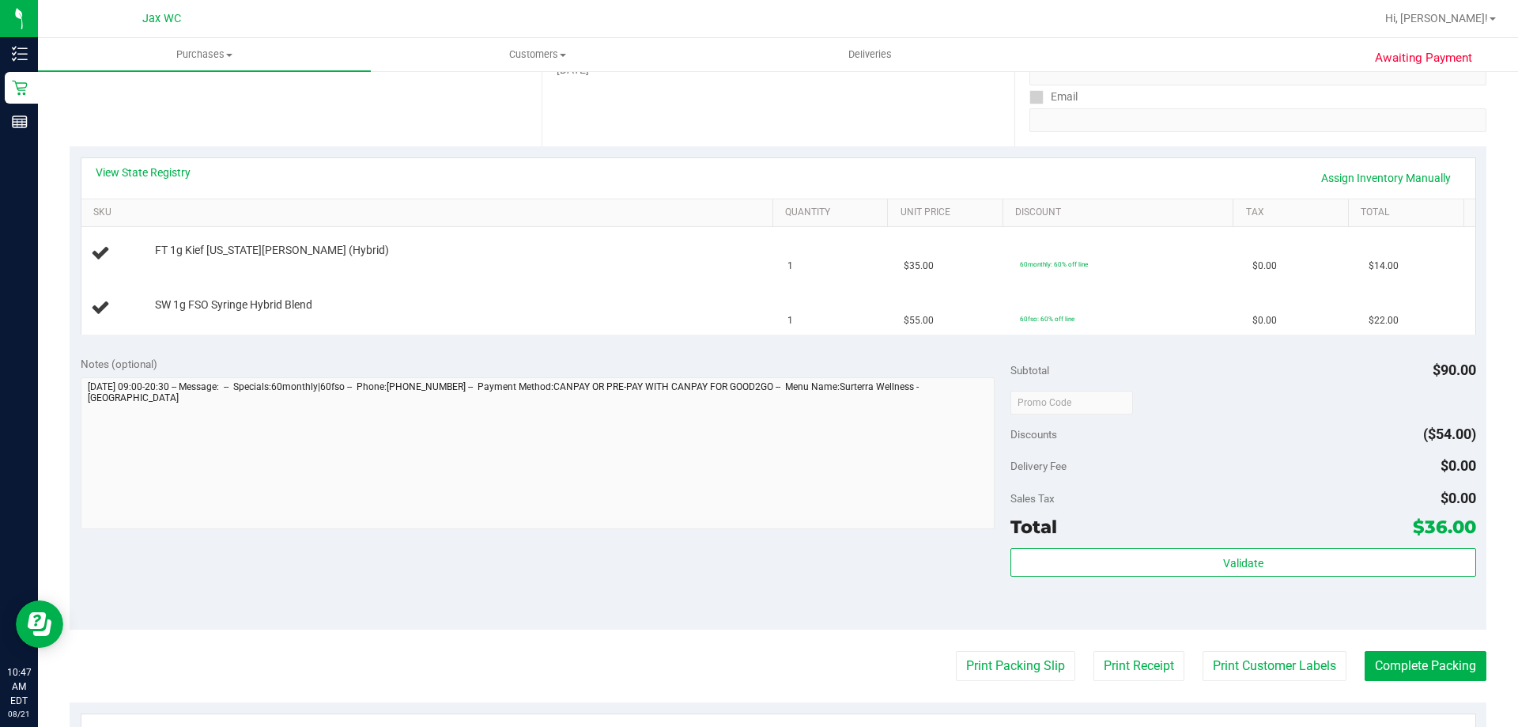
scroll to position [583, 0]
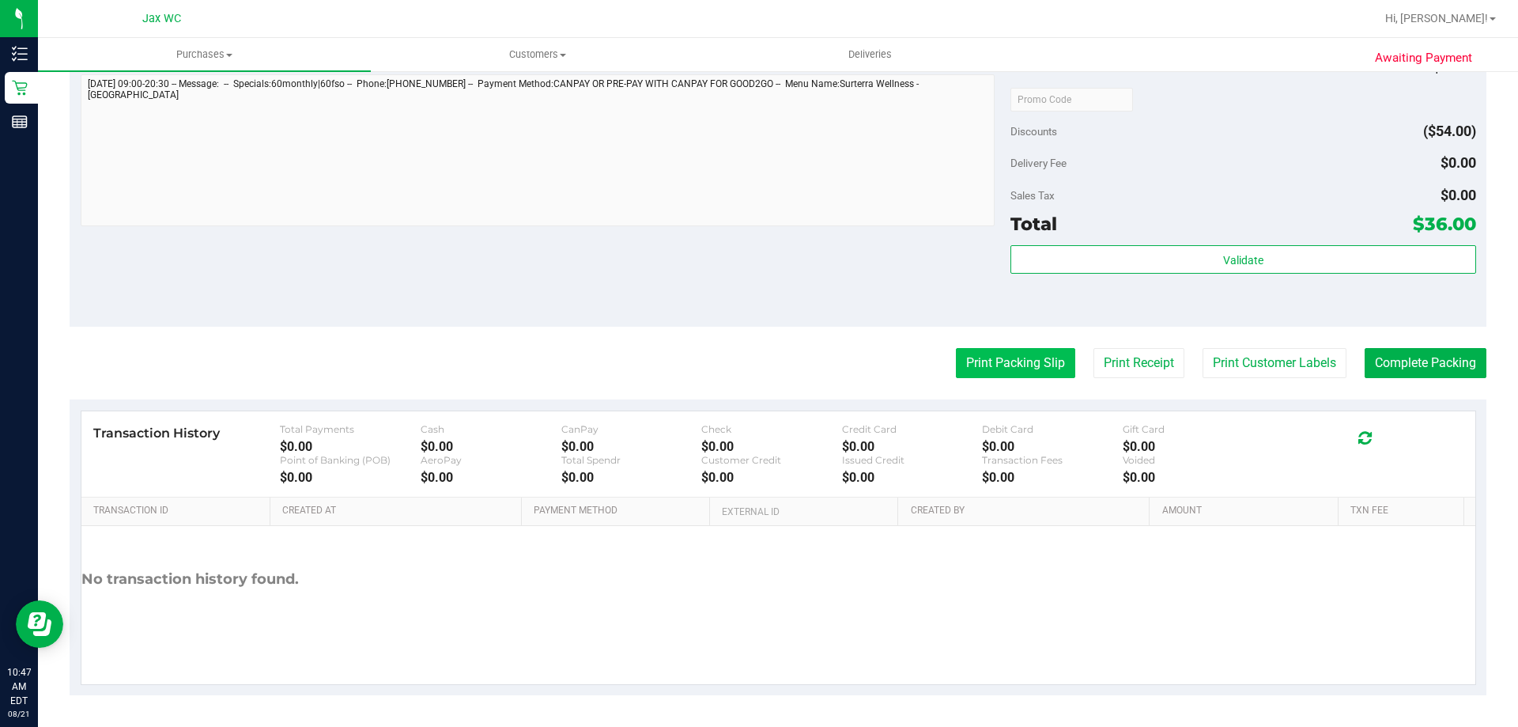
click at [956, 361] on button "Print Packing Slip" at bounding box center [1015, 363] width 119 height 30
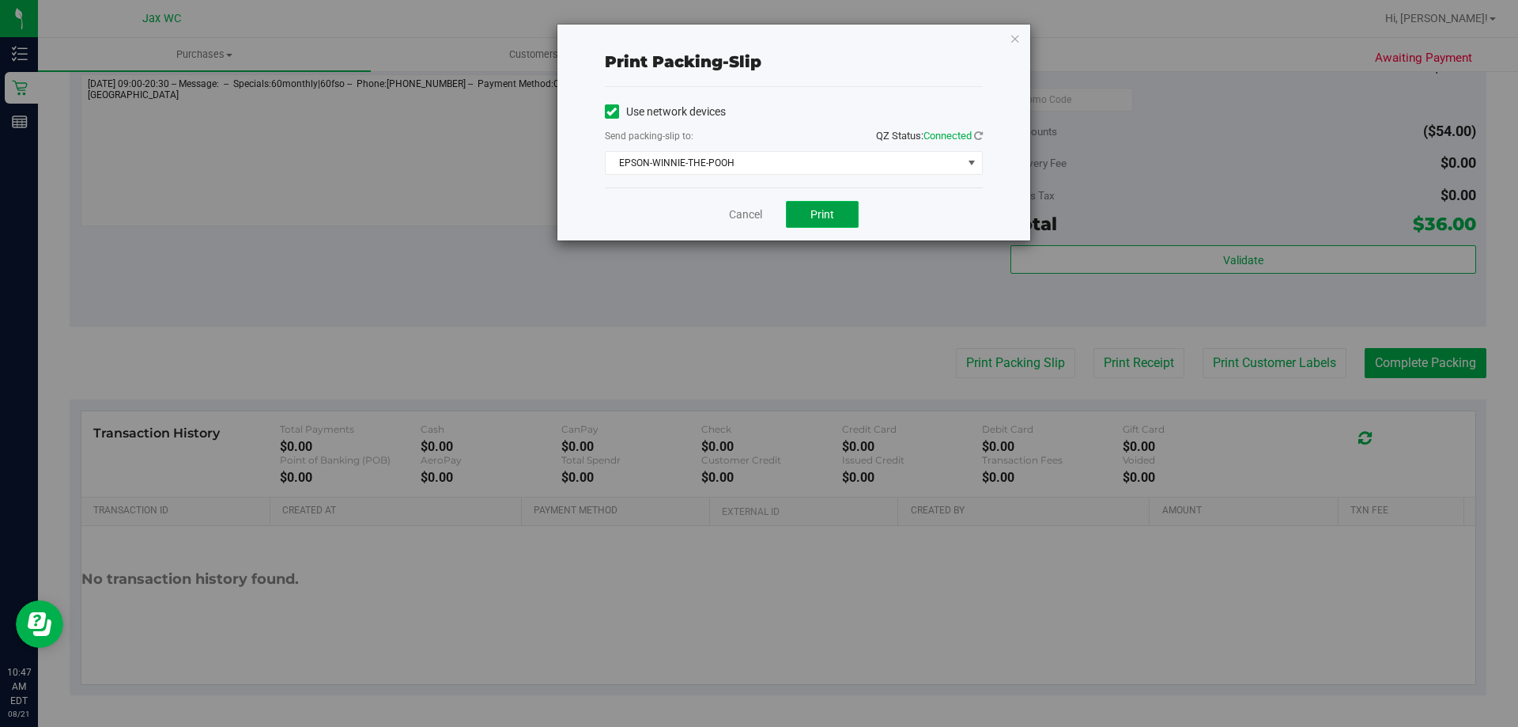
click at [828, 214] on span "Print" at bounding box center [822, 214] width 24 height 13
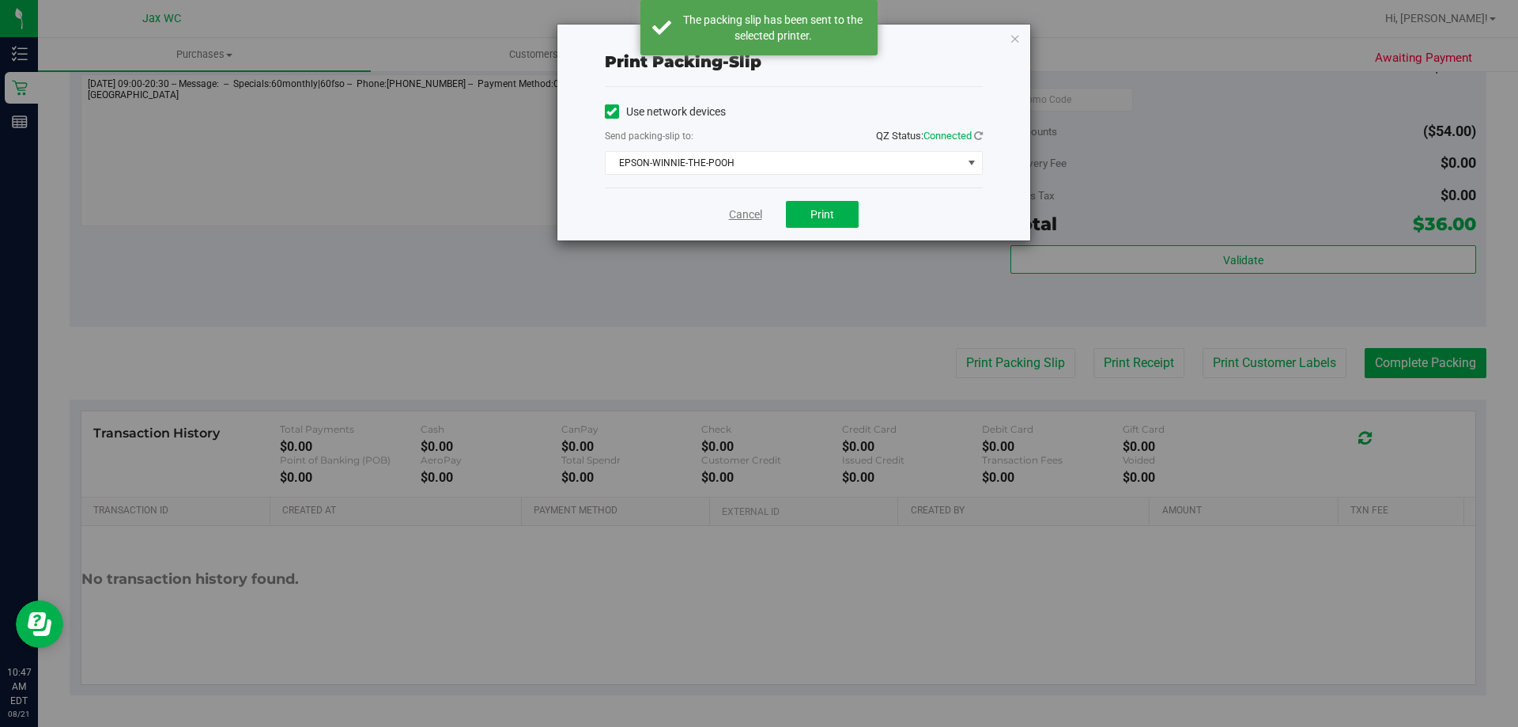
click at [743, 219] on link "Cancel" at bounding box center [745, 214] width 33 height 17
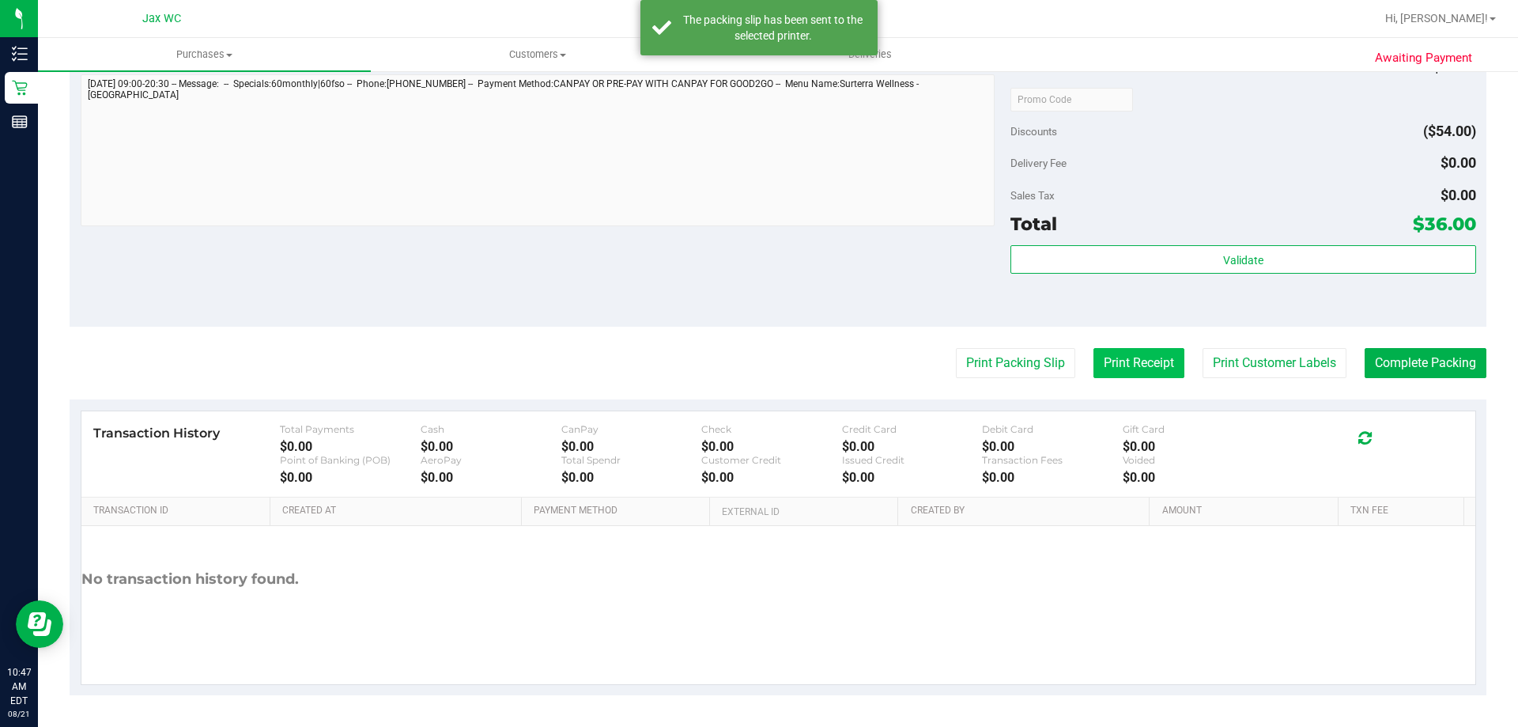
click at [1165, 356] on button "Print Receipt" at bounding box center [1138, 363] width 91 height 30
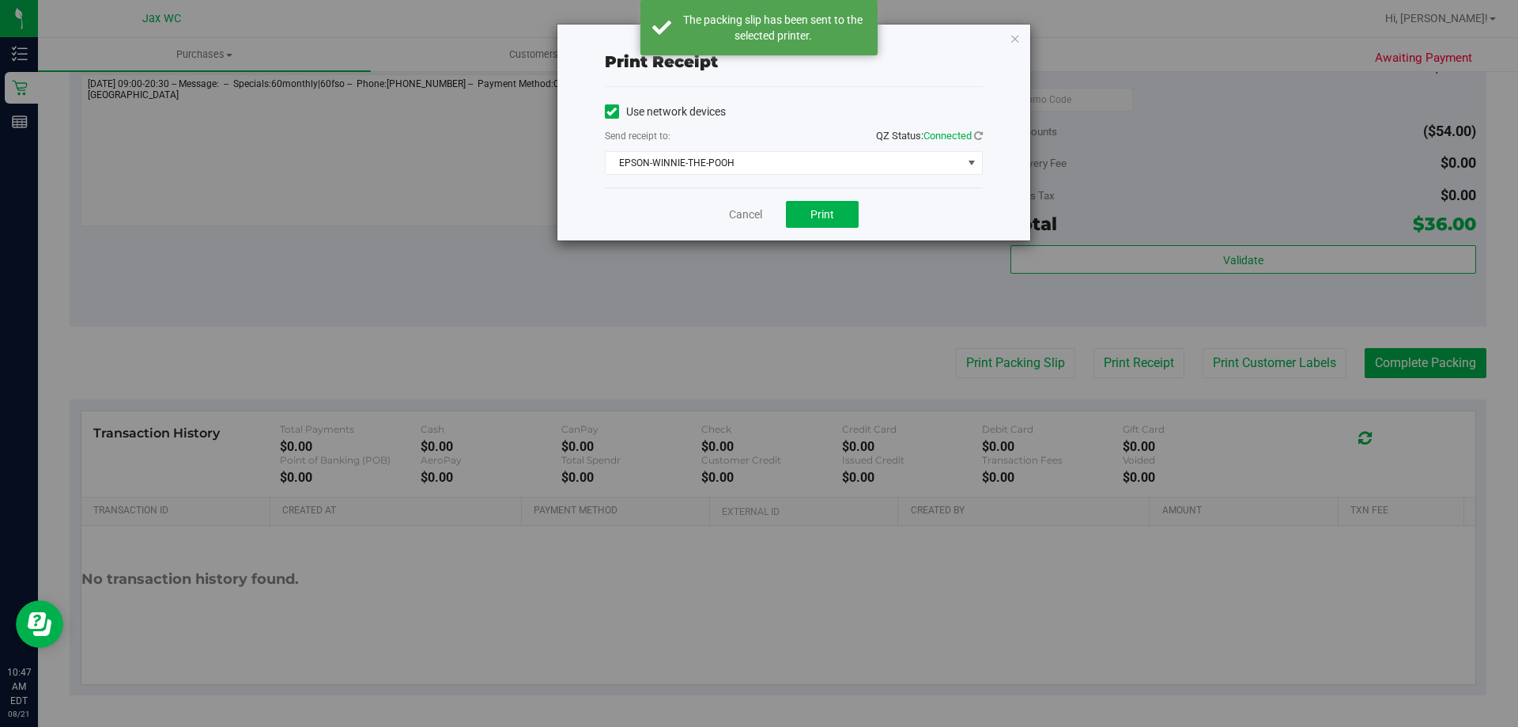
click at [870, 206] on div "Cancel Print" at bounding box center [794, 213] width 378 height 53
click at [845, 206] on button "Print" at bounding box center [822, 214] width 73 height 27
click at [745, 216] on link "Cancel" at bounding box center [745, 214] width 33 height 17
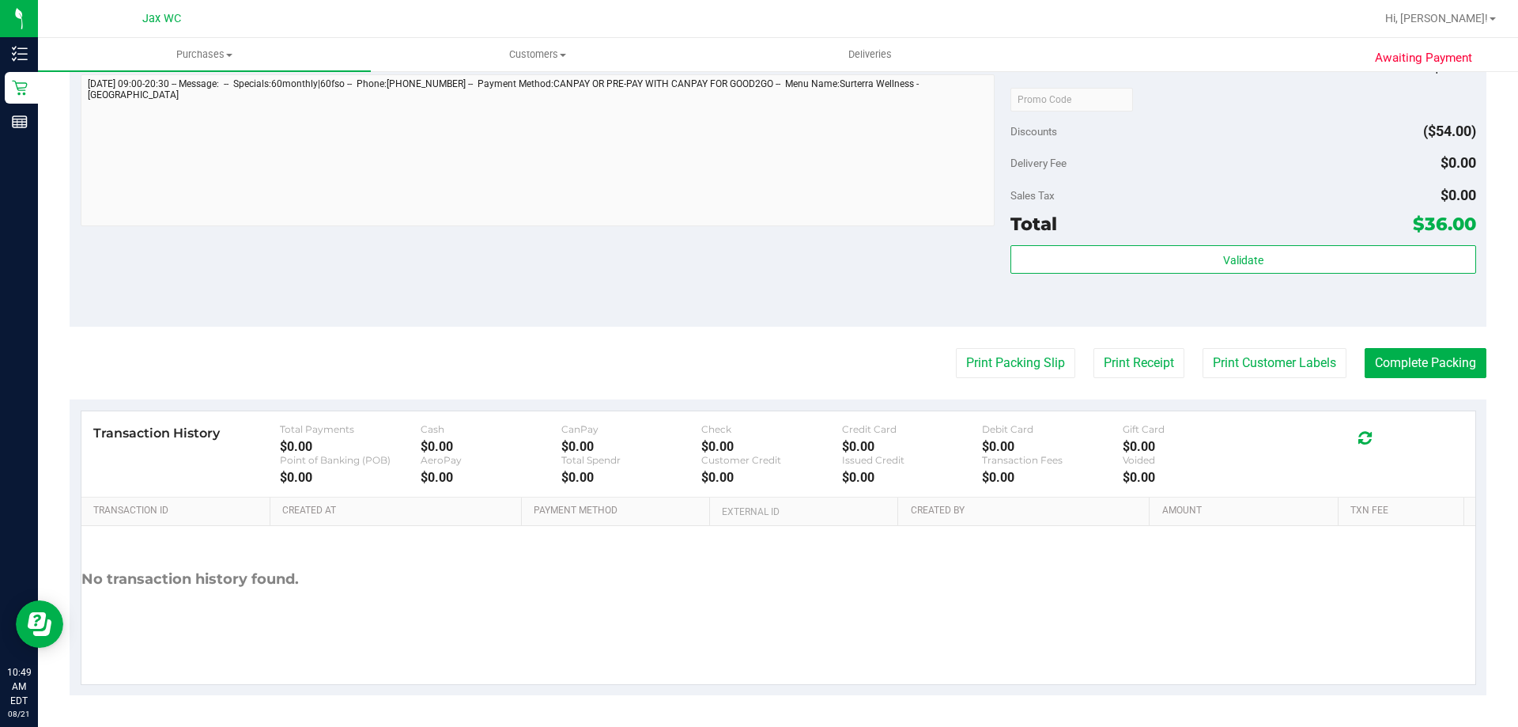
click at [345, 360] on div "Print Packing Slip Print Receipt Print Customer Labels Complete Packing" at bounding box center [778, 363] width 1417 height 30
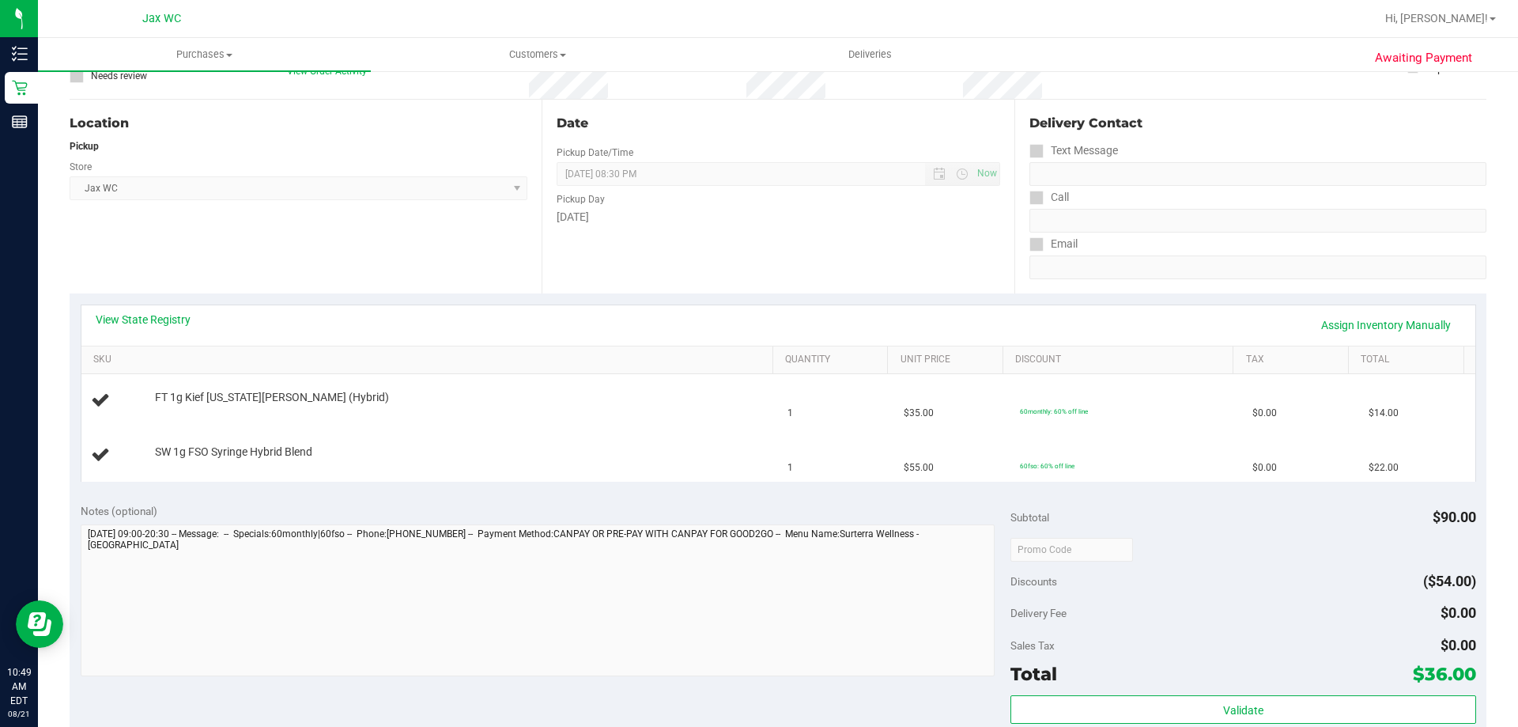
scroll to position [0, 0]
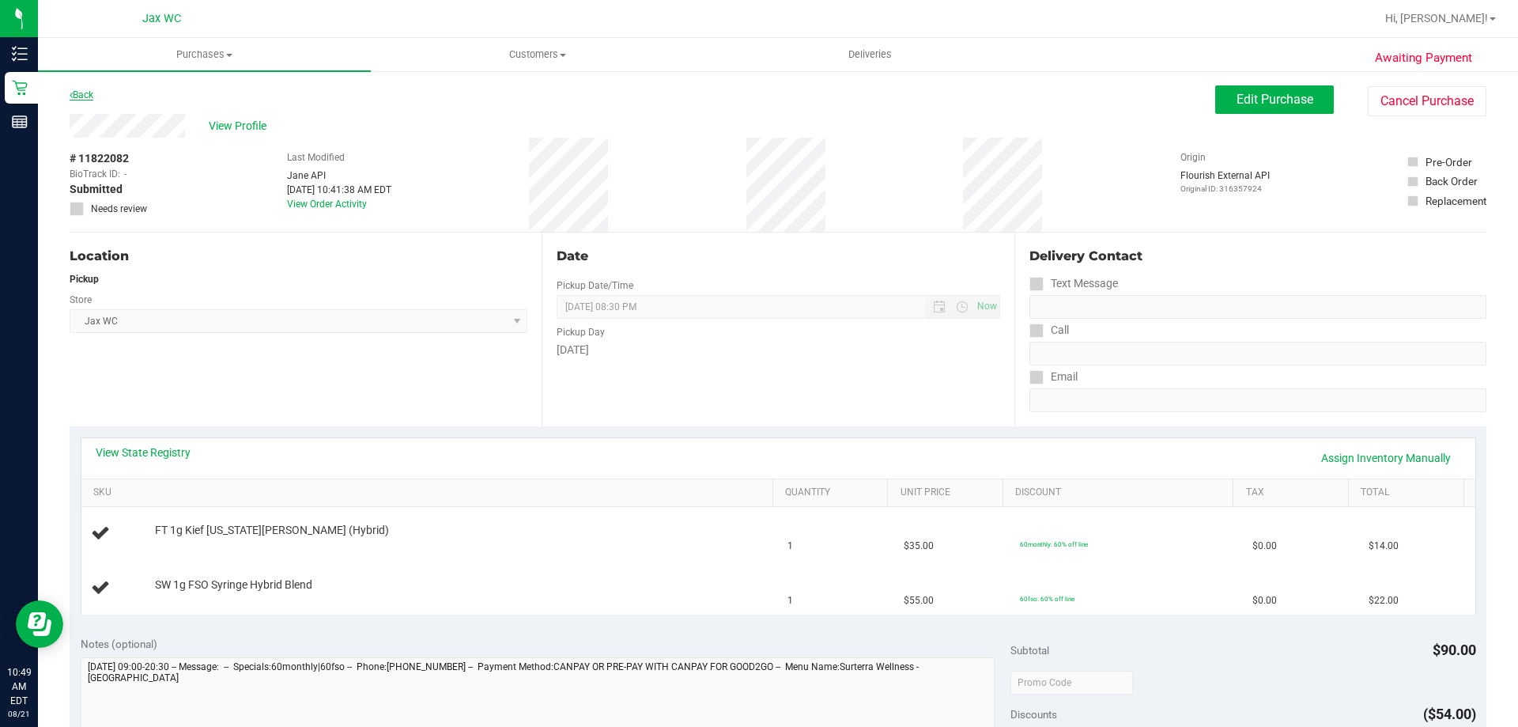
click at [87, 97] on link "Back" at bounding box center [82, 94] width 24 height 11
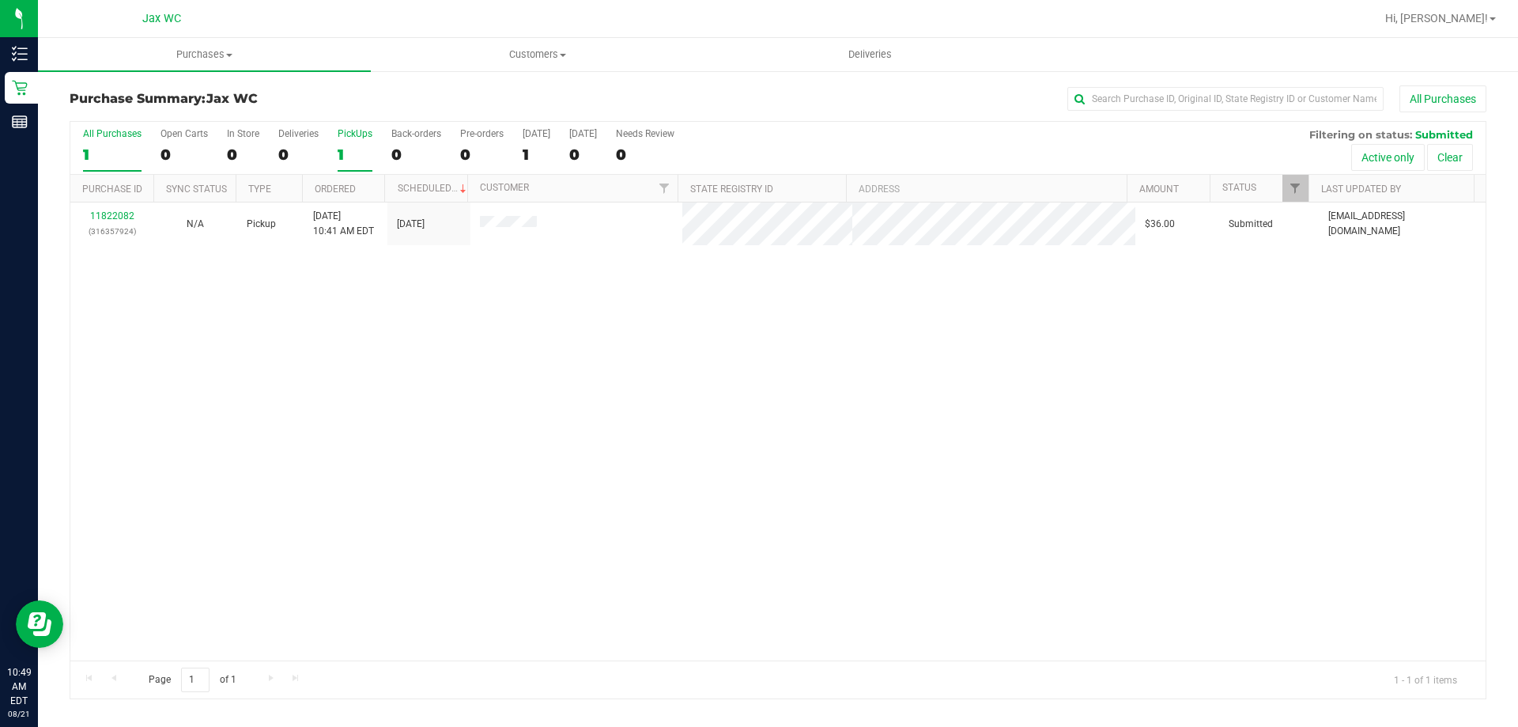
click at [345, 142] on label "PickUps 1" at bounding box center [355, 149] width 35 height 43
click at [0, 0] on input "PickUps 1" at bounding box center [0, 0] width 0 height 0
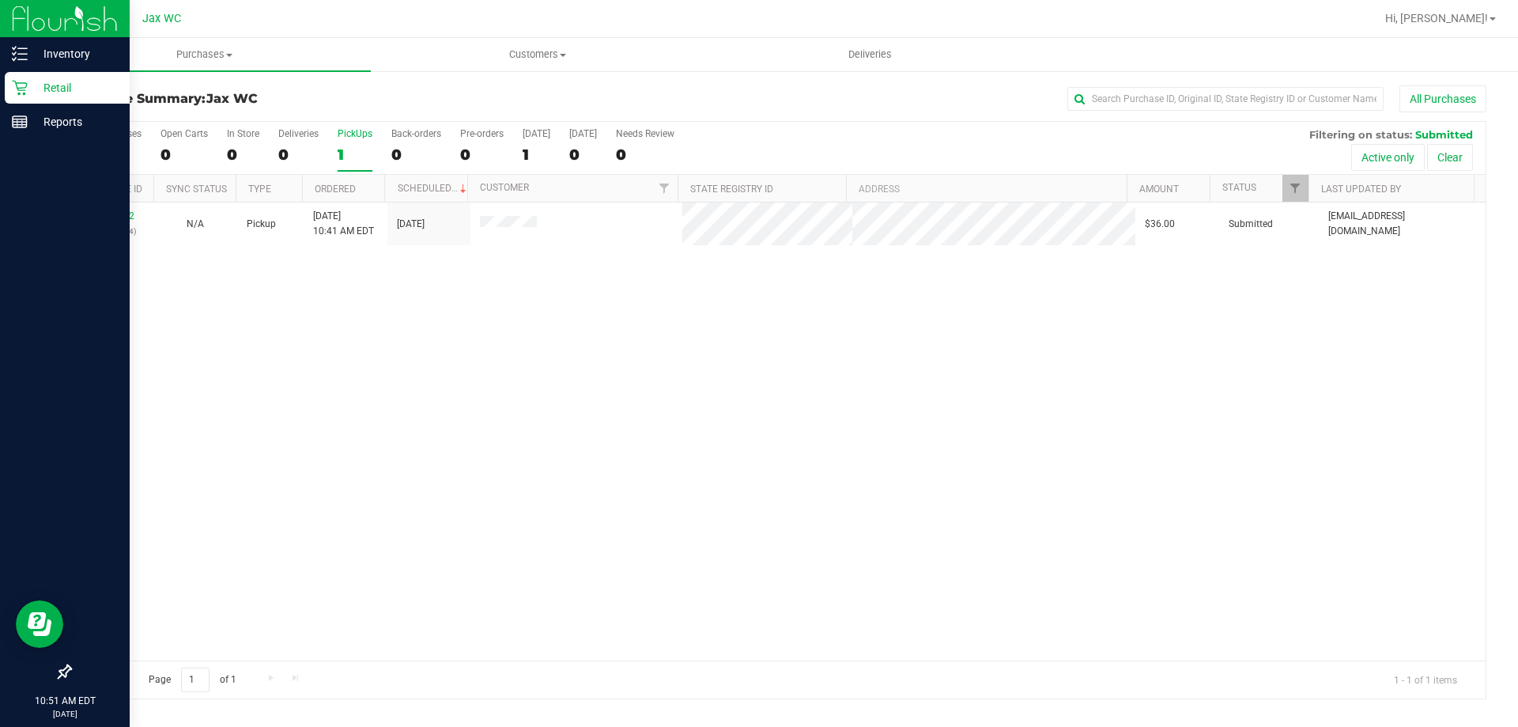
click at [33, 82] on p "Retail" at bounding box center [75, 87] width 95 height 19
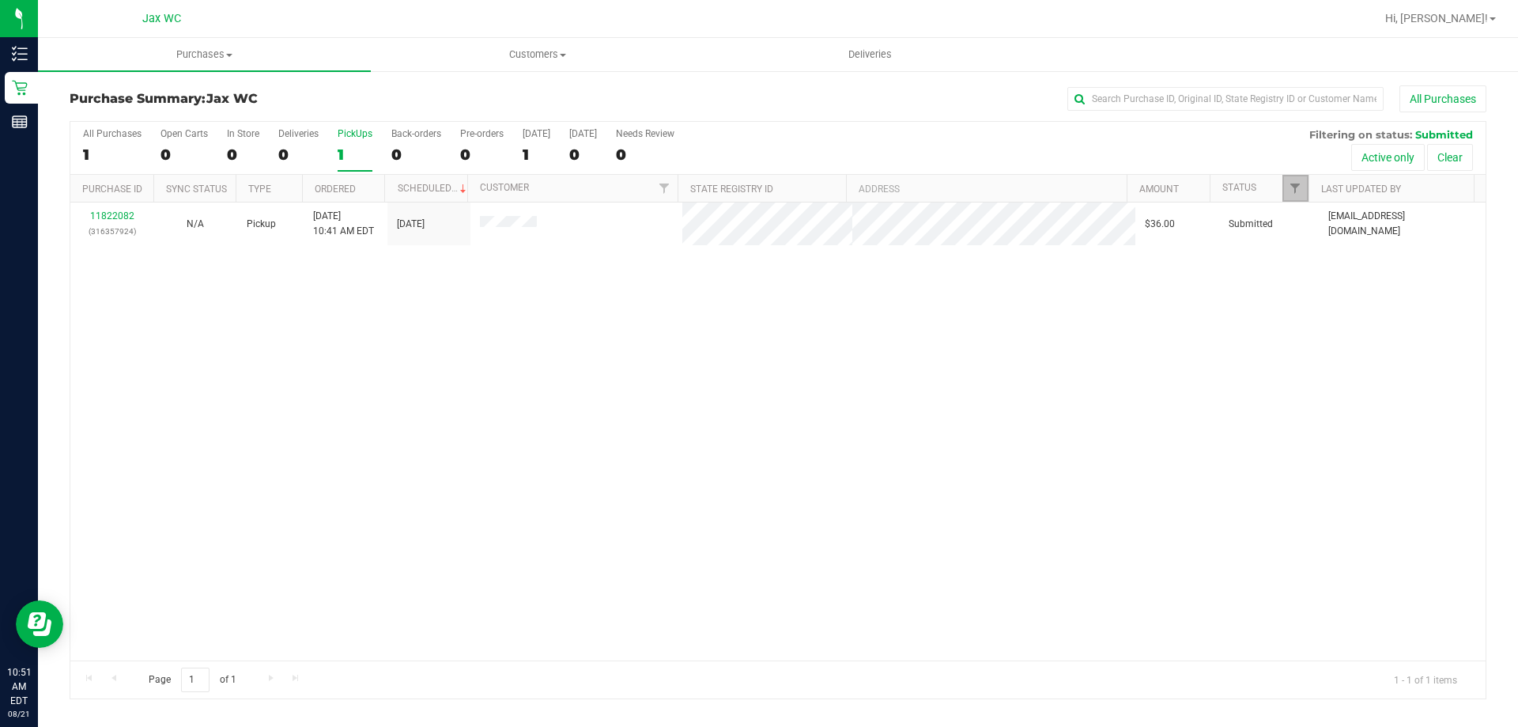
click at [1302, 187] on link "Filter" at bounding box center [1295, 188] width 26 height 27
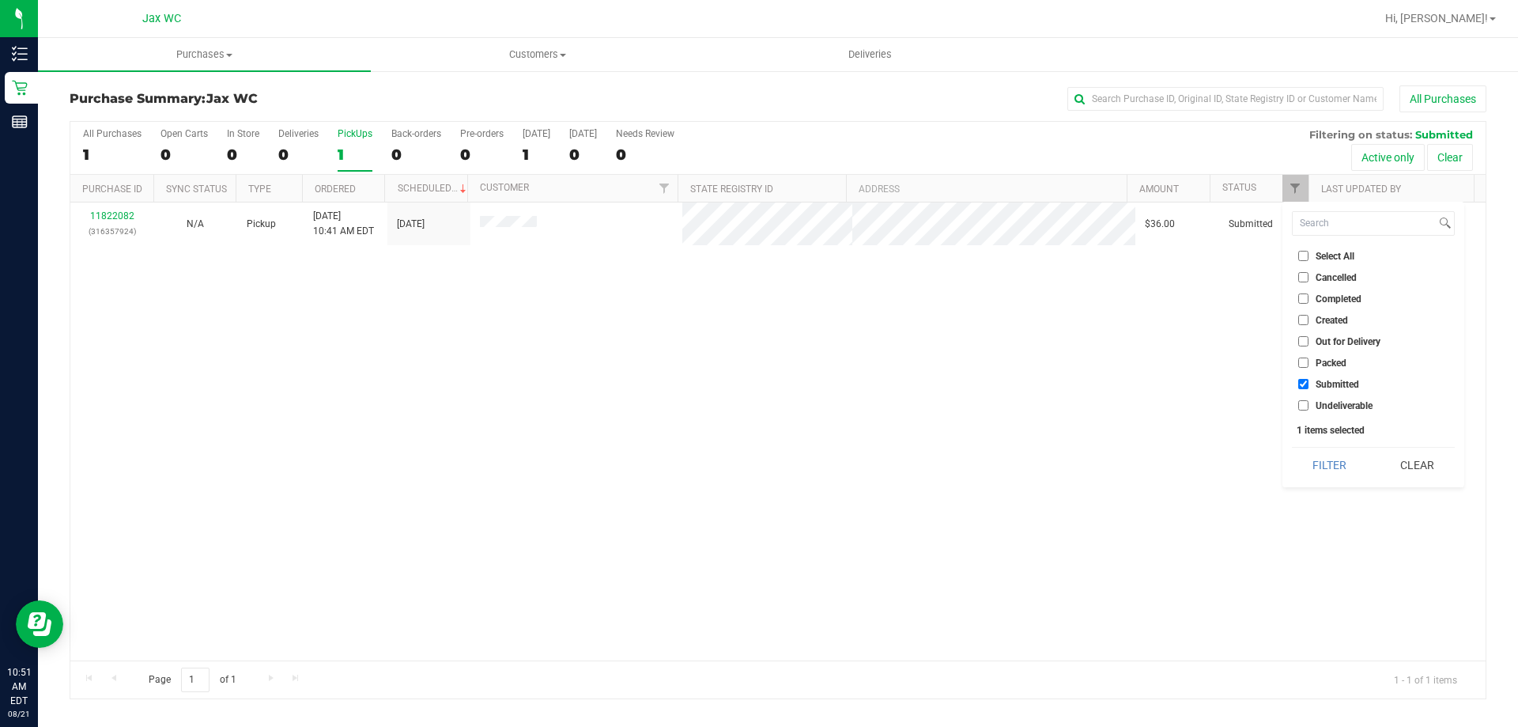
click at [1304, 258] on input "Select All" at bounding box center [1303, 256] width 10 height 10
checkbox input "true"
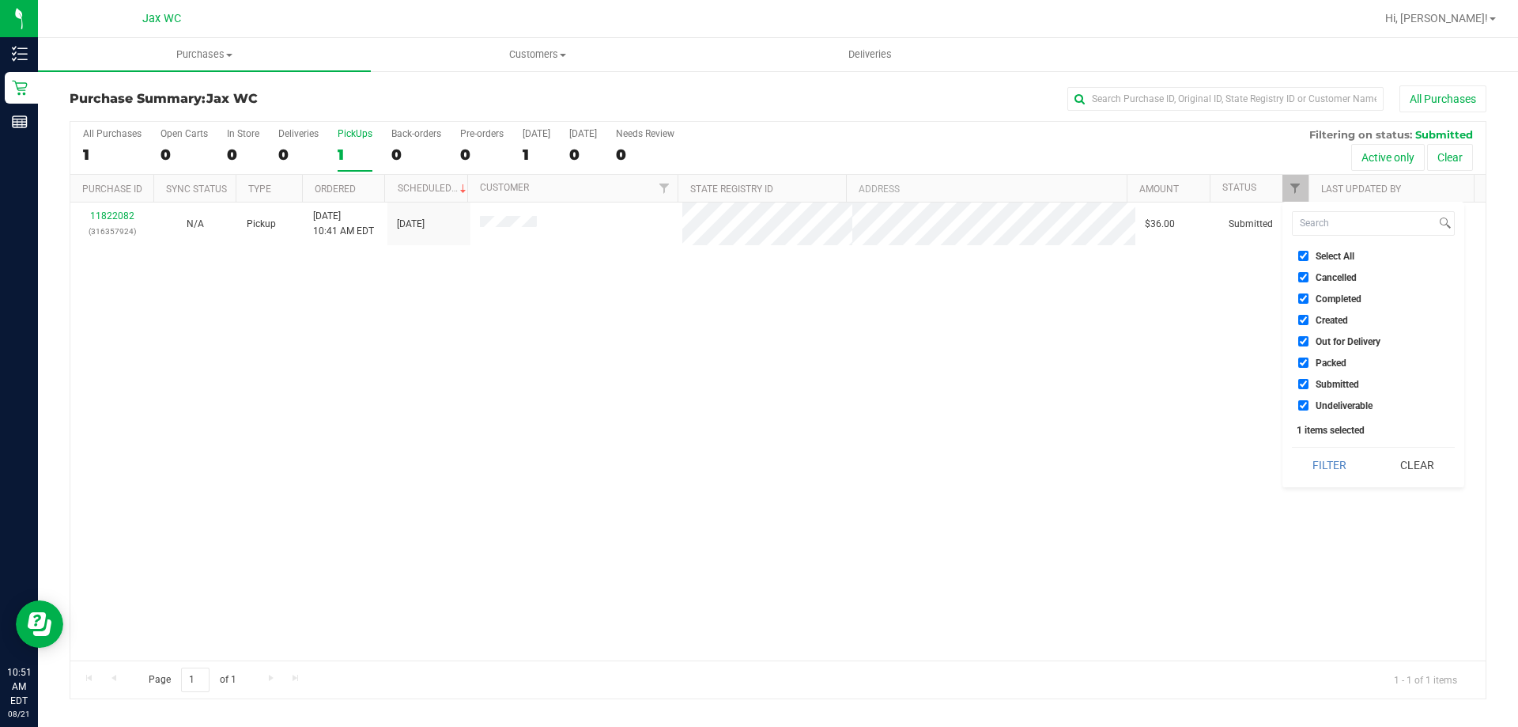
checkbox input "true"
click at [1338, 472] on button "Filter" at bounding box center [1330, 464] width 76 height 35
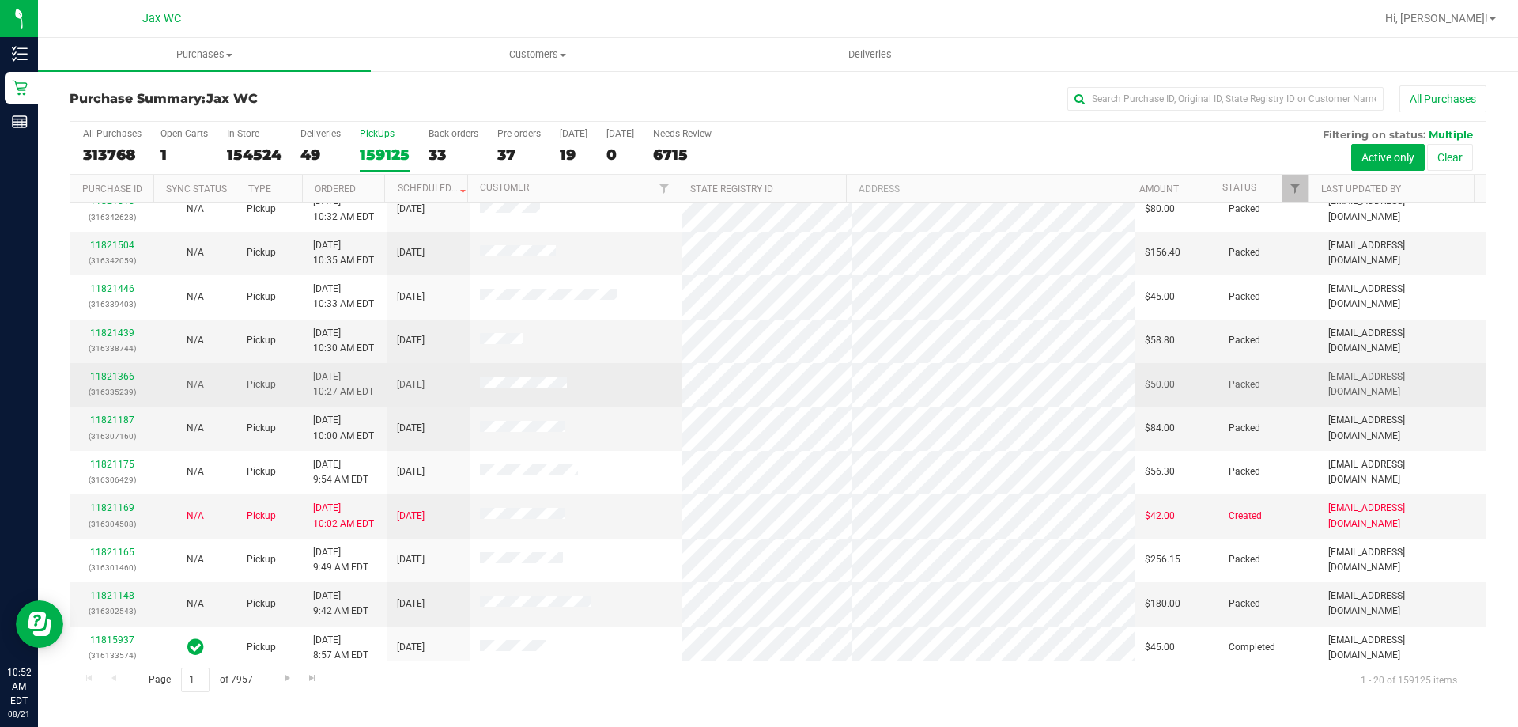
scroll to position [316, 0]
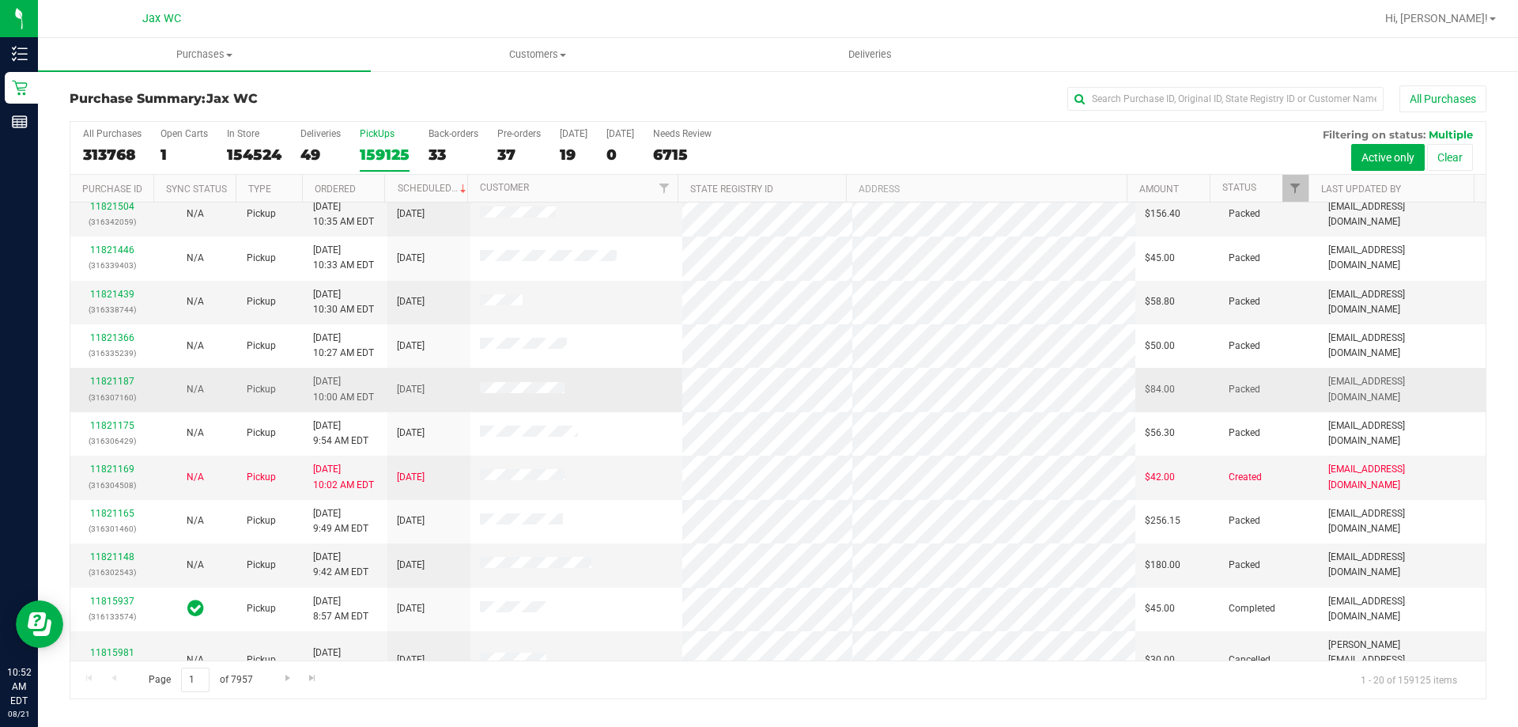
click at [89, 379] on div "11821187 (316307160)" at bounding box center [112, 389] width 64 height 30
click at [108, 378] on link "11821187" at bounding box center [112, 381] width 44 height 11
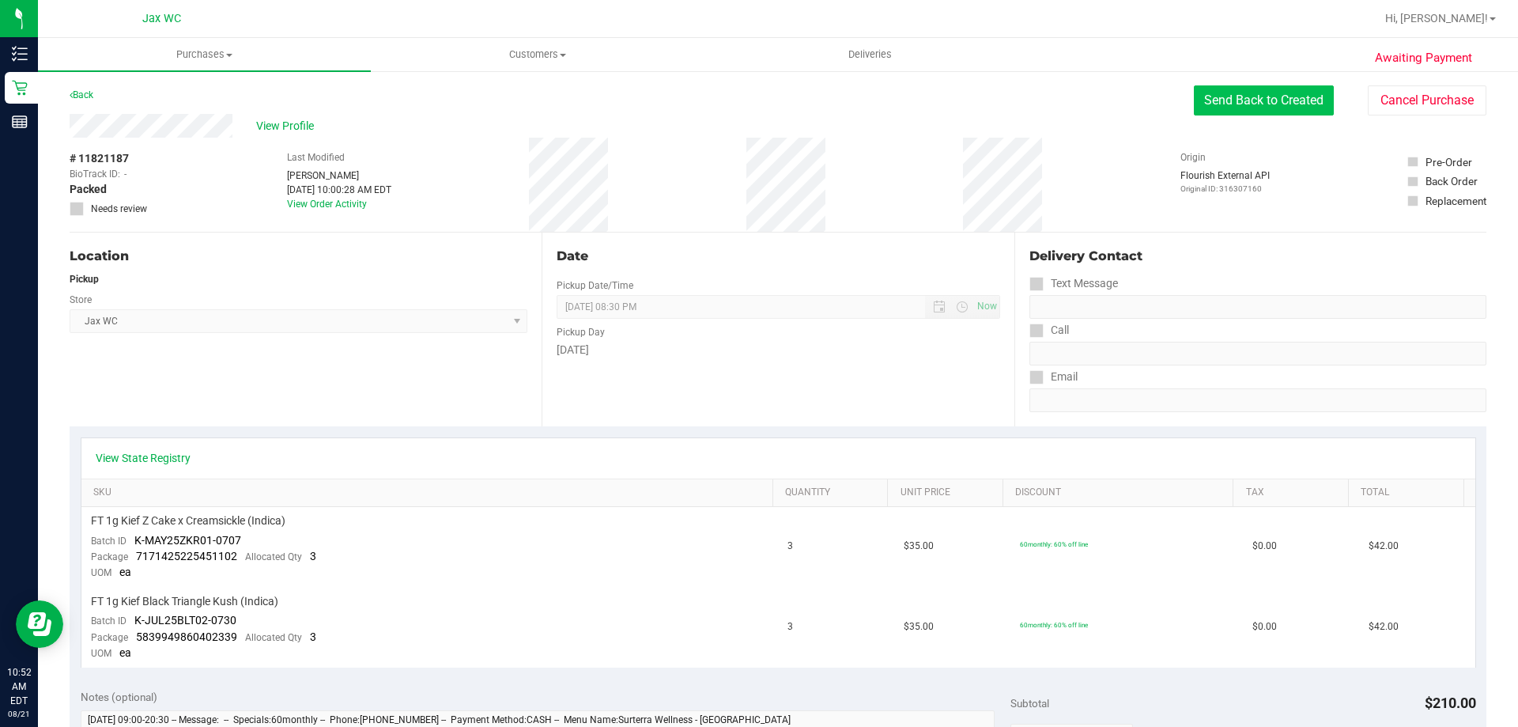
click at [1279, 103] on button "Send Back to Created" at bounding box center [1264, 100] width 140 height 30
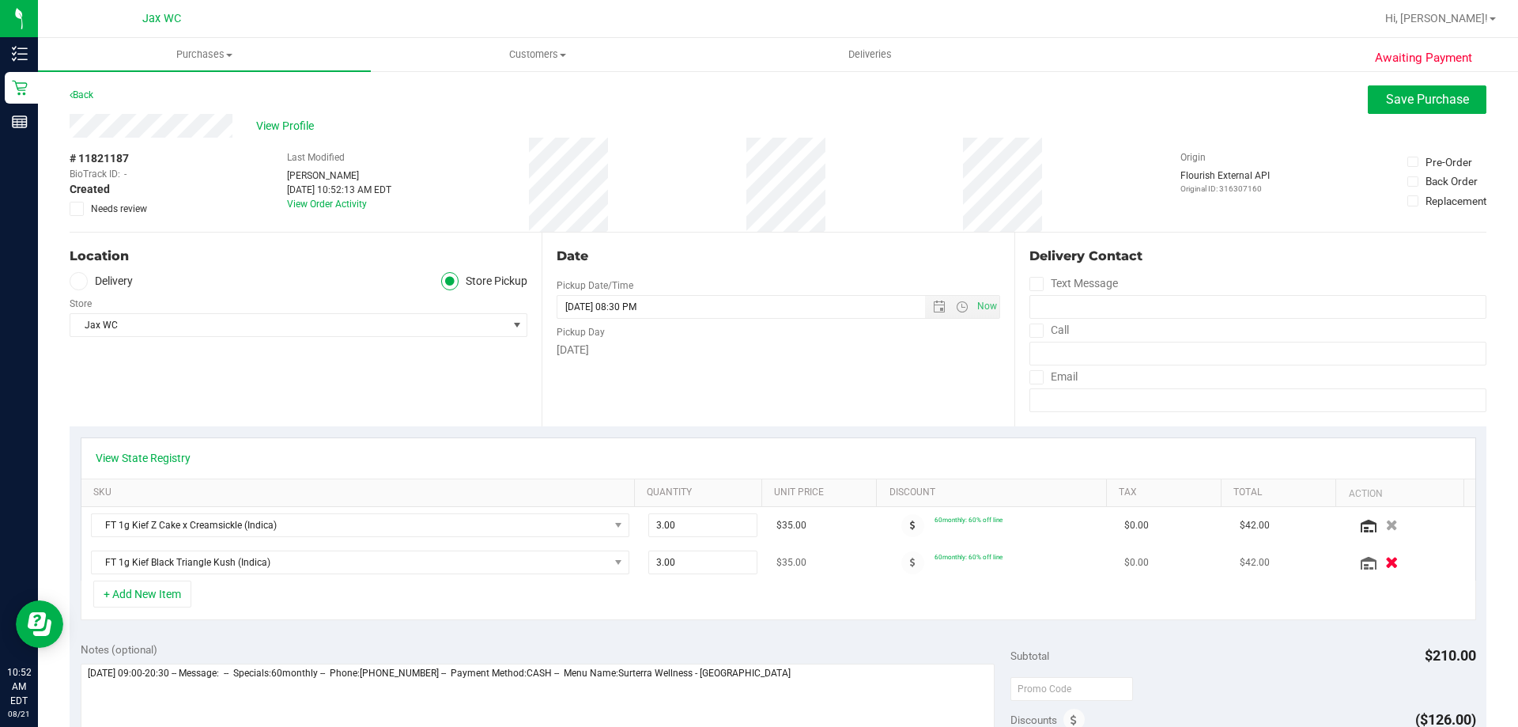
click at [1385, 563] on icon "button" at bounding box center [1391, 563] width 13 height 12
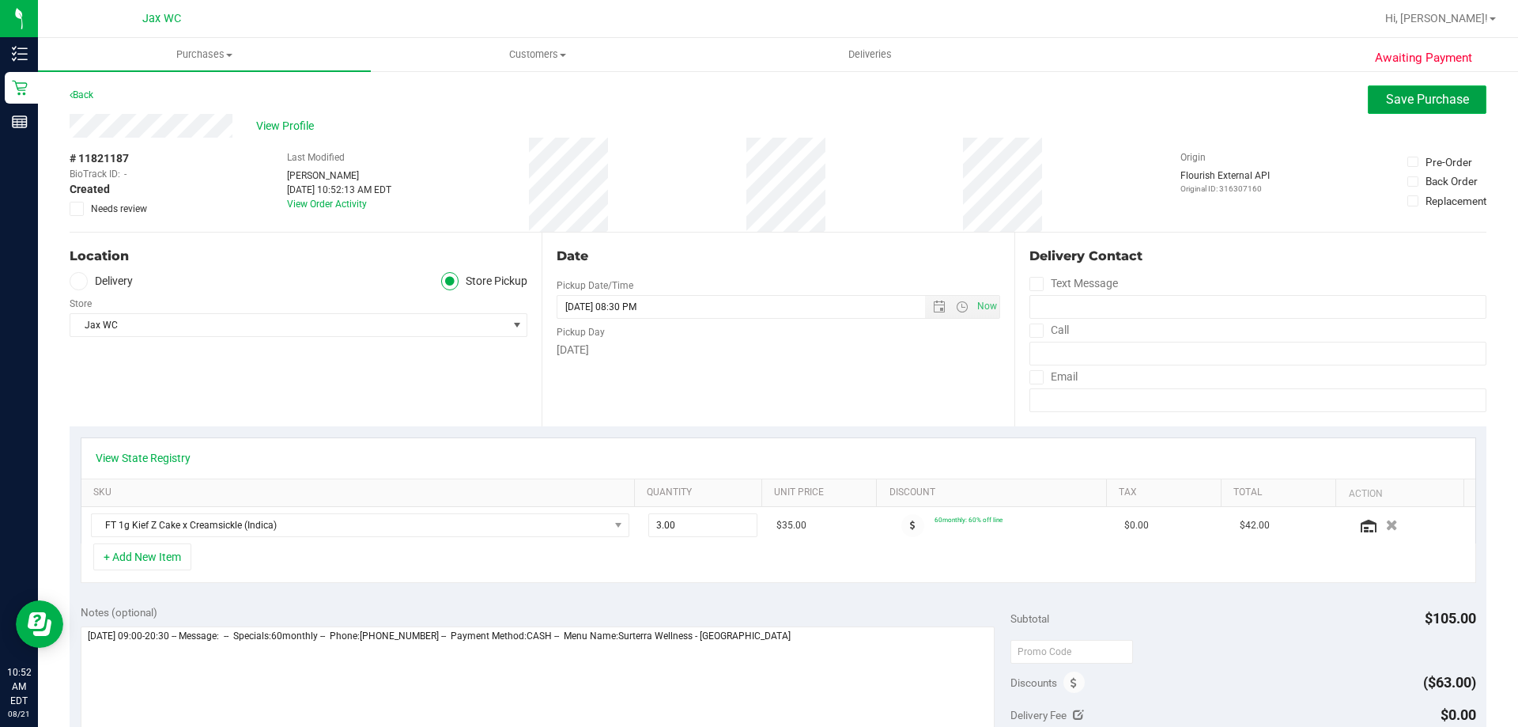
click at [1406, 87] on button "Save Purchase" at bounding box center [1427, 99] width 119 height 28
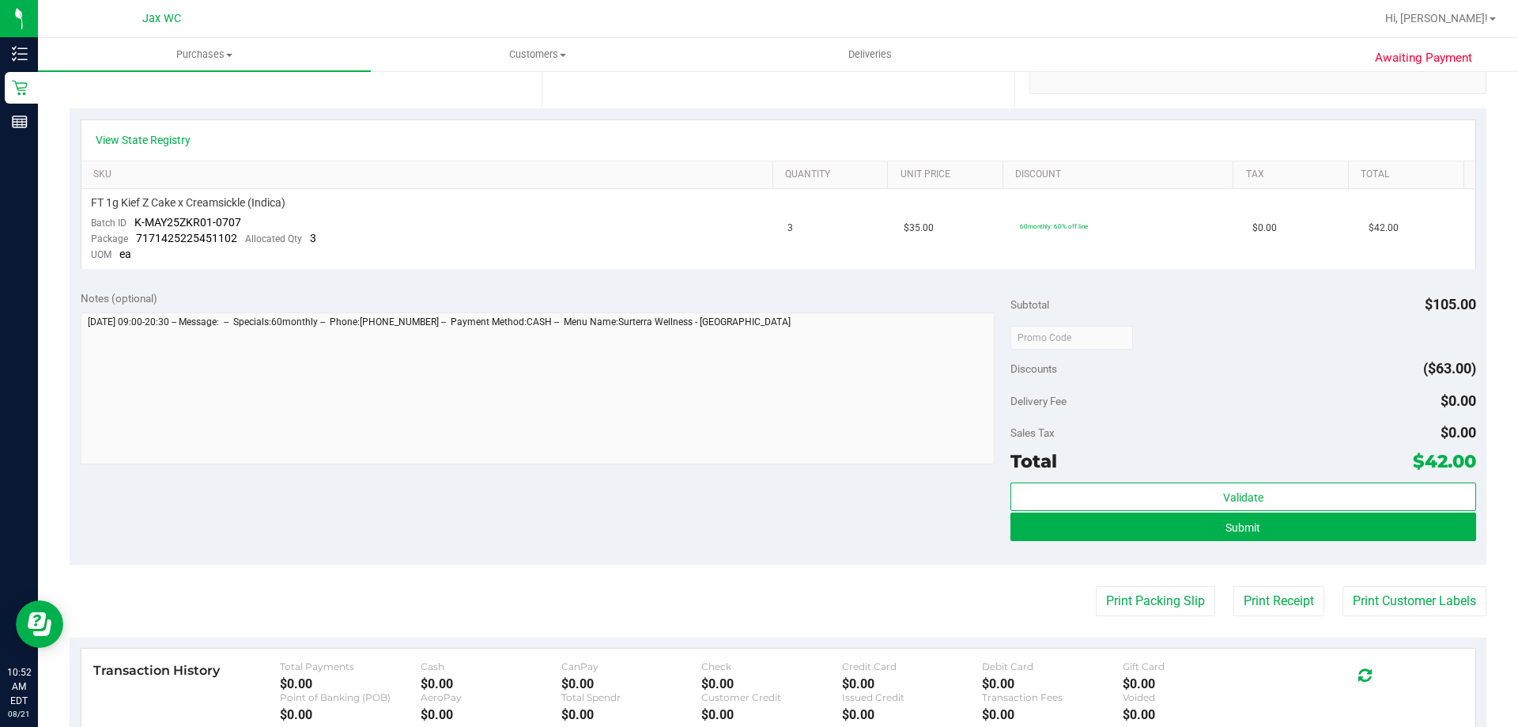
scroll to position [556, 0]
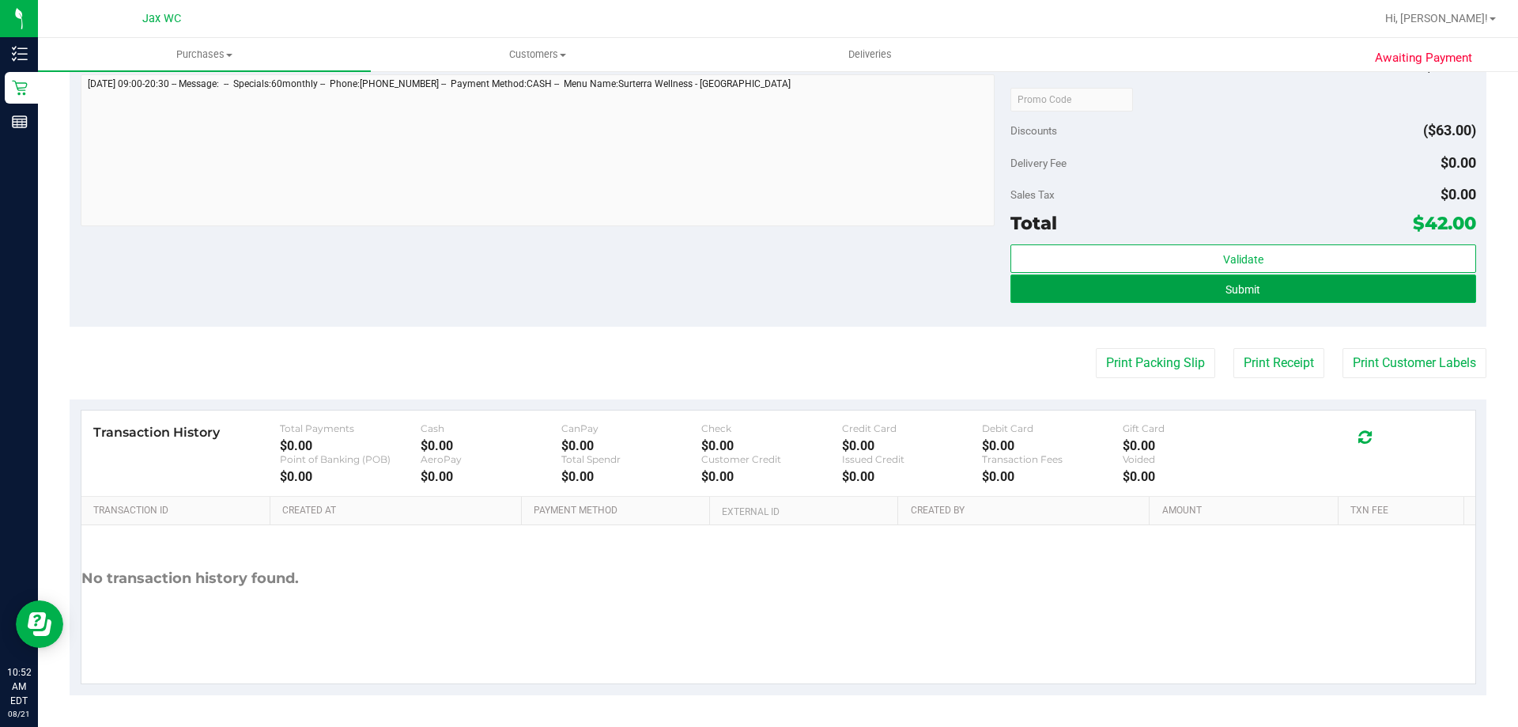
click at [1327, 287] on button "Submit" at bounding box center [1242, 288] width 465 height 28
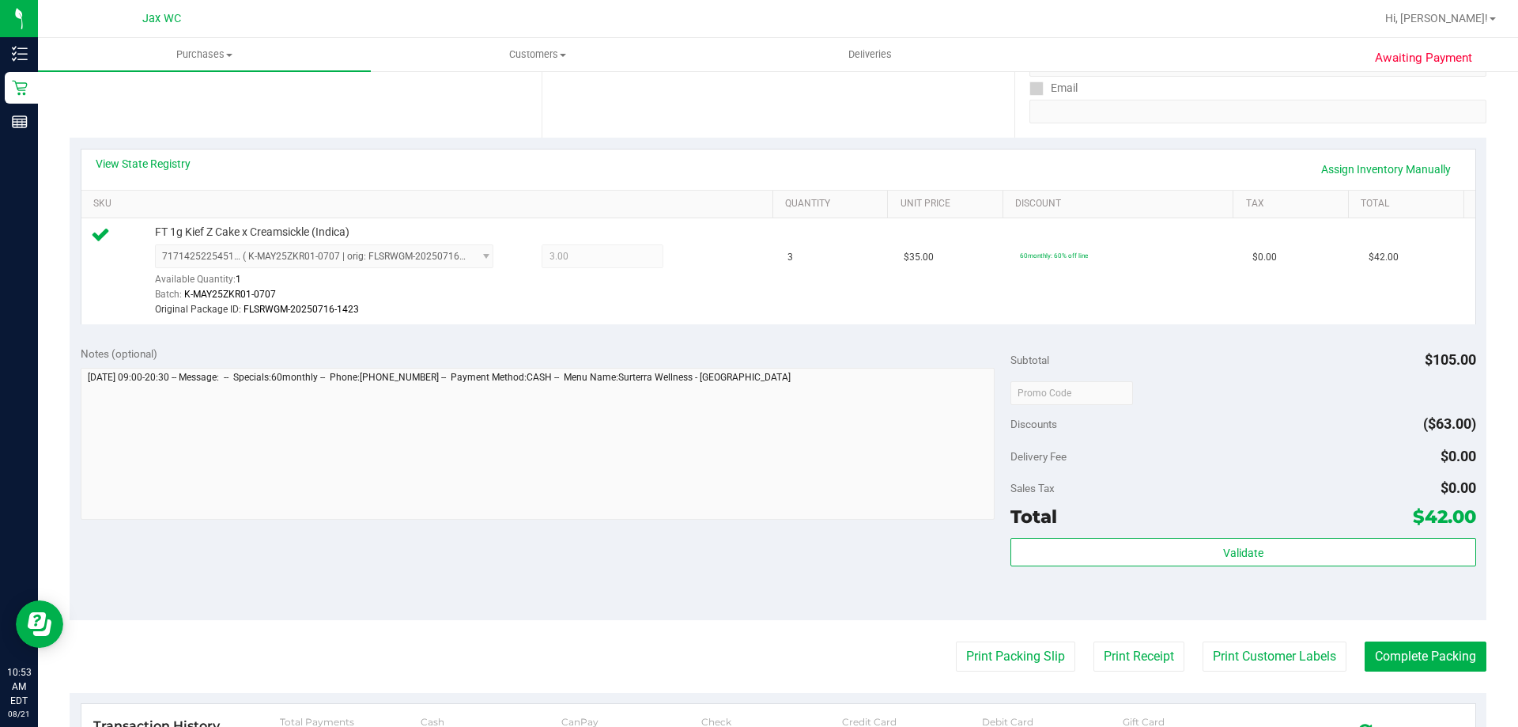
scroll to position [582, 0]
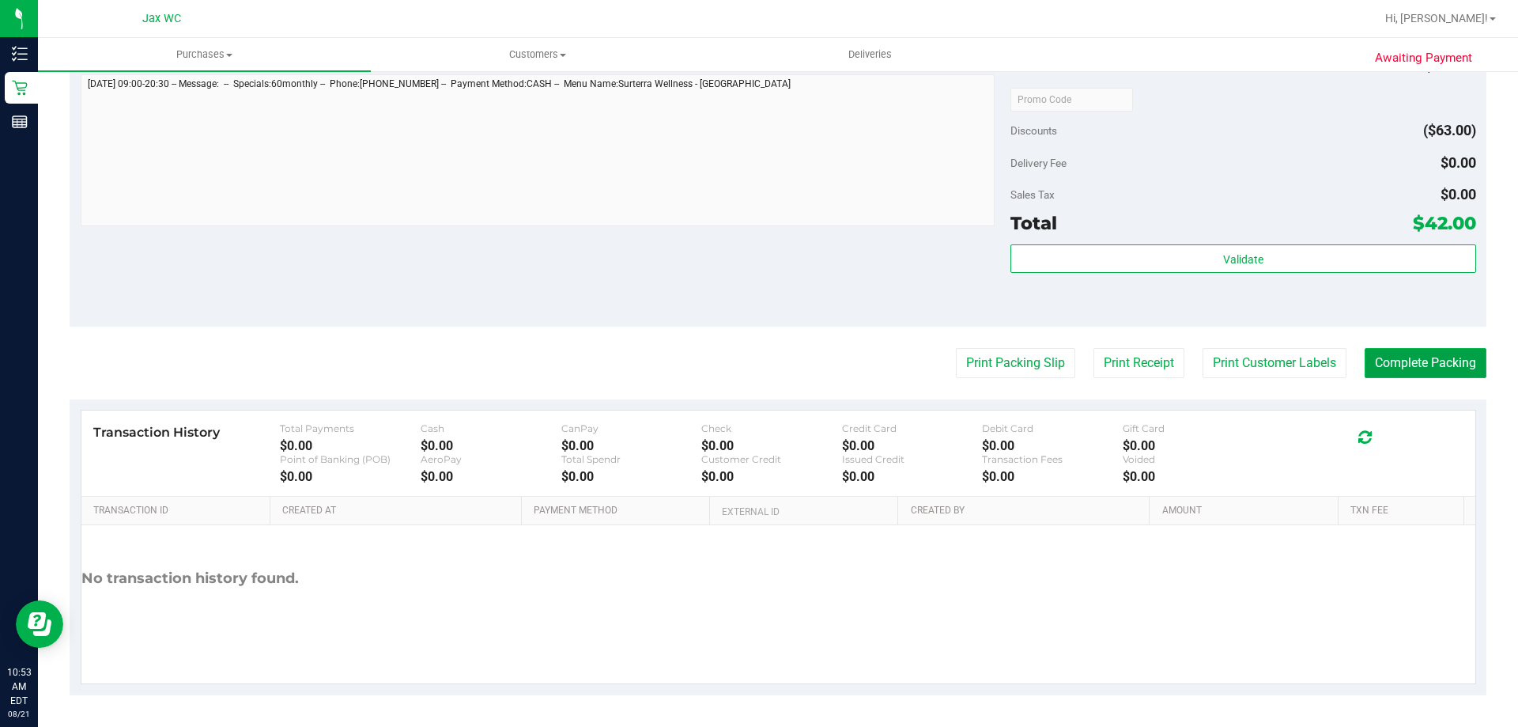
click at [1407, 358] on button "Complete Packing" at bounding box center [1425, 363] width 122 height 30
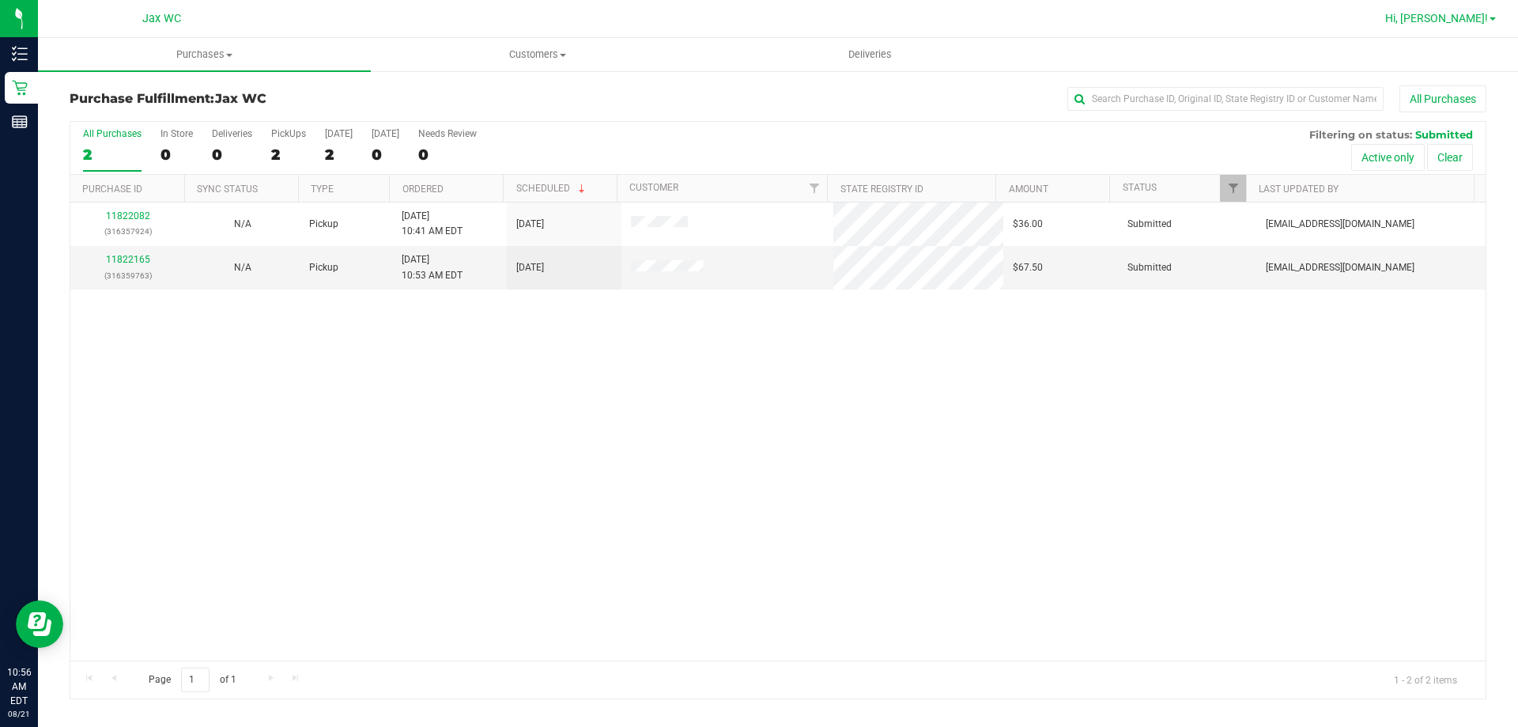
click at [1474, 20] on span "Hi, [PERSON_NAME]!" at bounding box center [1436, 18] width 103 height 13
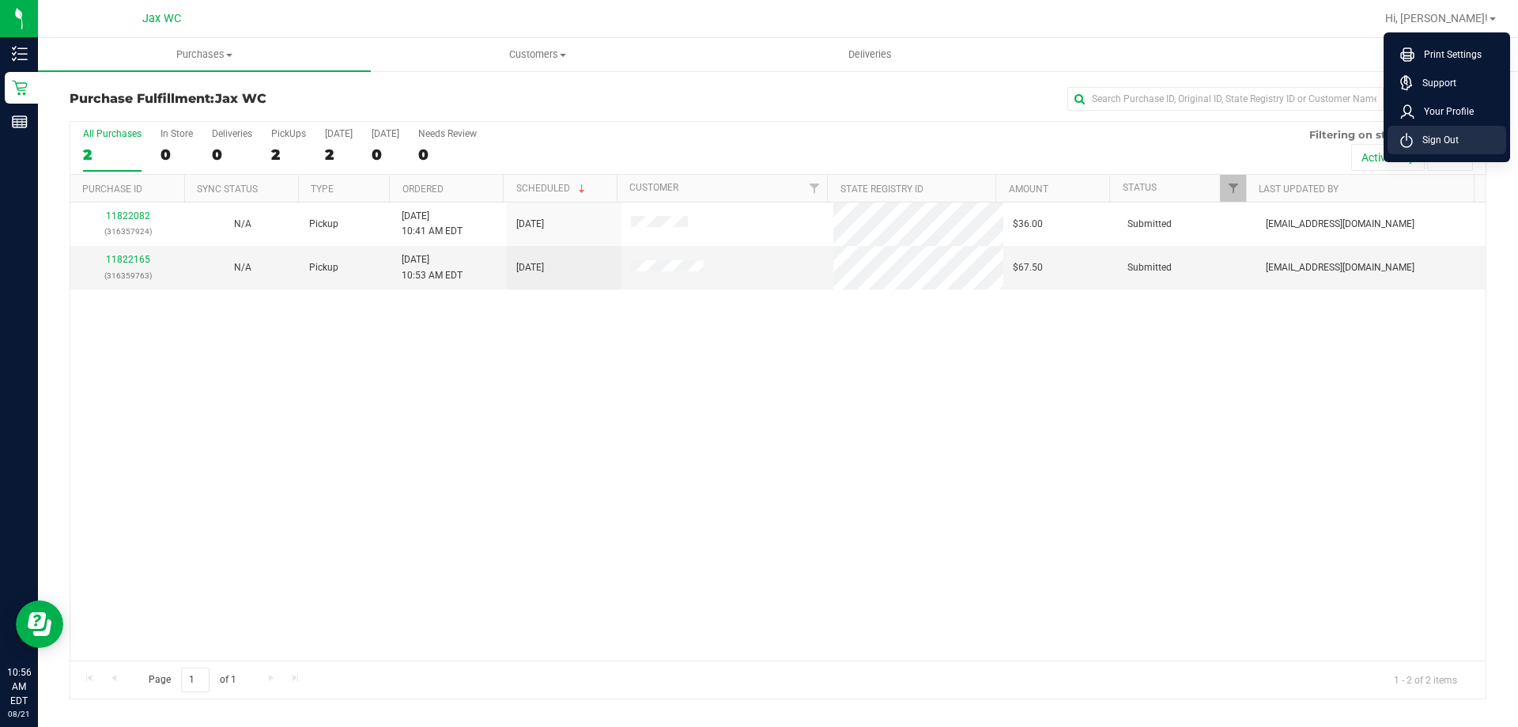
click at [1415, 143] on span "Sign Out" at bounding box center [1436, 140] width 46 height 16
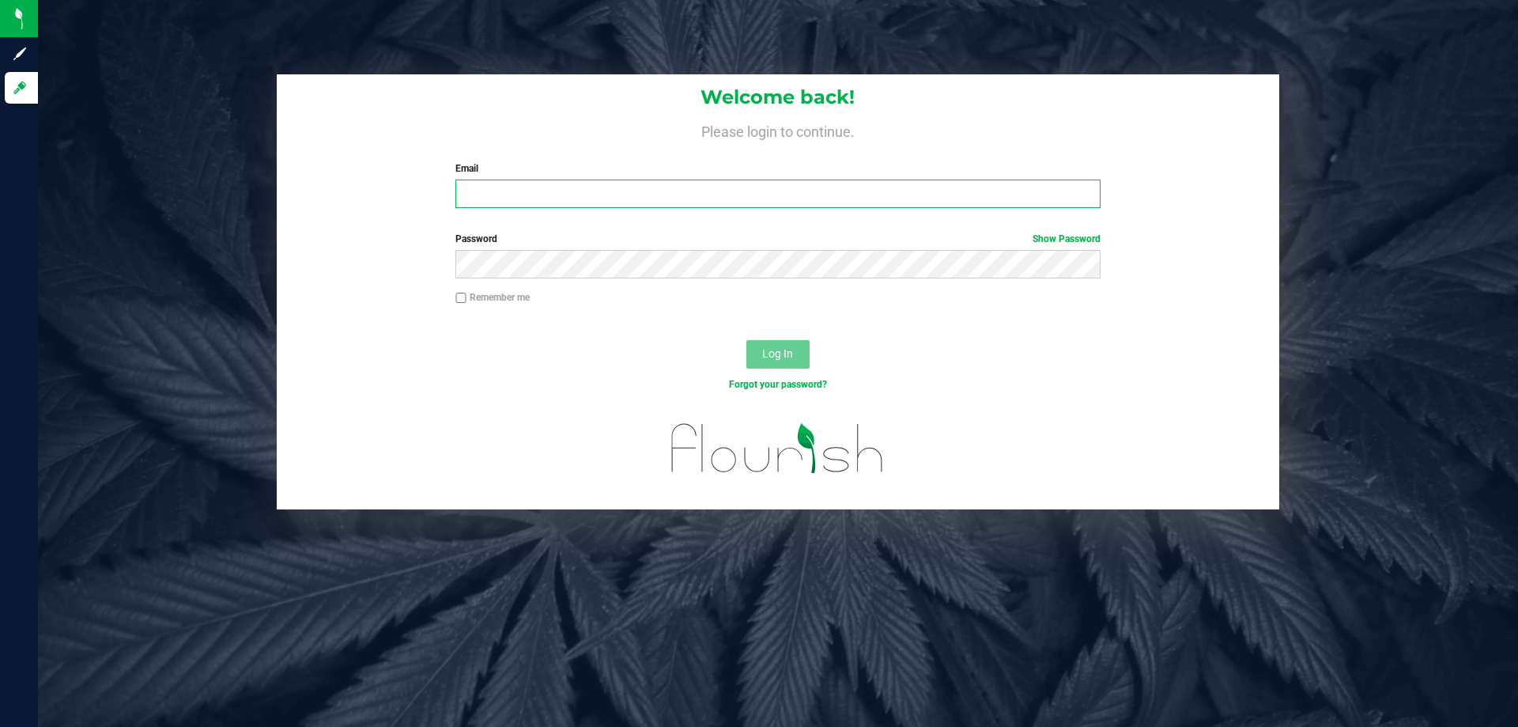
click at [648, 193] on input "Email" at bounding box center [777, 193] width 644 height 28
type input "kwhitehead@liveparallel.com"
click at [746, 340] on button "Log In" at bounding box center [777, 354] width 63 height 28
